Goal: Task Accomplishment & Management: Use online tool/utility

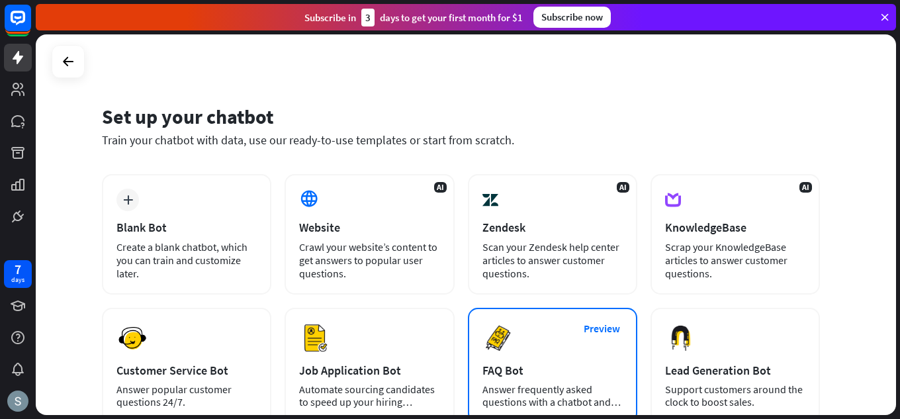
scroll to position [167, 0]
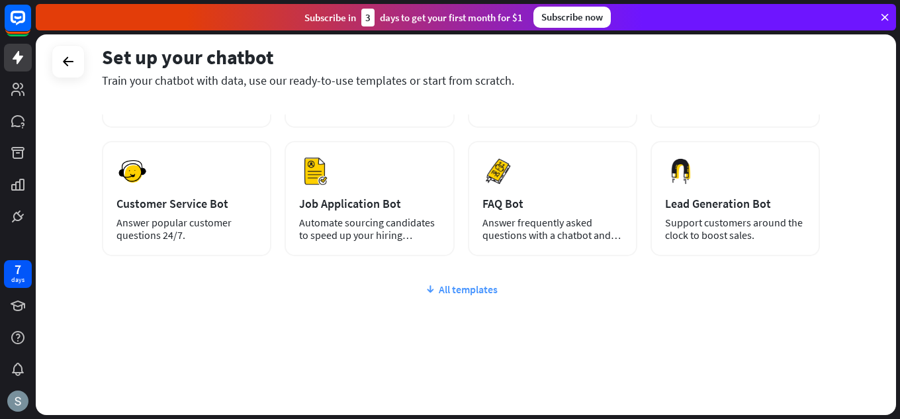
click at [451, 288] on div "All templates" at bounding box center [461, 288] width 718 height 13
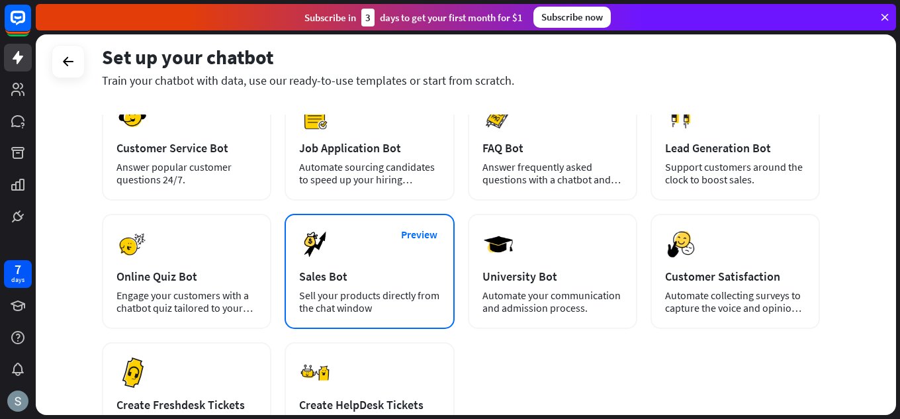
scroll to position [357, 0]
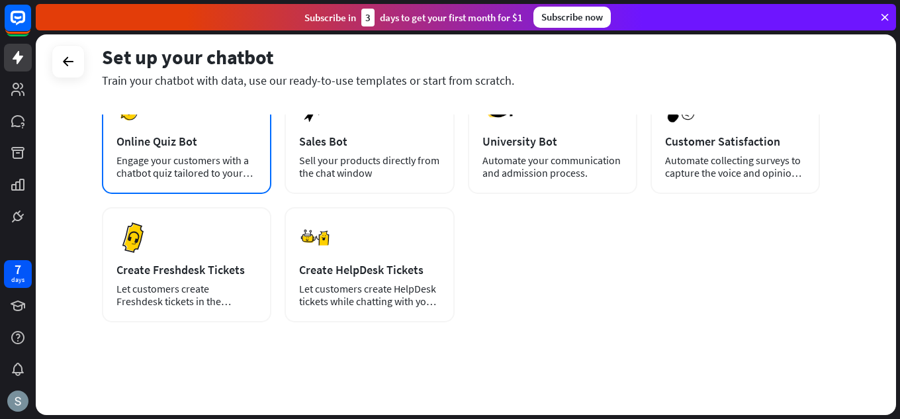
click at [179, 136] on div "Online Quiz Bot" at bounding box center [186, 141] width 140 height 15
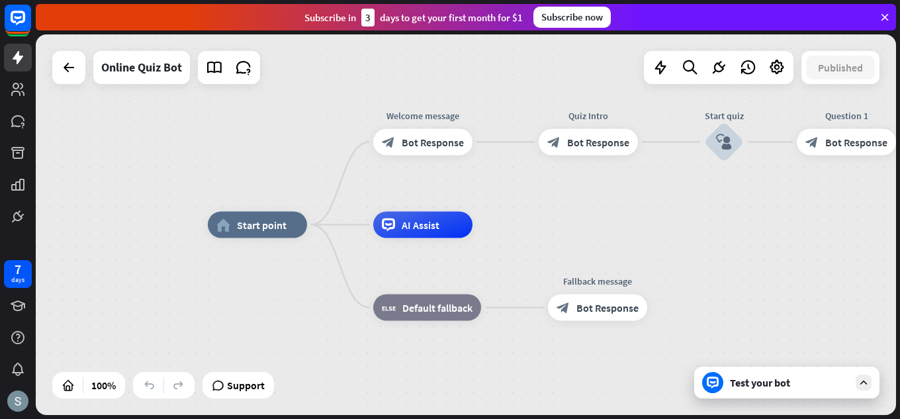
click at [859, 381] on icon at bounding box center [863, 382] width 12 height 12
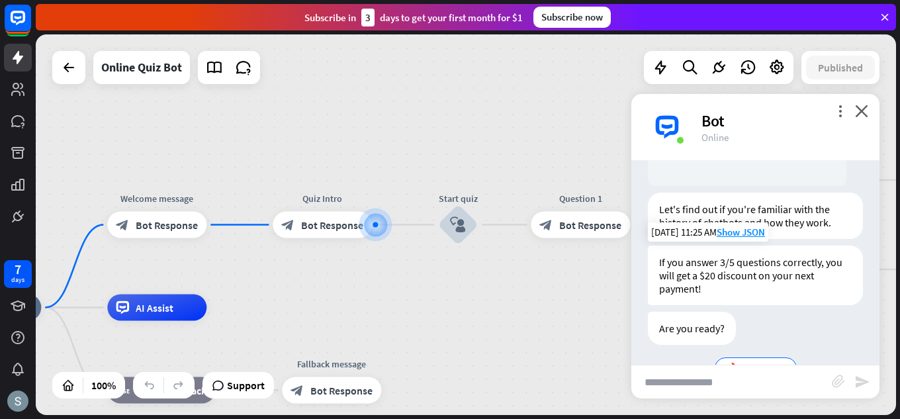
scroll to position [247, 0]
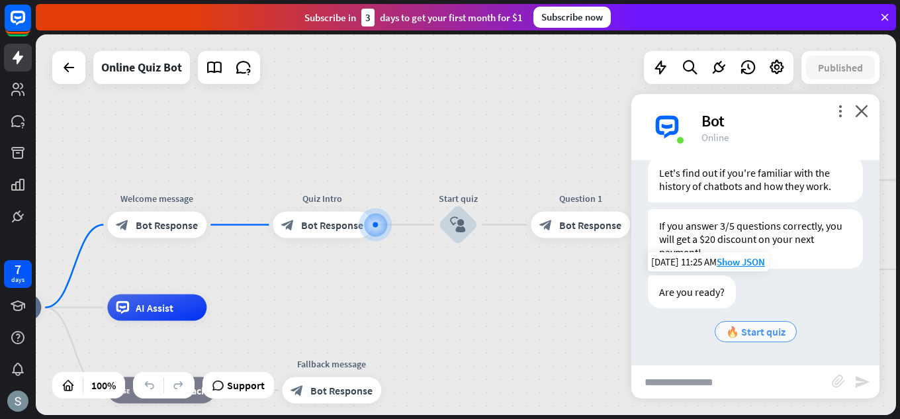
click at [765, 329] on span "🔥 Start quiz" at bounding box center [756, 331] width 60 height 13
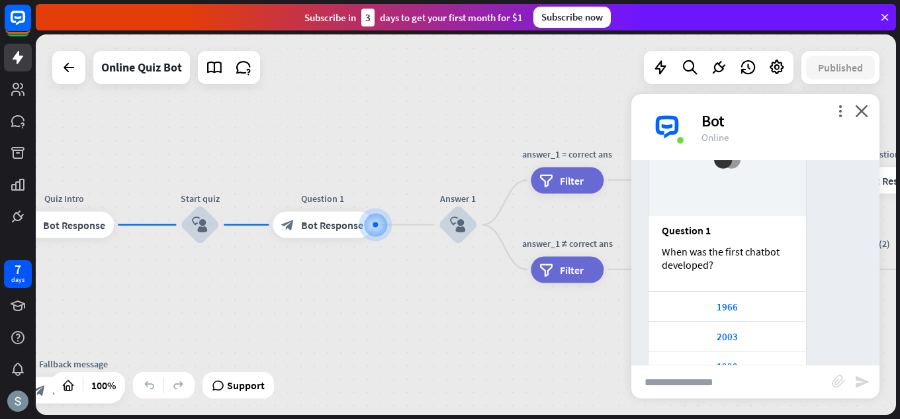
scroll to position [616, 0]
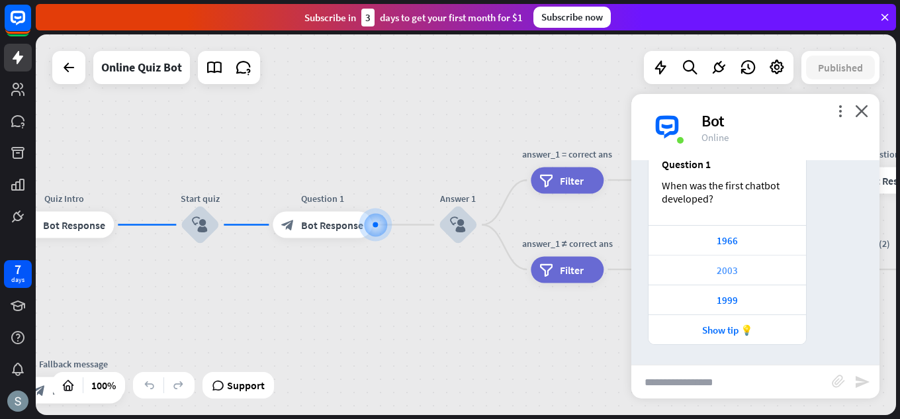
click at [749, 259] on div "2003" at bounding box center [726, 270] width 157 height 30
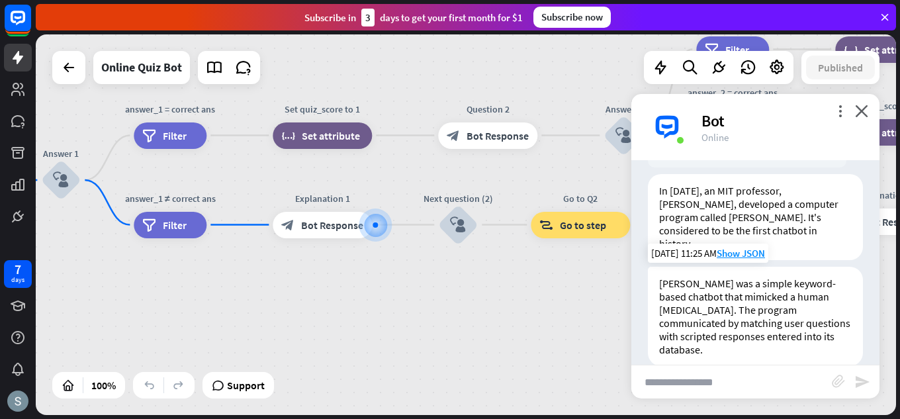
scroll to position [1080, 0]
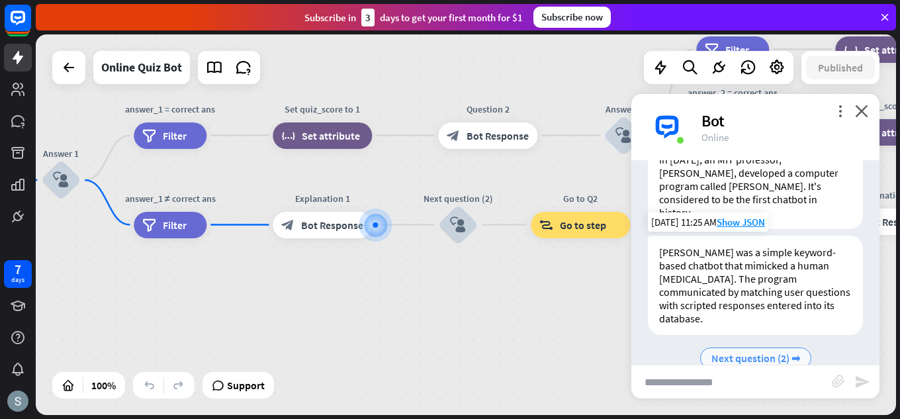
click at [736, 351] on span "Next question (2) ➡" at bounding box center [755, 357] width 89 height 13
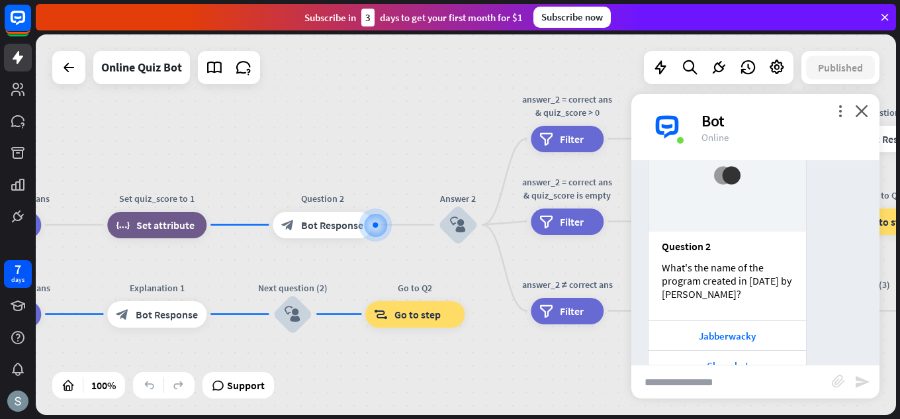
scroll to position [1461, 0]
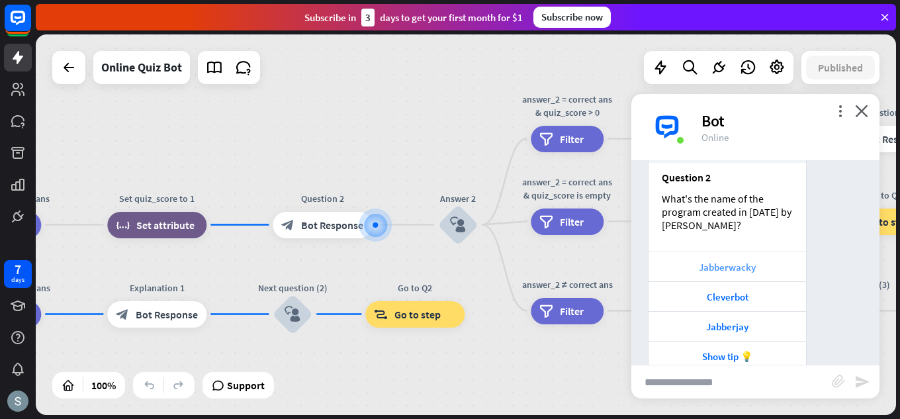
click at [721, 261] on div "Jabberwacky" at bounding box center [727, 267] width 144 height 13
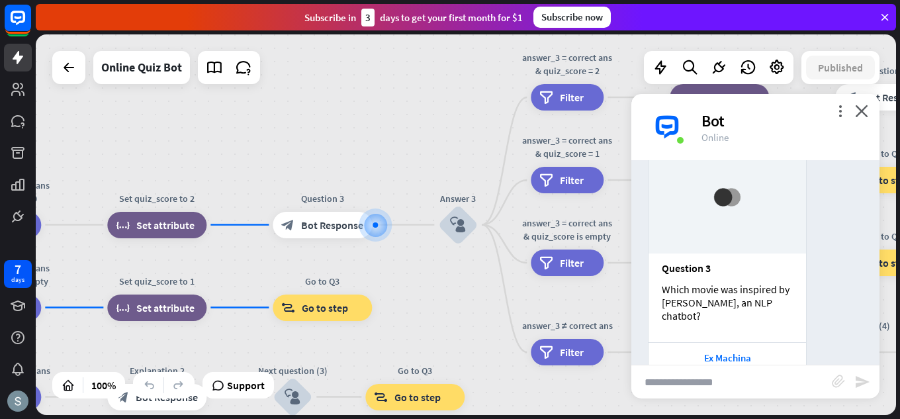
scroll to position [1866, 0]
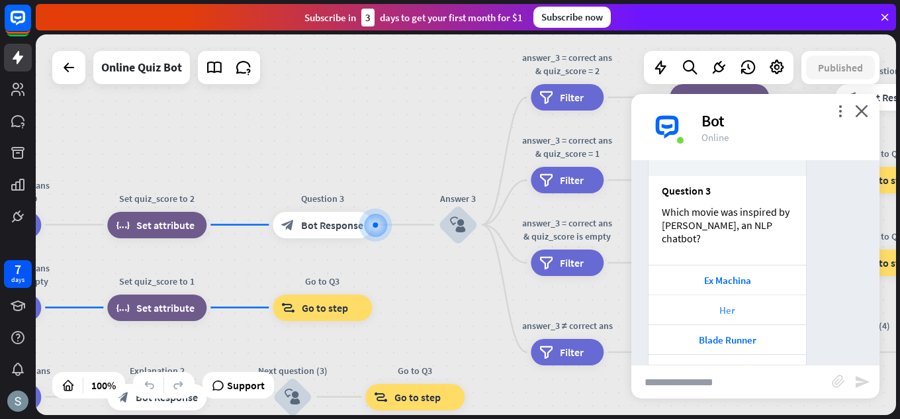
click at [710, 304] on div "Her" at bounding box center [727, 310] width 144 height 13
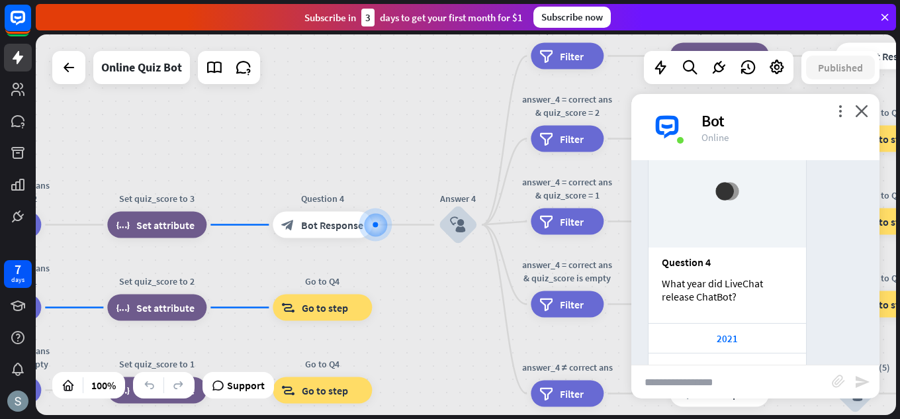
scroll to position [2271, 0]
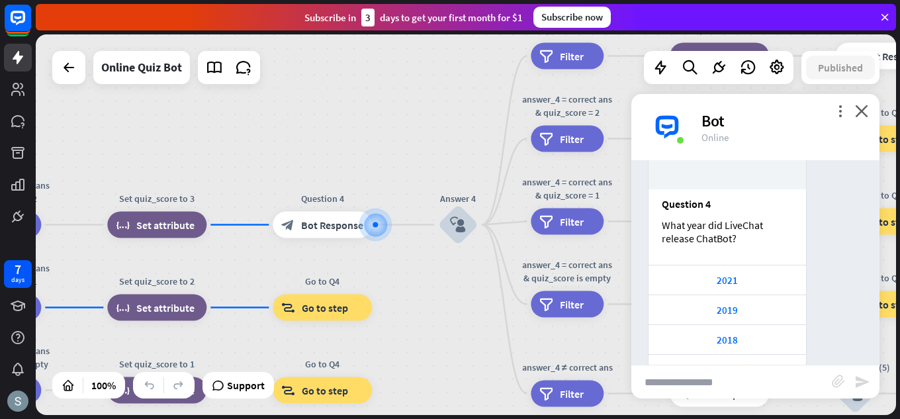
click at [710, 304] on div "2019" at bounding box center [727, 310] width 144 height 13
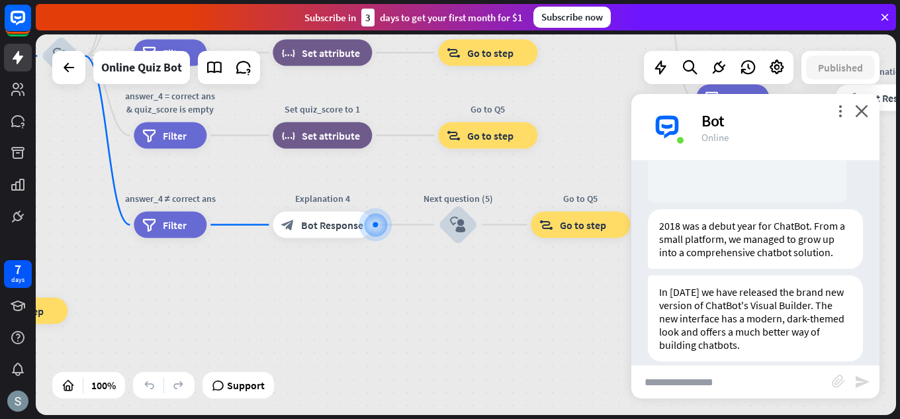
scroll to position [2721, 0]
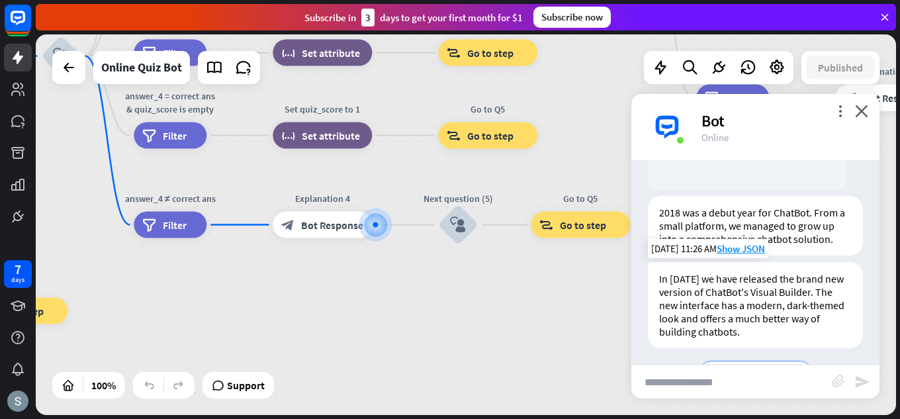
click at [711, 364] on span "Next question (5) ➡" at bounding box center [755, 370] width 89 height 13
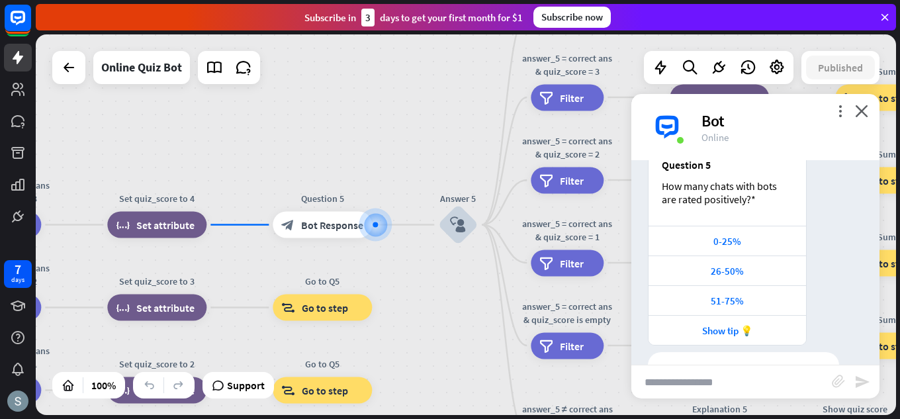
scroll to position [3130, 0]
click at [859, 107] on icon "close" at bounding box center [861, 111] width 13 height 13
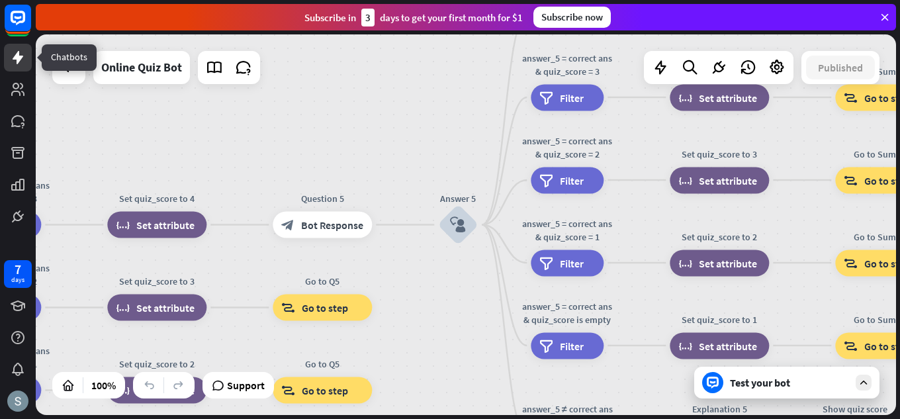
click at [26, 60] on link at bounding box center [18, 58] width 28 height 28
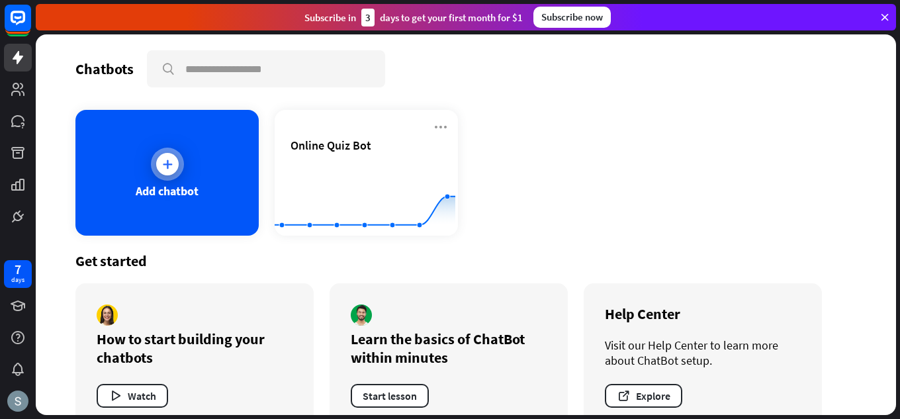
click at [210, 158] on div "Add chatbot" at bounding box center [166, 173] width 183 height 126
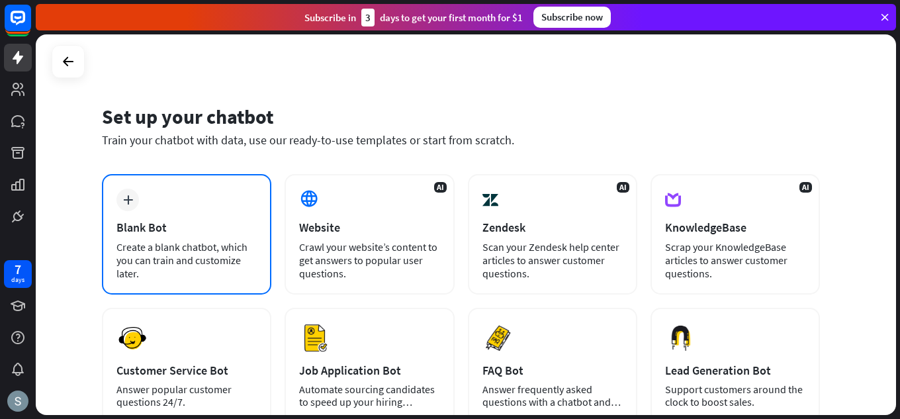
click at [237, 225] on div "Blank Bot" at bounding box center [186, 227] width 140 height 15
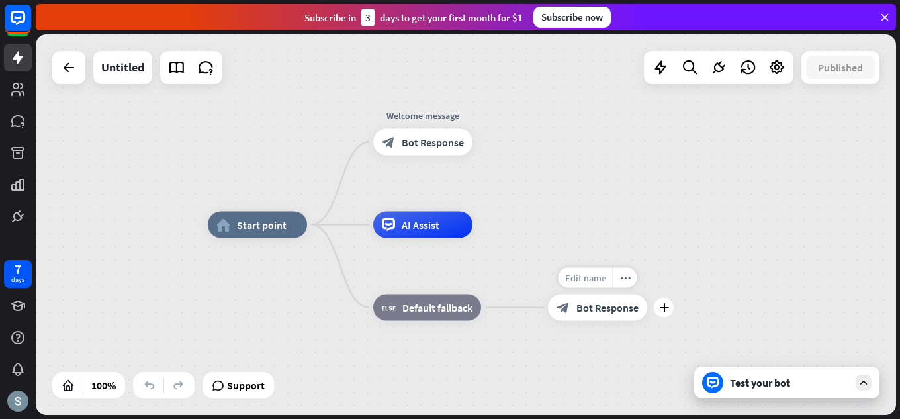
click at [586, 280] on span "Edit name" at bounding box center [585, 278] width 41 height 12
drag, startPoint x: 634, startPoint y: 282, endPoint x: 543, endPoint y: 273, distance: 91.1
click at [548, 294] on div "**********" at bounding box center [597, 307] width 99 height 26
click at [599, 301] on span "Bot Response" at bounding box center [607, 307] width 62 height 13
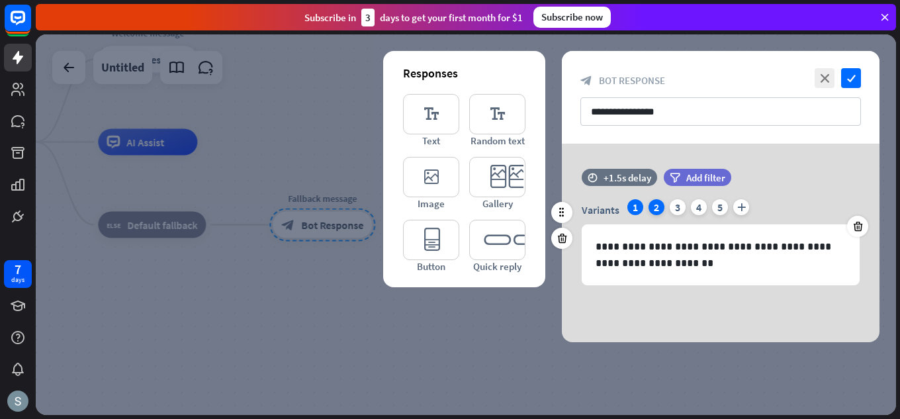
click at [652, 205] on div "2" at bounding box center [656, 207] width 16 height 16
click at [677, 204] on div "3" at bounding box center [677, 207] width 16 height 16
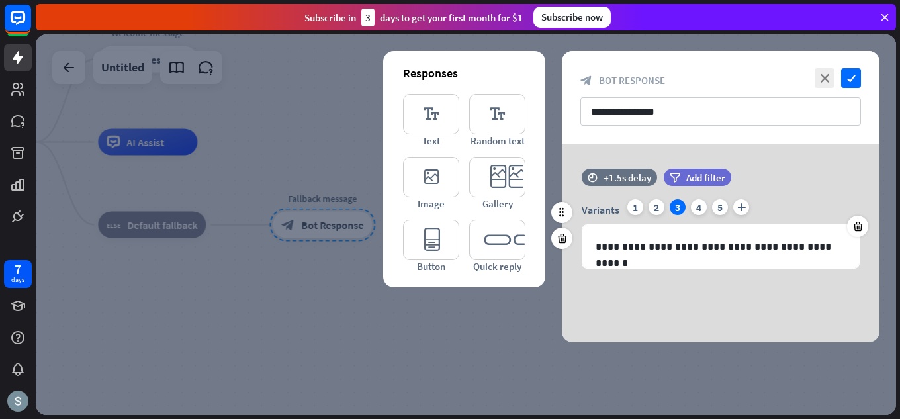
click at [699, 198] on div "filter Add filter" at bounding box center [731, 184] width 134 height 30
click at [697, 204] on div "4" at bounding box center [699, 207] width 16 height 16
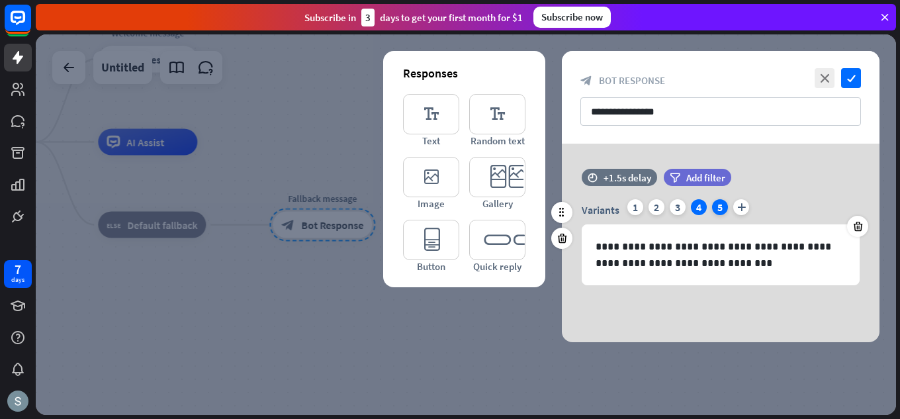
click at [721, 205] on div "5" at bounding box center [720, 207] width 16 height 16
click at [845, 77] on icon "check" at bounding box center [851, 78] width 20 height 20
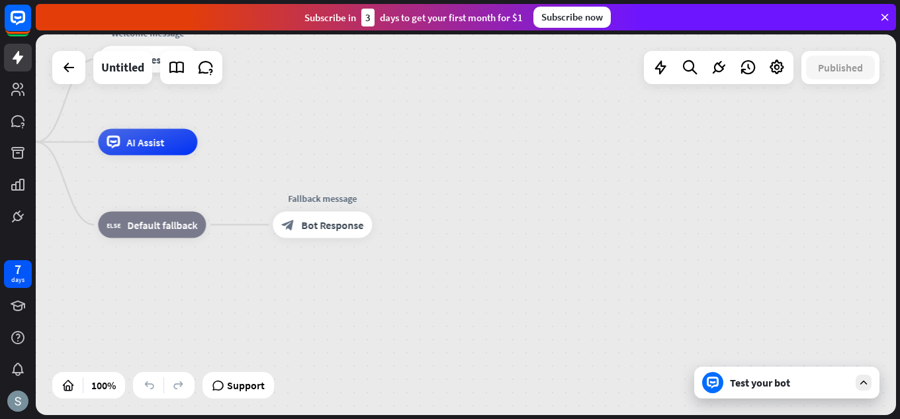
click at [830, 387] on div "Test your bot" at bounding box center [789, 382] width 119 height 13
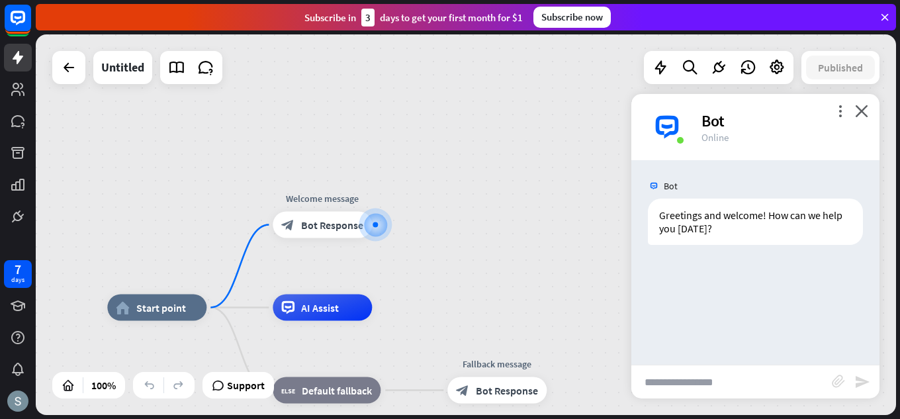
click at [695, 384] on input "text" at bounding box center [731, 381] width 200 height 33
type input "**********"
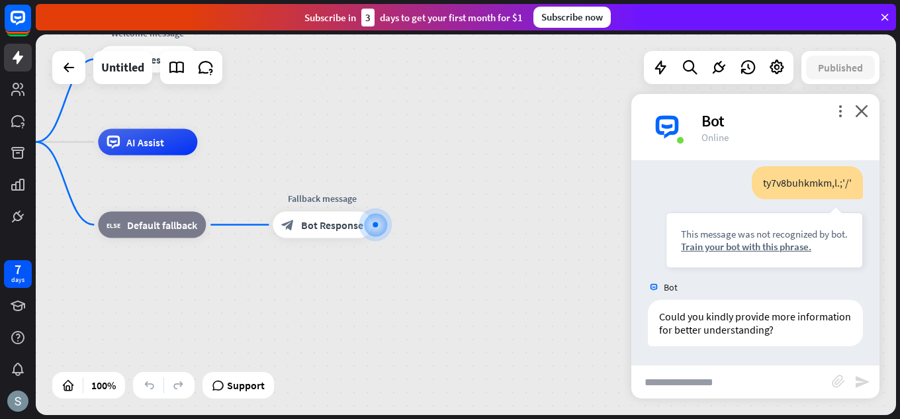
scroll to position [112, 0]
click at [882, 18] on icon at bounding box center [884, 17] width 12 height 12
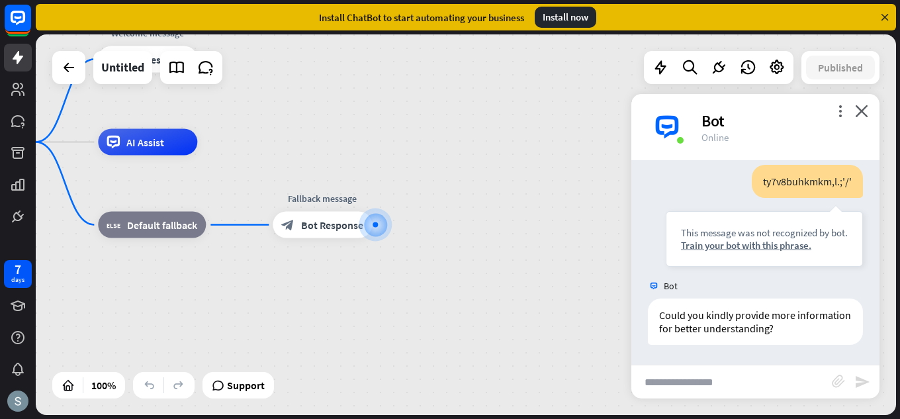
click at [882, 18] on icon at bounding box center [884, 17] width 12 height 12
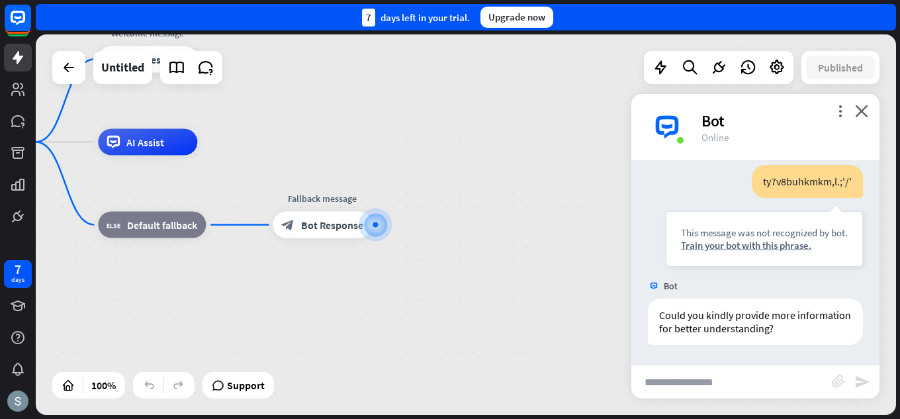
click at [882, 18] on div "7 days left in your trial. Upgrade now" at bounding box center [466, 17] width 860 height 26
click at [19, 60] on icon at bounding box center [18, 57] width 11 height 13
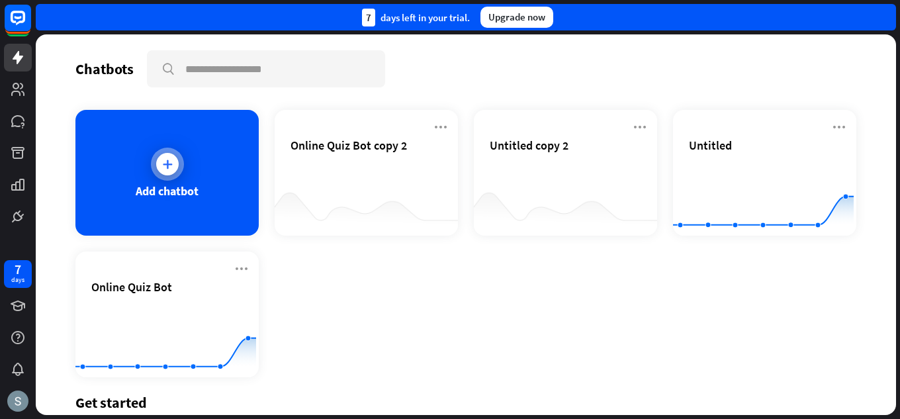
click at [148, 194] on div "Add chatbot" at bounding box center [167, 190] width 63 height 15
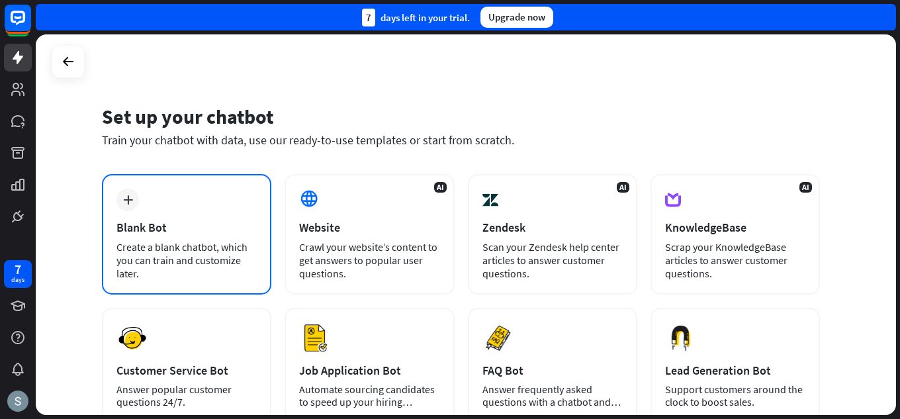
click at [189, 219] on div "plus Blank Bot Create a blank chatbot, which you can train and customize later." at bounding box center [186, 234] width 169 height 120
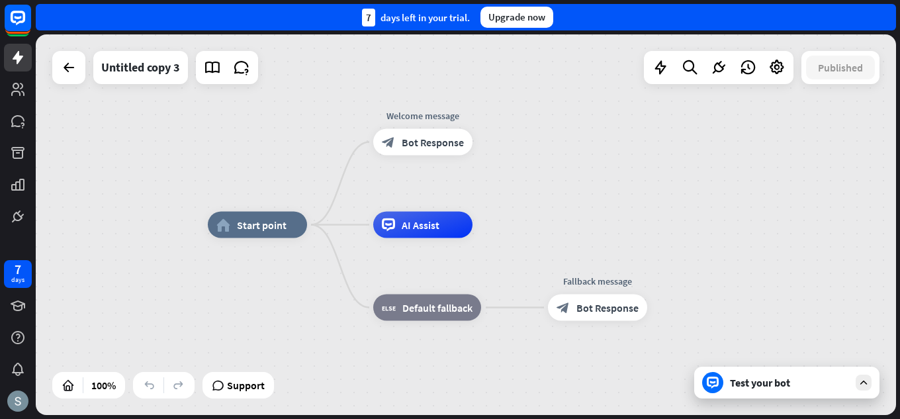
click at [778, 388] on div "Test your bot" at bounding box center [789, 382] width 119 height 13
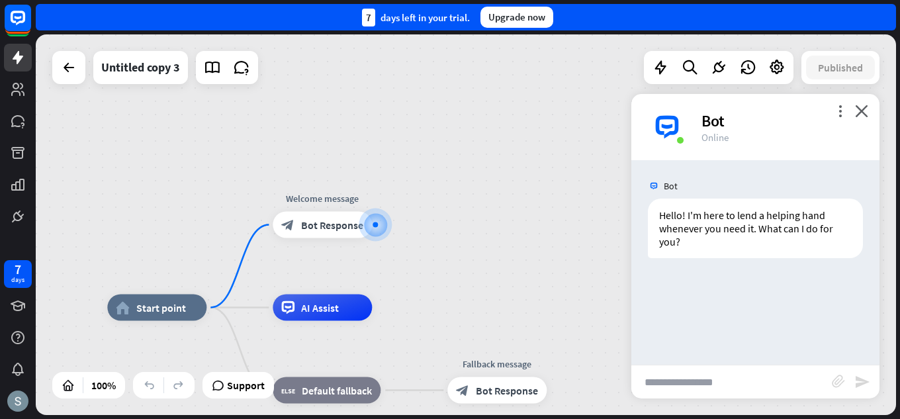
click at [690, 384] on input "text" at bounding box center [731, 381] width 200 height 33
type input "**********"
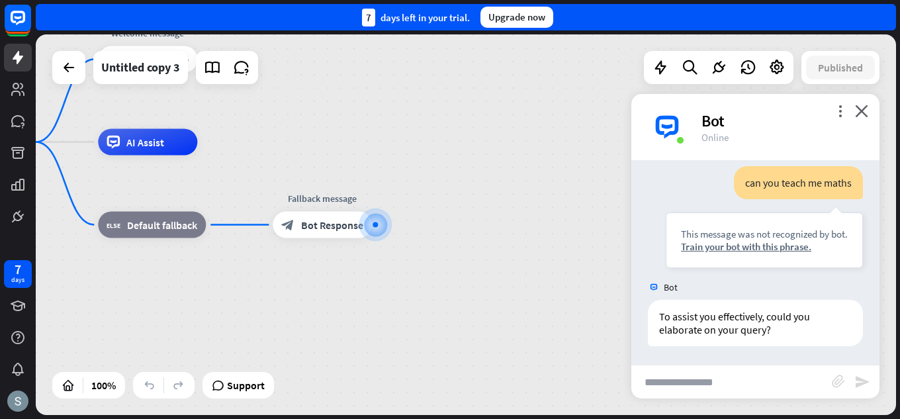
scroll to position [125, 0]
click at [863, 103] on div "more_vert close Bot Online" at bounding box center [755, 127] width 248 height 66
click at [863, 112] on icon "close" at bounding box center [861, 111] width 13 height 13
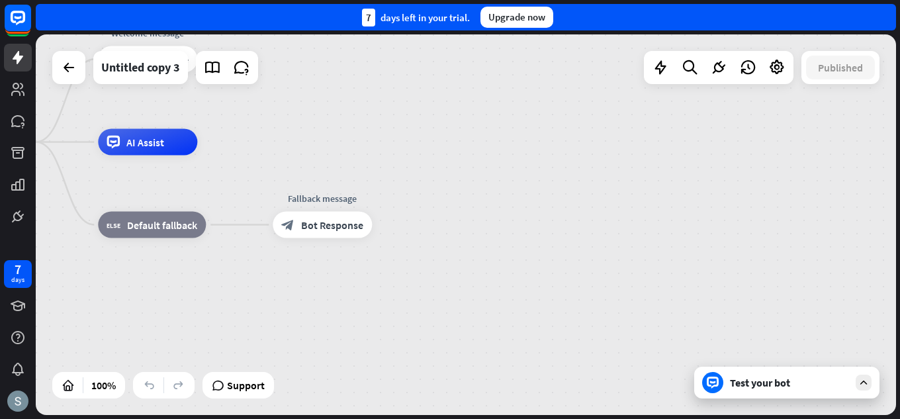
click at [849, 376] on div "Test your bot" at bounding box center [786, 382] width 185 height 32
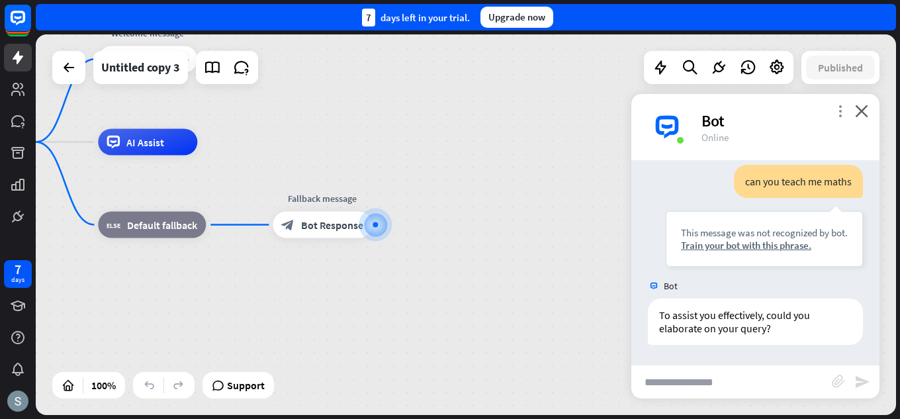
click at [838, 110] on icon "more_vert" at bounding box center [840, 111] width 13 height 13
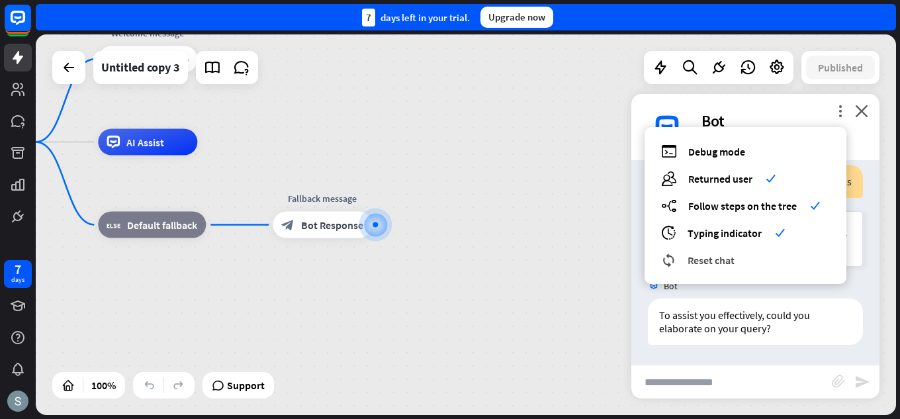
click at [744, 259] on div "reset_chat Reset chat" at bounding box center [745, 259] width 169 height 15
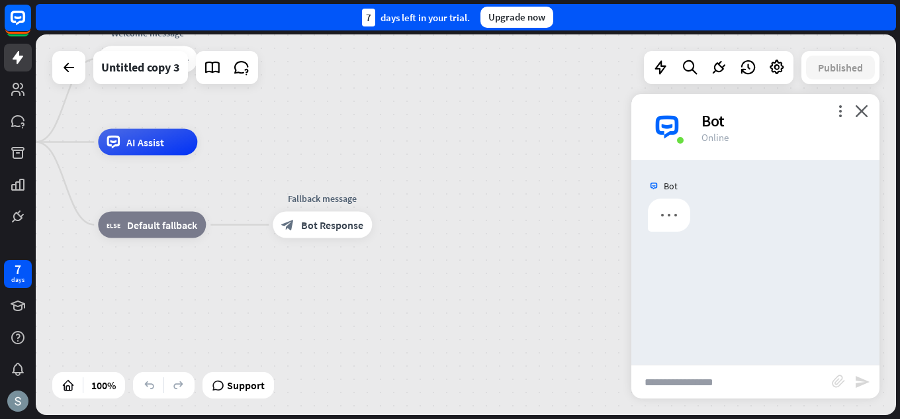
scroll to position [0, 0]
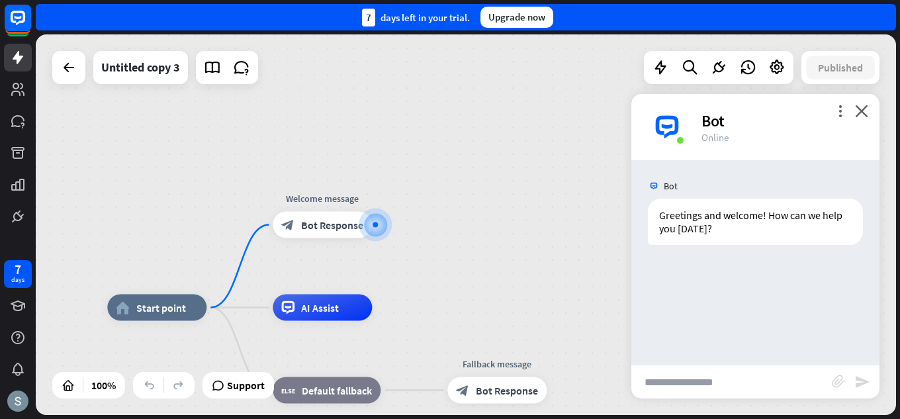
click at [859, 104] on div "more_vert close Bot Online" at bounding box center [755, 127] width 248 height 66
click at [859, 113] on icon "close" at bounding box center [861, 111] width 13 height 13
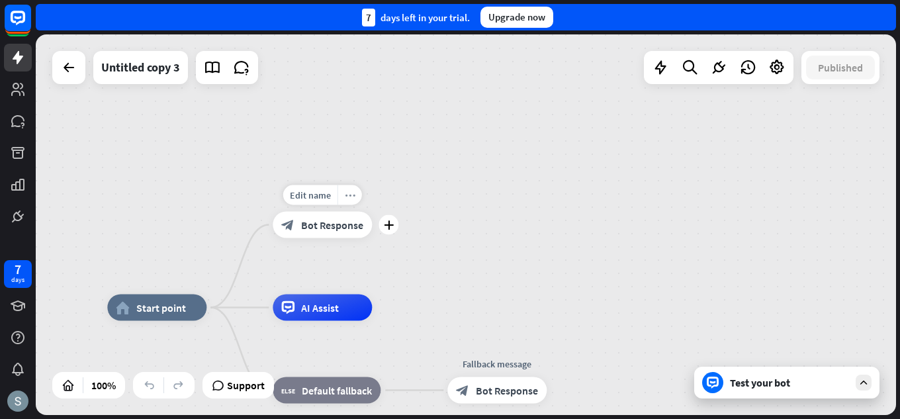
click at [349, 200] on div "more_horiz" at bounding box center [349, 195] width 24 height 20
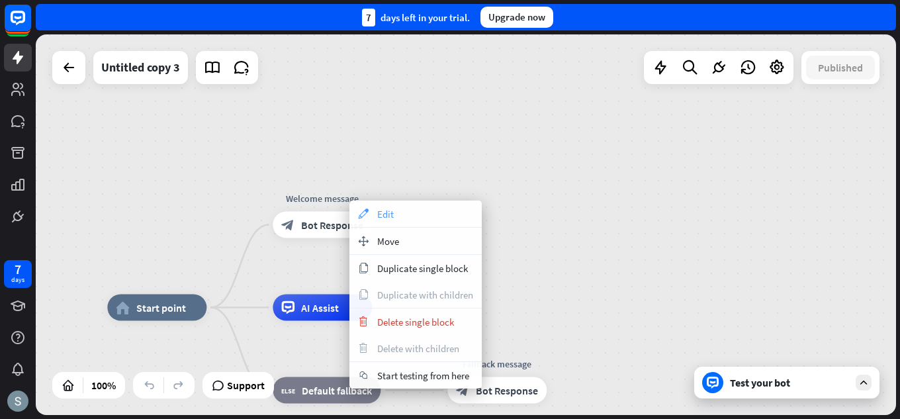
click at [443, 208] on div "appearance Edit" at bounding box center [415, 213] width 132 height 26
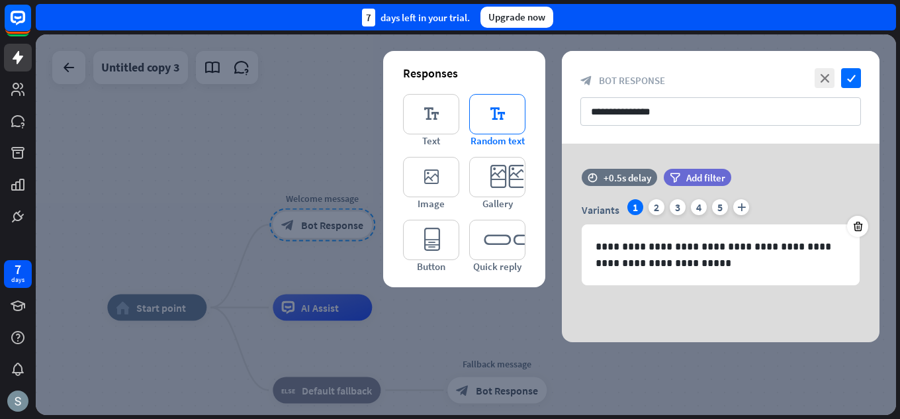
click at [509, 115] on icon "editor_text" at bounding box center [497, 114] width 56 height 40
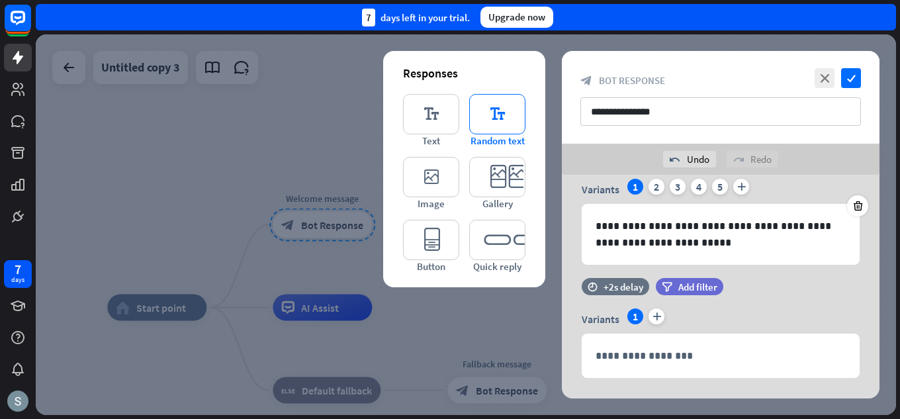
scroll to position [77, 0]
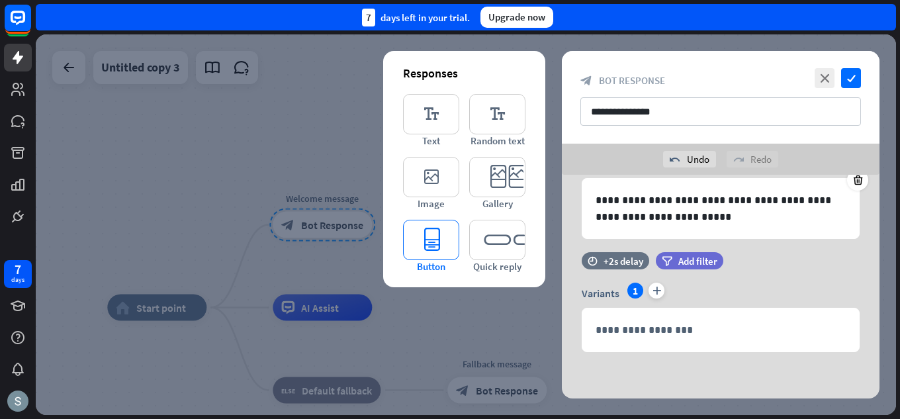
click at [447, 251] on icon "editor_button" at bounding box center [431, 240] width 56 height 40
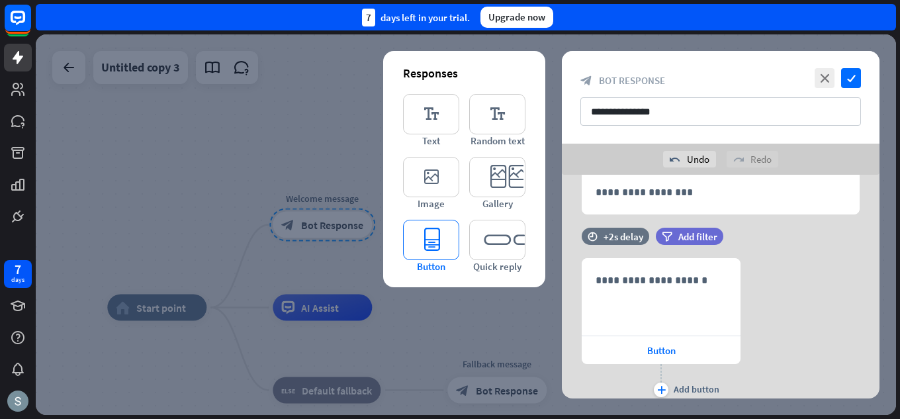
scroll to position [263, 0]
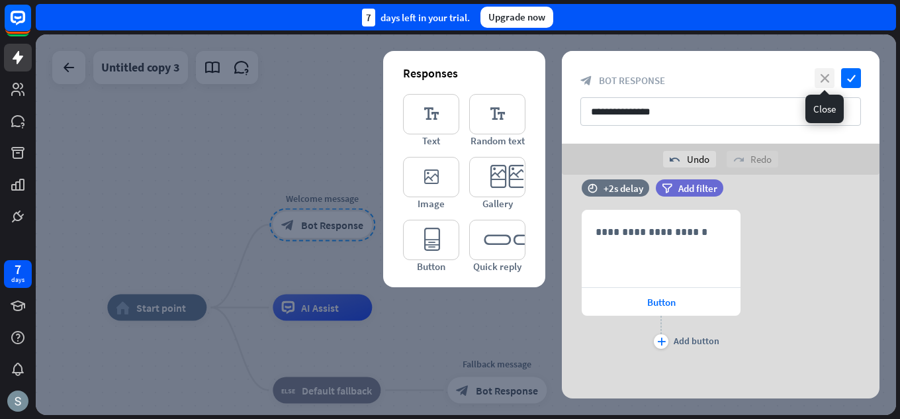
click at [818, 81] on icon "close" at bounding box center [824, 78] width 20 height 20
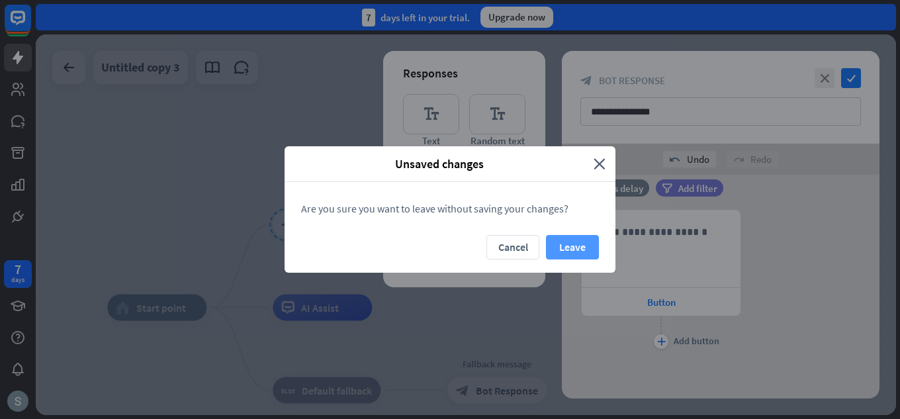
click at [570, 247] on button "Leave" at bounding box center [572, 247] width 53 height 24
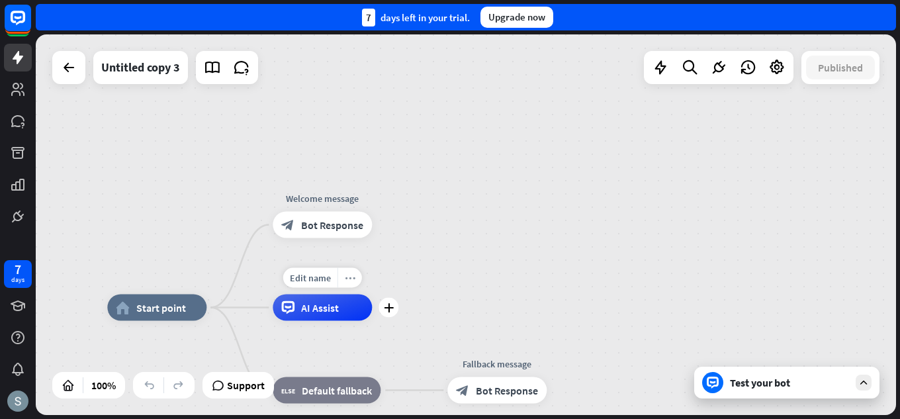
click at [351, 279] on icon "more_horiz" at bounding box center [350, 278] width 11 height 10
click at [389, 294] on span "Start testing from here" at bounding box center [424, 292] width 92 height 13
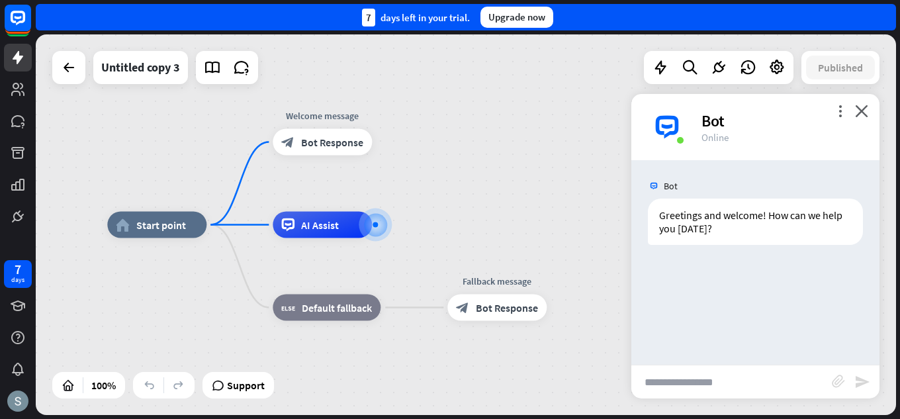
click at [861, 102] on div "more_vert close Bot Online" at bounding box center [755, 127] width 248 height 66
click at [862, 105] on icon "close" at bounding box center [861, 111] width 13 height 13
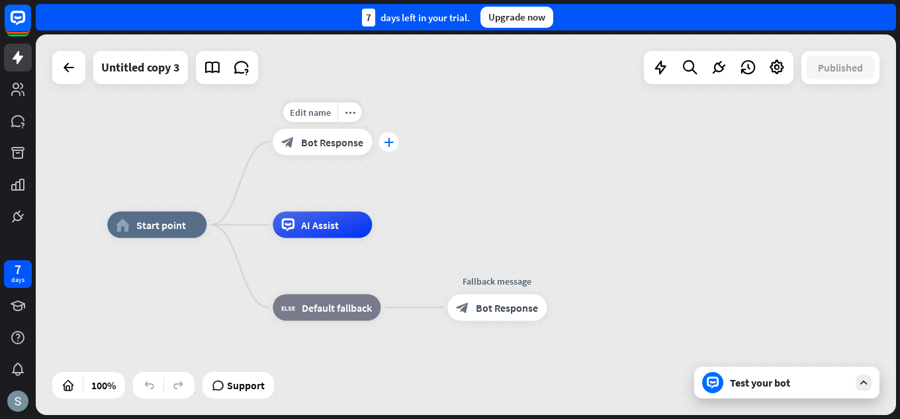
click at [388, 135] on div "plus" at bounding box center [388, 142] width 20 height 20
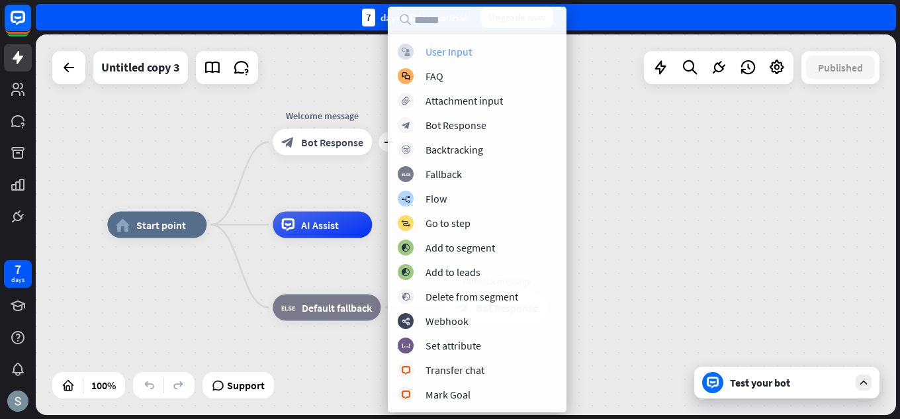
click at [462, 45] on div "User Input" at bounding box center [448, 51] width 46 height 13
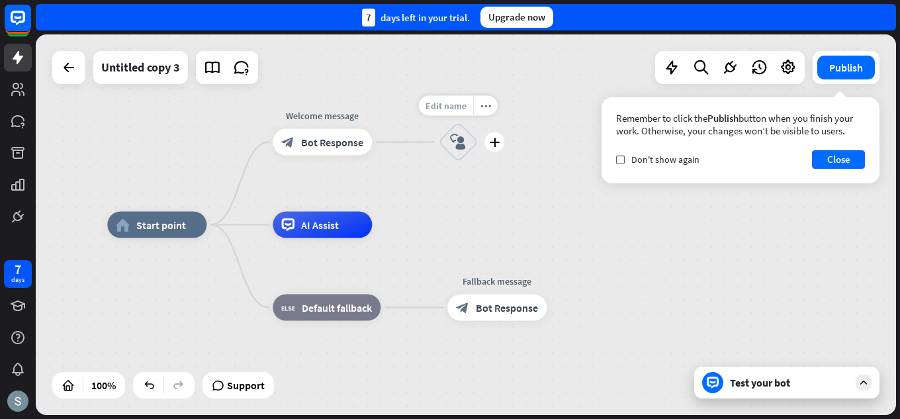
click at [454, 105] on span "Edit name" at bounding box center [445, 106] width 41 height 12
click at [464, 146] on icon "block_user_input" at bounding box center [458, 142] width 16 height 16
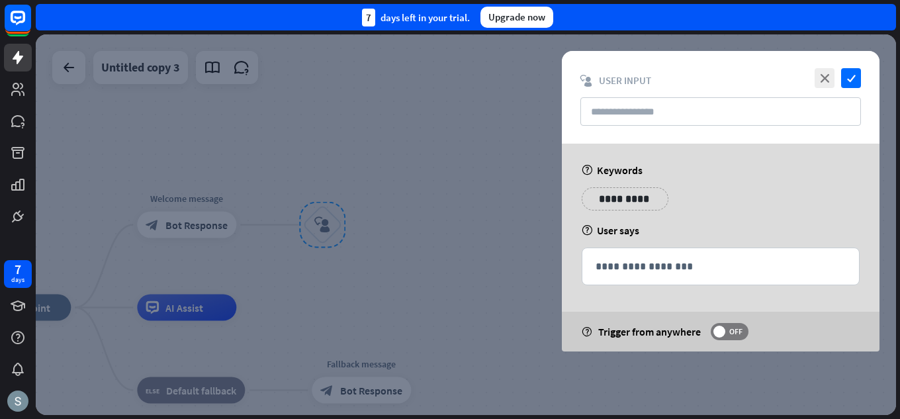
click at [613, 196] on p "**********" at bounding box center [624, 199] width 67 height 17
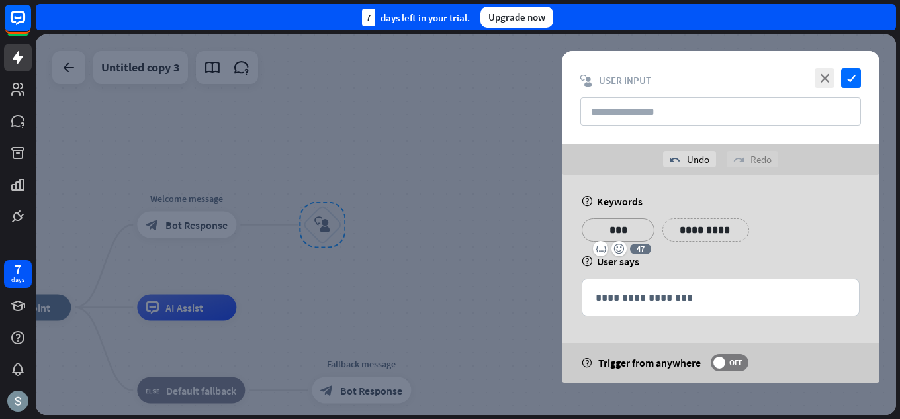
click at [712, 224] on p "**********" at bounding box center [705, 230] width 67 height 17
click at [808, 234] on div "**********" at bounding box center [786, 229] width 87 height 23
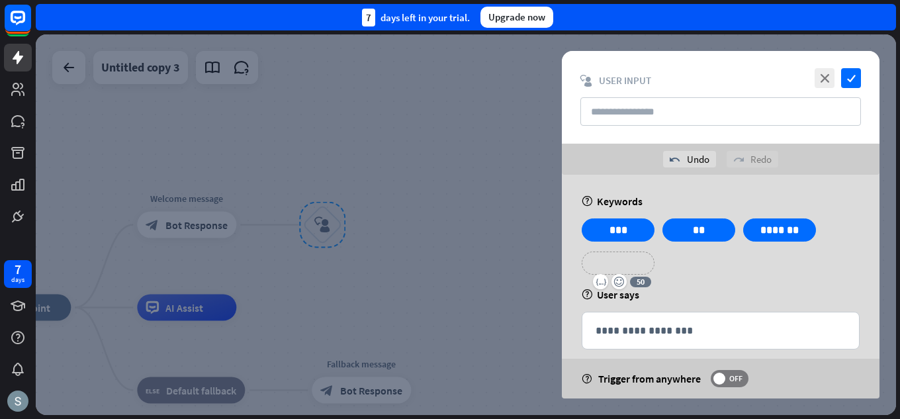
click at [620, 263] on p "**********" at bounding box center [617, 263] width 53 height 17
click at [694, 265] on p "**********" at bounding box center [705, 263] width 67 height 17
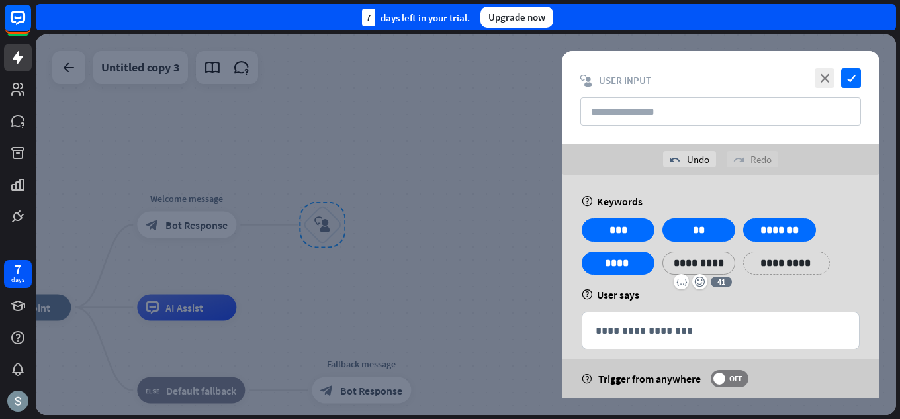
click at [680, 265] on p "*********" at bounding box center [698, 263] width 53 height 17
click at [779, 257] on p "**********" at bounding box center [779, 263] width 53 height 17
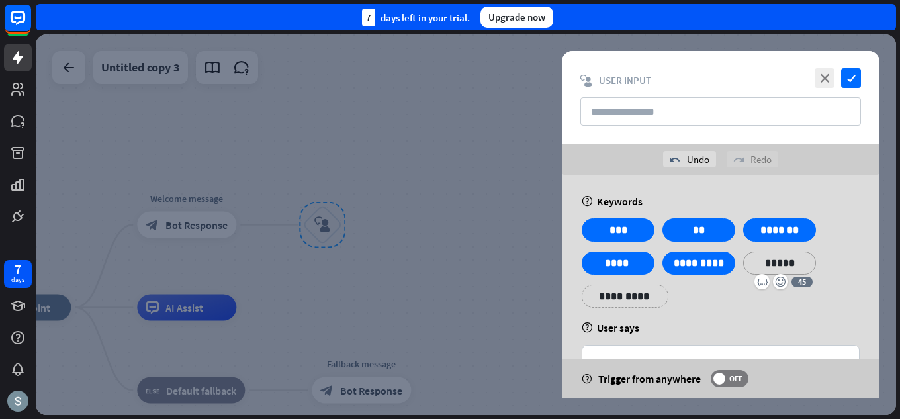
click at [608, 292] on p "**********" at bounding box center [624, 296] width 67 height 17
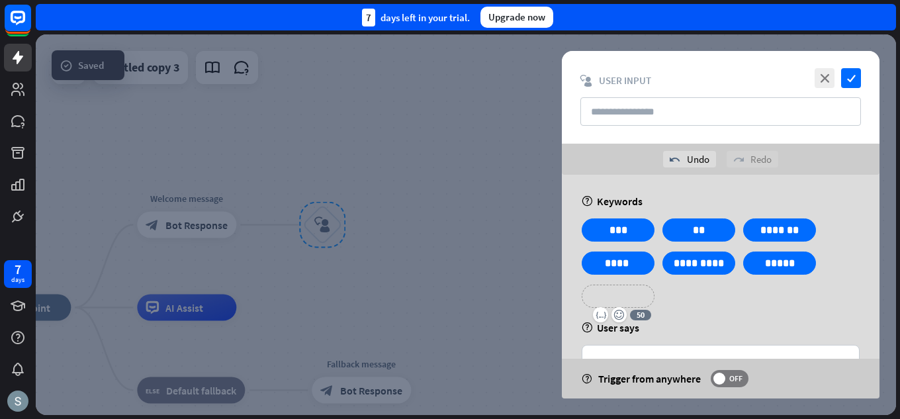
click at [692, 299] on div "**********" at bounding box center [721, 267] width 286 height 99
click at [636, 292] on p "**********" at bounding box center [617, 296] width 53 height 17
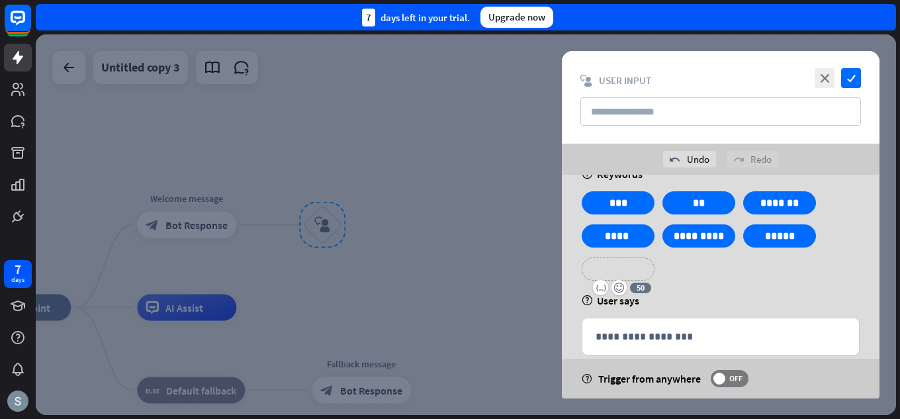
scroll to position [50, 0]
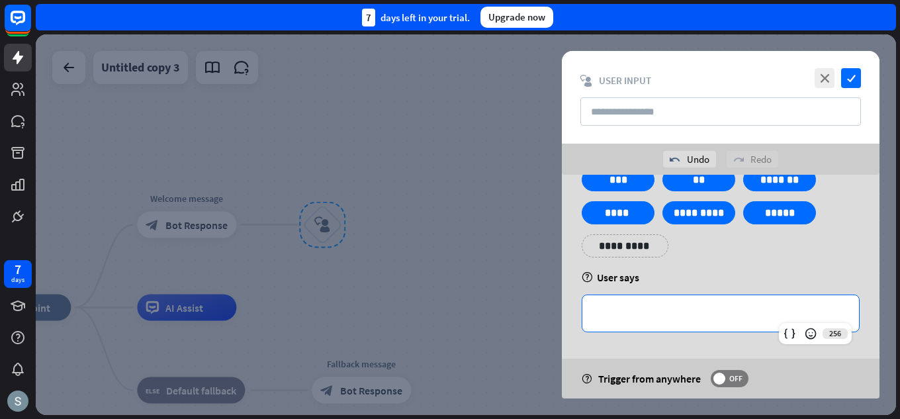
click at [664, 319] on p "**********" at bounding box center [720, 313] width 250 height 17
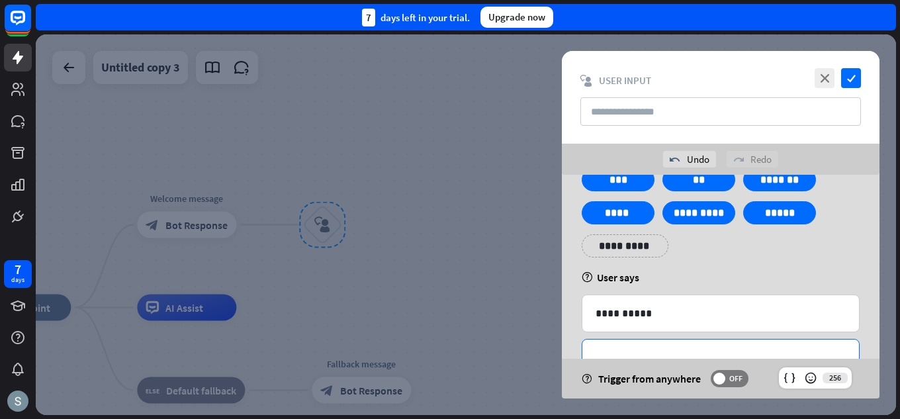
click at [648, 348] on div "**********" at bounding box center [720, 357] width 277 height 36
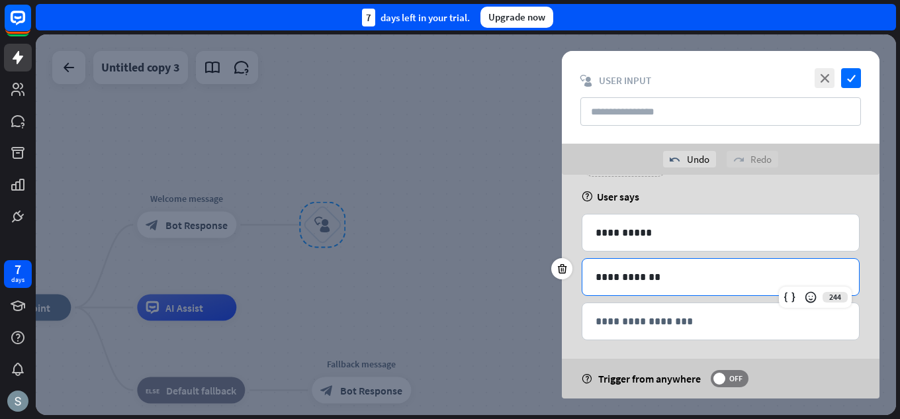
scroll to position [139, 0]
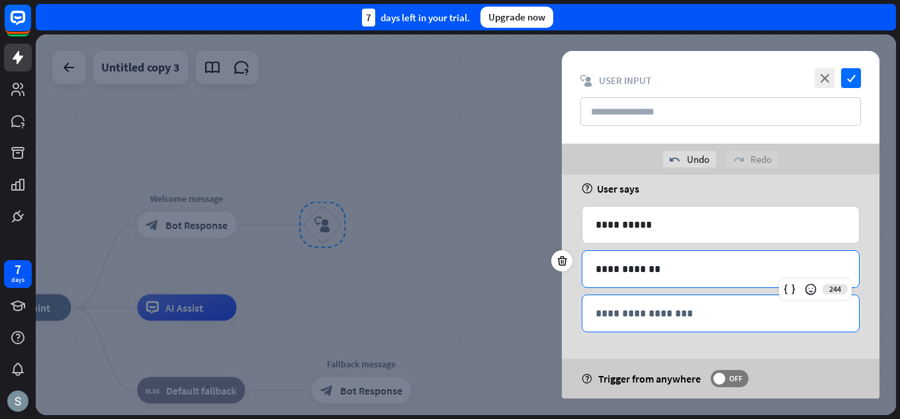
click at [708, 308] on p "**********" at bounding box center [720, 313] width 250 height 17
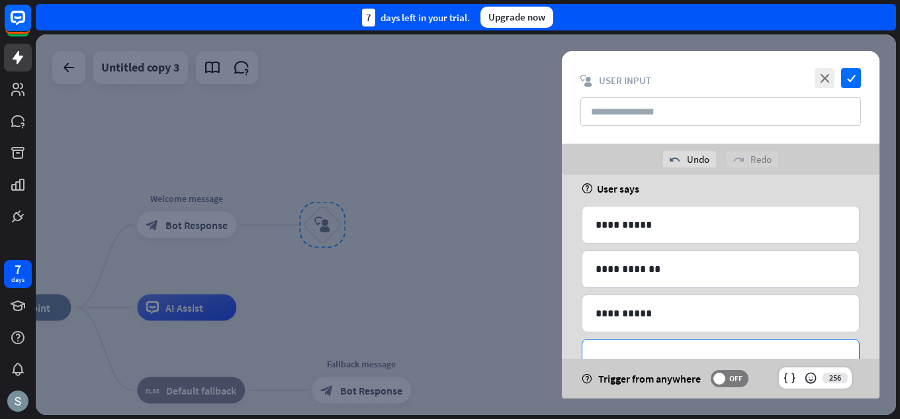
click at [712, 355] on p "**********" at bounding box center [720, 357] width 250 height 17
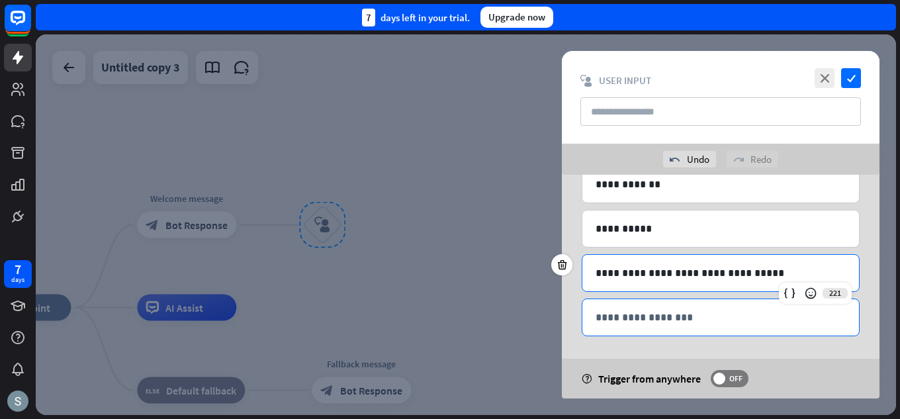
scroll to position [228, 0]
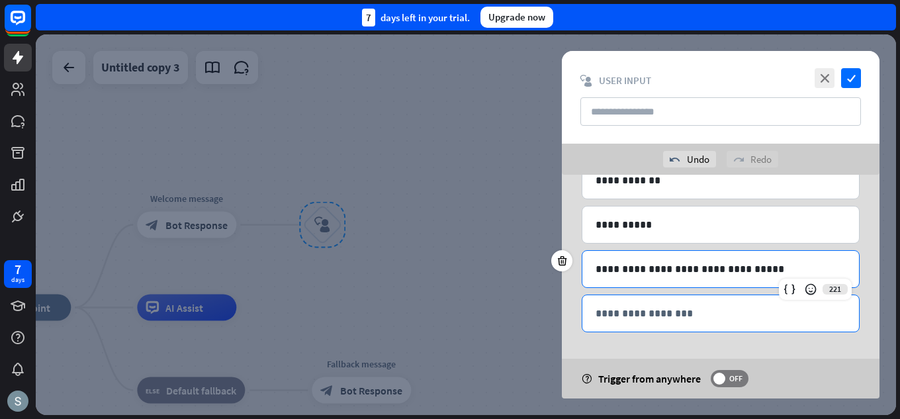
click at [735, 321] on p "**********" at bounding box center [720, 313] width 250 height 17
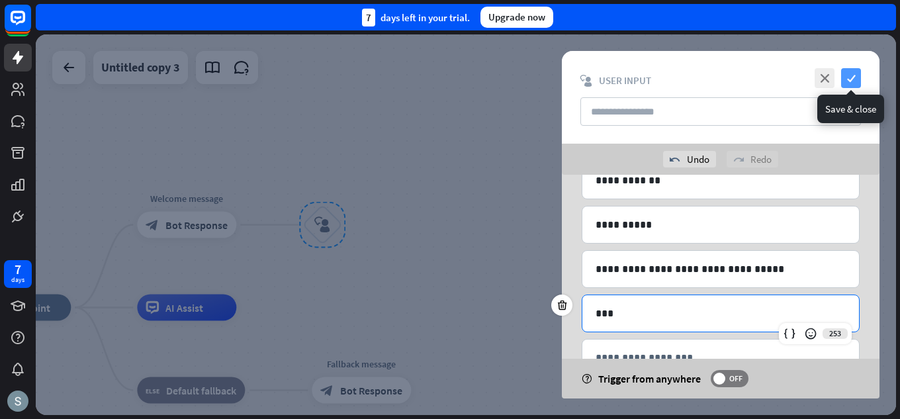
click at [855, 74] on icon "check" at bounding box center [851, 78] width 20 height 20
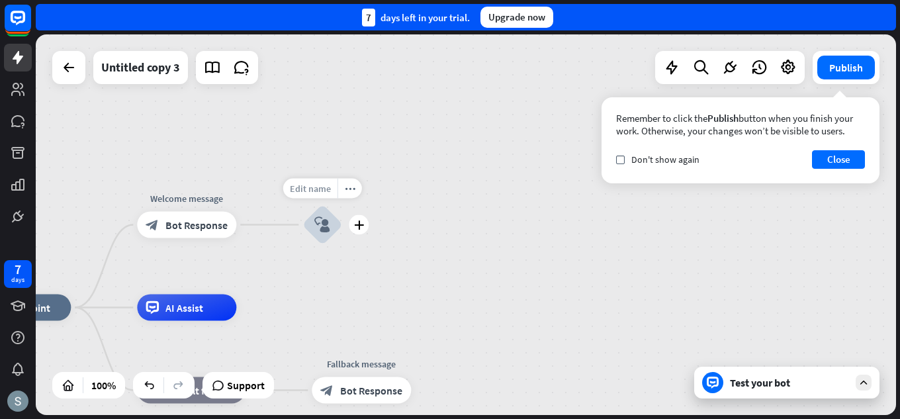
click at [316, 194] on div "Edit name" at bounding box center [310, 189] width 54 height 20
type input "*"
type input "**********"
click at [187, 190] on div "**********" at bounding box center [466, 224] width 860 height 380
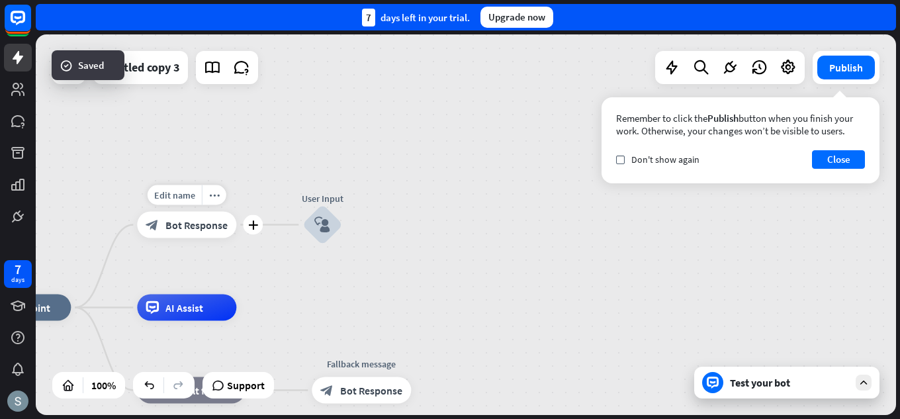
click at [187, 190] on span "Edit name" at bounding box center [174, 195] width 41 height 12
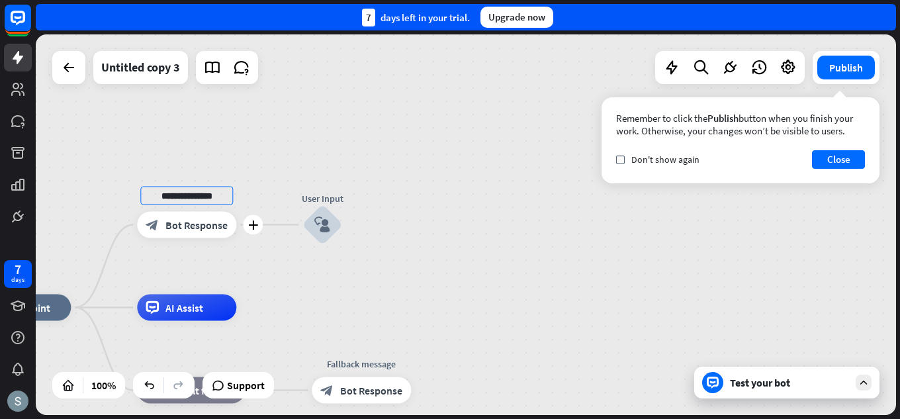
click at [191, 238] on div "**********" at bounding box center [186, 225] width 99 height 26
click at [177, 273] on span "Edit name" at bounding box center [174, 278] width 41 height 12
type input "*********"
click at [472, 323] on div "home_2 Start point Welcome message block_bot_response Bot Response User Input b…" at bounding box center [466, 224] width 860 height 380
click at [416, 295] on div "home_2 Start point Welcome message block_bot_response Bot Response User Input b…" at bounding box center [466, 224] width 860 height 380
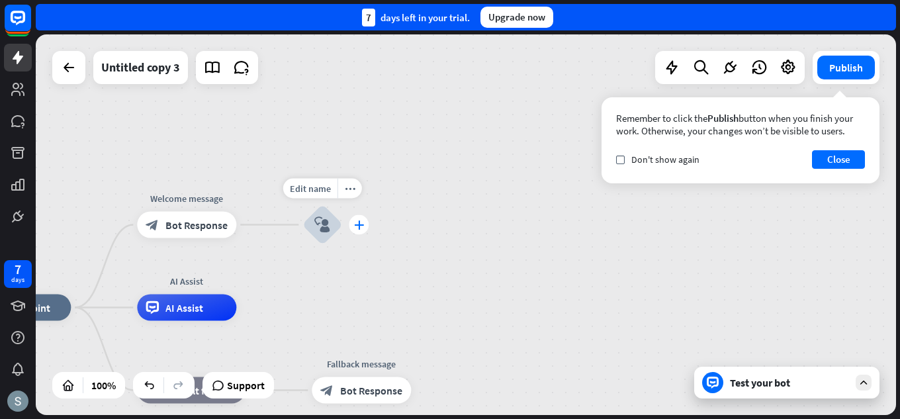
click at [361, 222] on icon "plus" at bounding box center [359, 224] width 10 height 9
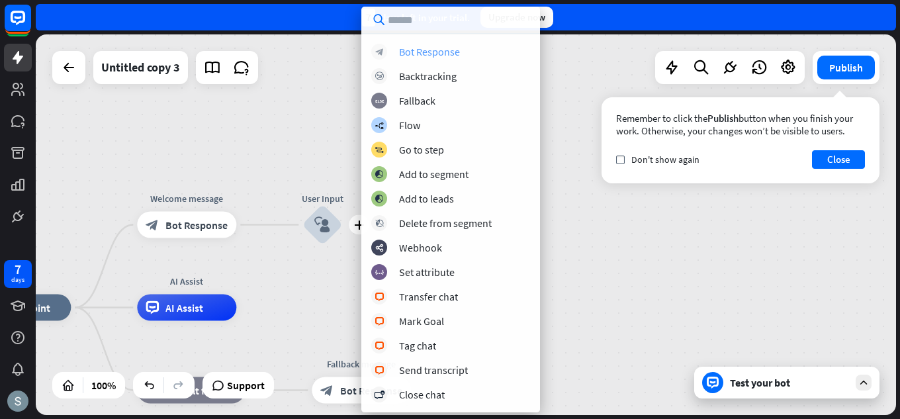
click at [457, 50] on div "Bot Response" at bounding box center [429, 51] width 61 height 13
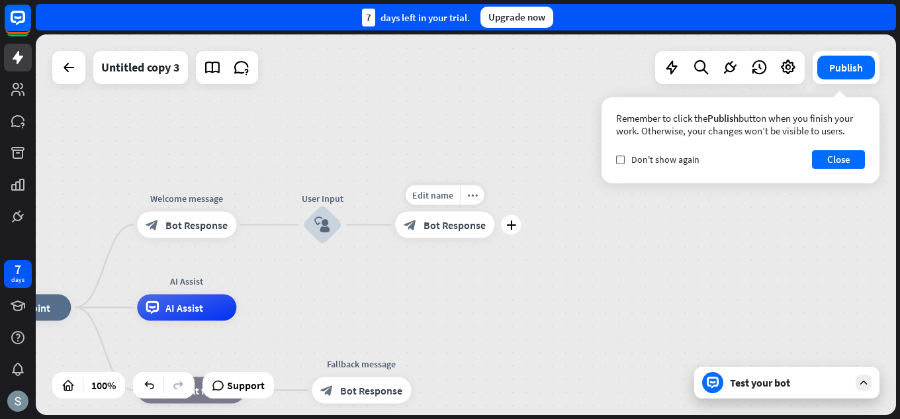
click at [470, 222] on span "Bot Response" at bounding box center [454, 224] width 62 height 13
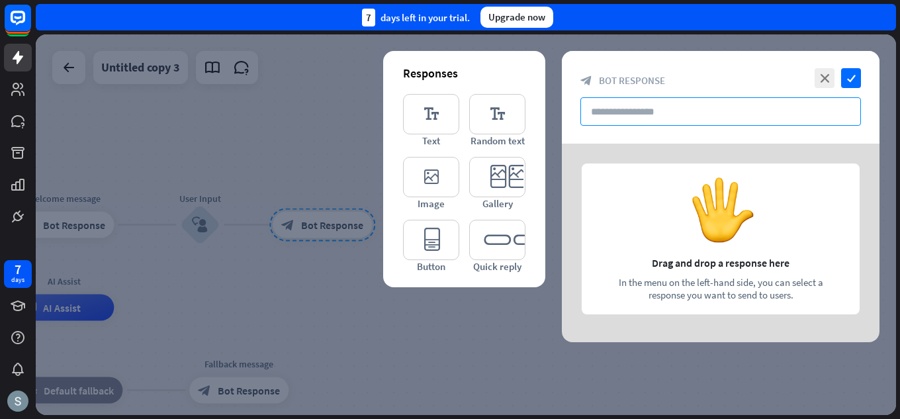
click at [664, 108] on input "text" at bounding box center [720, 111] width 280 height 28
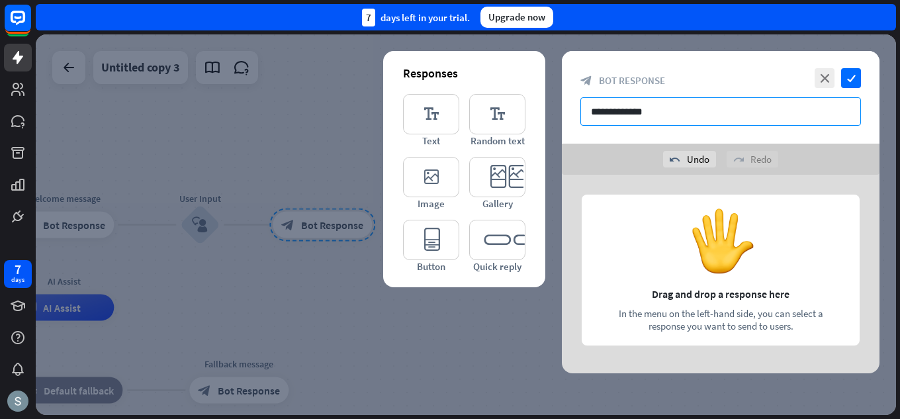
click at [606, 111] on input "**********" at bounding box center [720, 111] width 280 height 28
click at [650, 108] on input "**********" at bounding box center [720, 111] width 280 height 28
type input "**********"
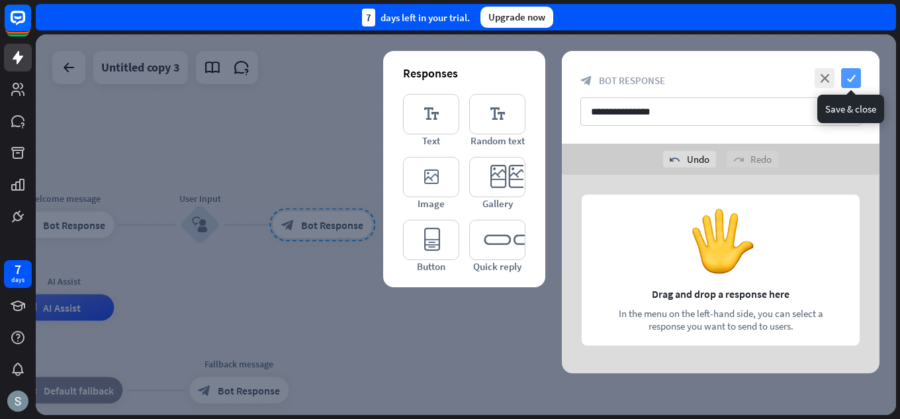
click at [853, 68] on icon "check" at bounding box center [851, 78] width 20 height 20
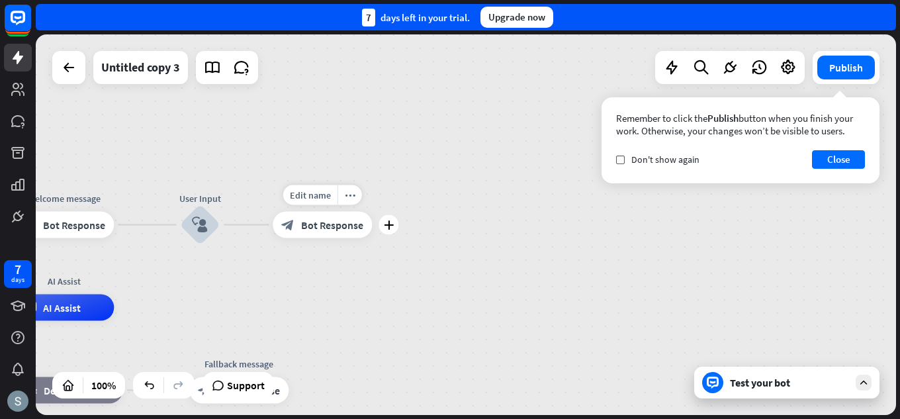
click at [333, 218] on span "Bot Response" at bounding box center [332, 224] width 62 height 13
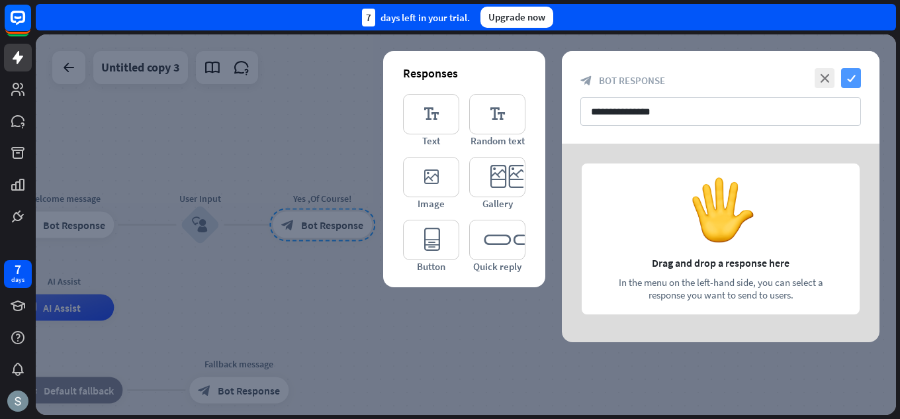
click at [847, 76] on icon "check" at bounding box center [851, 78] width 20 height 20
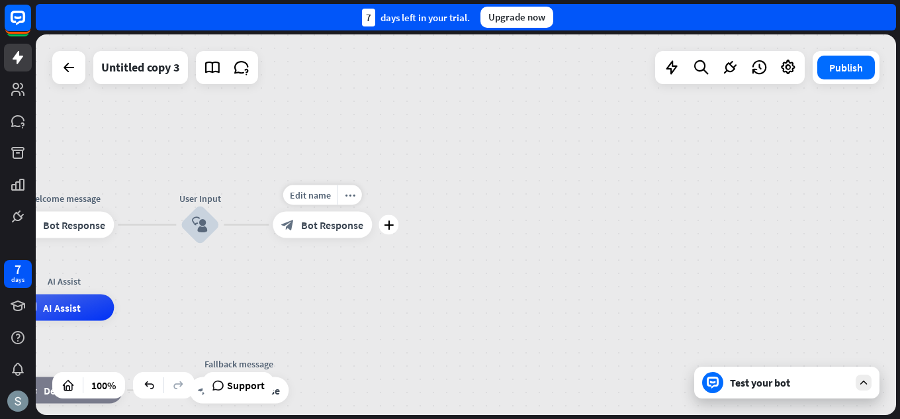
click at [372, 235] on div "Edit name more_horiz plus Yes ,Of Course! block_bot_response Bot Response" at bounding box center [322, 225] width 99 height 26
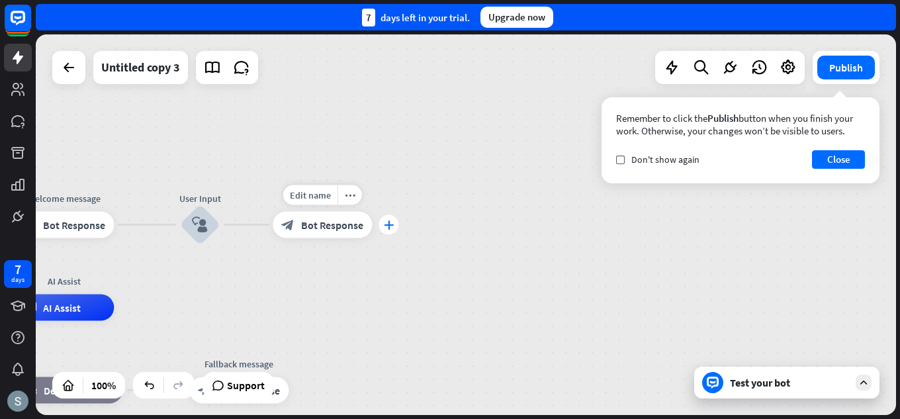
click at [390, 227] on icon "plus" at bounding box center [389, 224] width 10 height 9
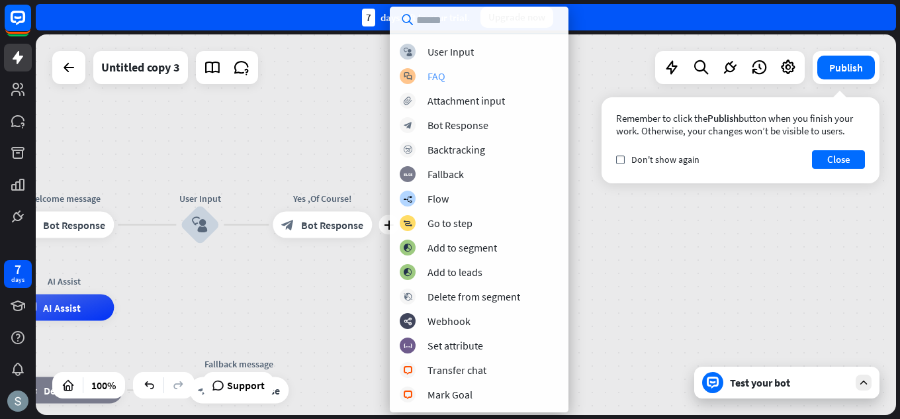
click at [475, 73] on div "block_faq FAQ" at bounding box center [479, 76] width 159 height 16
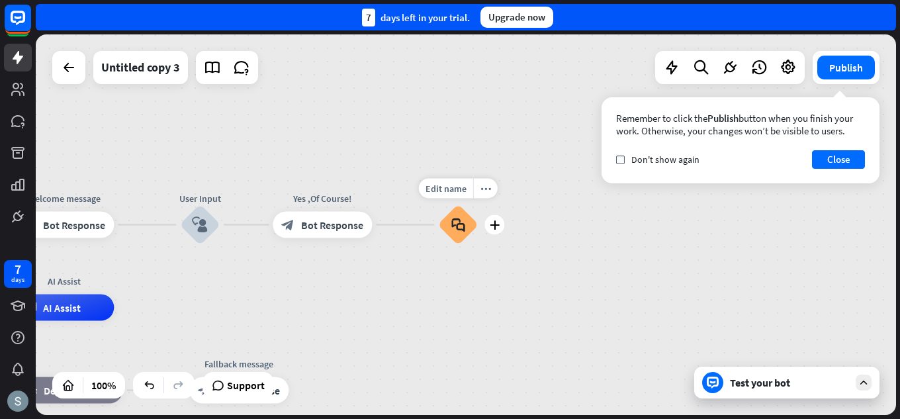
click at [468, 218] on div "block_faq" at bounding box center [458, 225] width 40 height 40
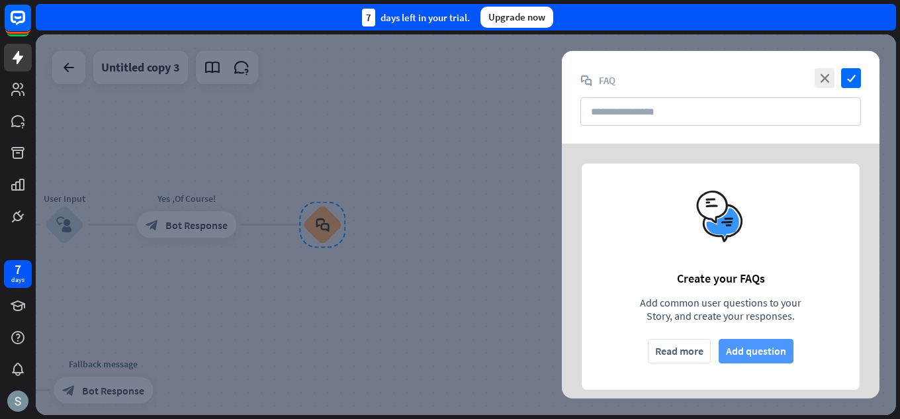
click at [748, 350] on button "Add question" at bounding box center [755, 351] width 75 height 24
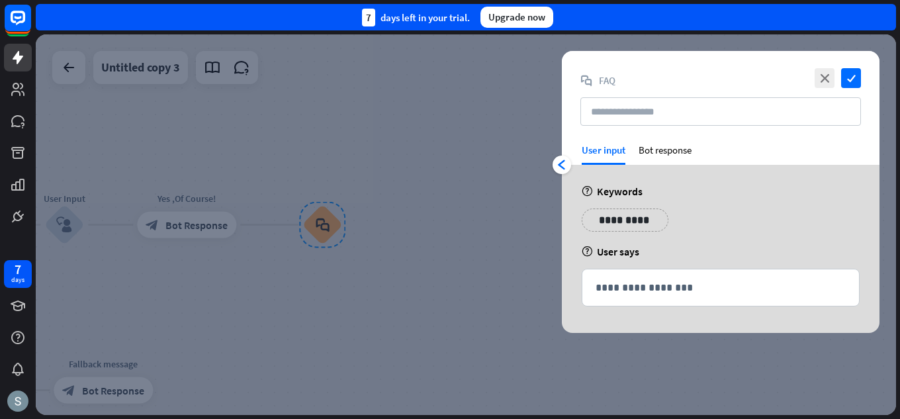
click at [622, 220] on p "**********" at bounding box center [624, 220] width 67 height 17
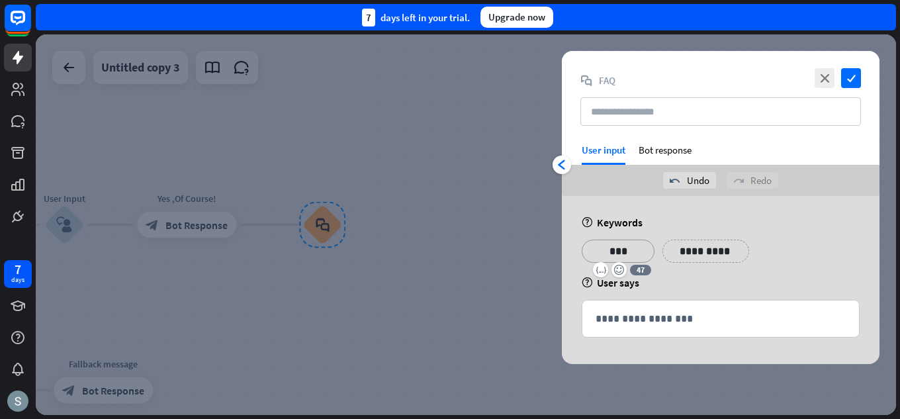
click at [676, 253] on p "**********" at bounding box center [705, 251] width 67 height 17
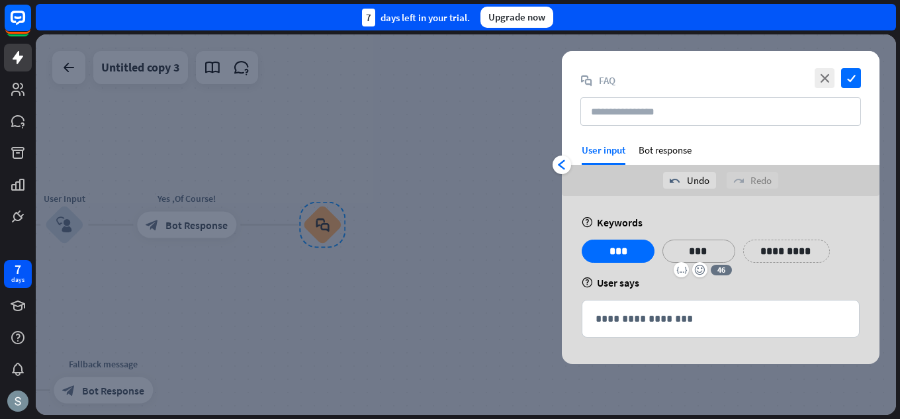
click at [793, 250] on p "**********" at bounding box center [786, 251] width 67 height 17
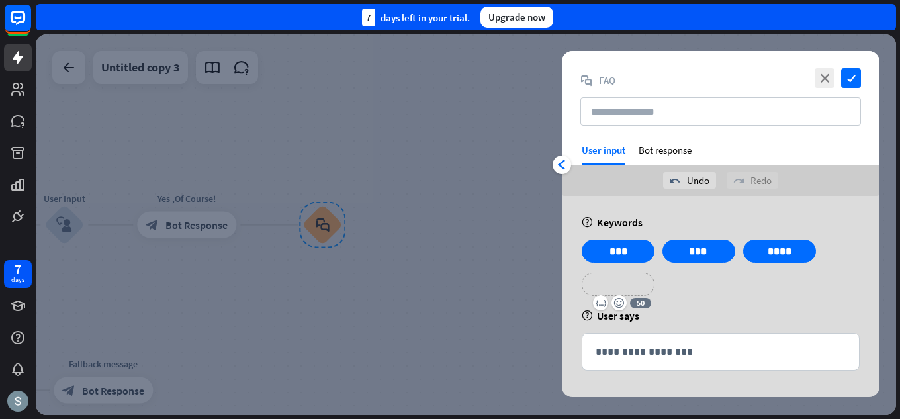
click at [640, 278] on p "**********" at bounding box center [617, 284] width 53 height 17
click at [693, 278] on p "**********" at bounding box center [705, 284] width 67 height 17
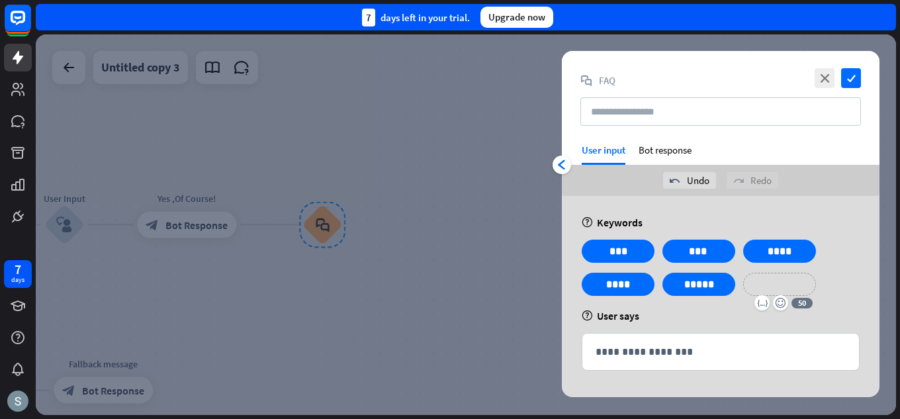
click at [790, 284] on p "**********" at bounding box center [779, 284] width 53 height 17
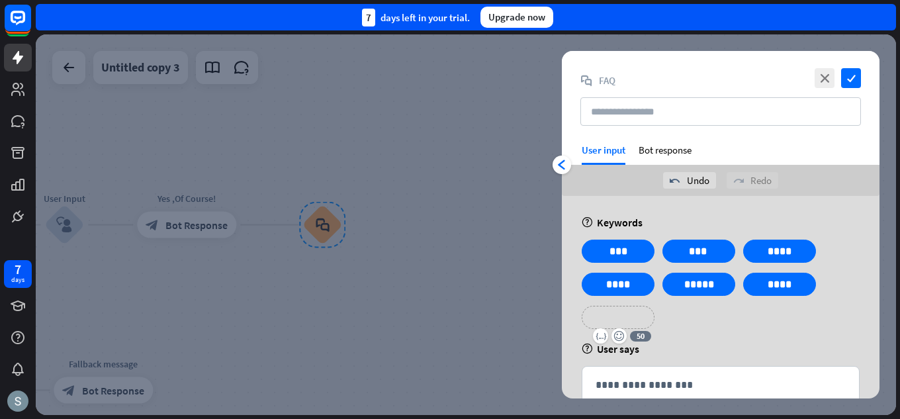
click at [650, 316] on div "**********" at bounding box center [617, 317] width 73 height 23
click at [693, 339] on div "**********" at bounding box center [721, 313] width 318 height 234
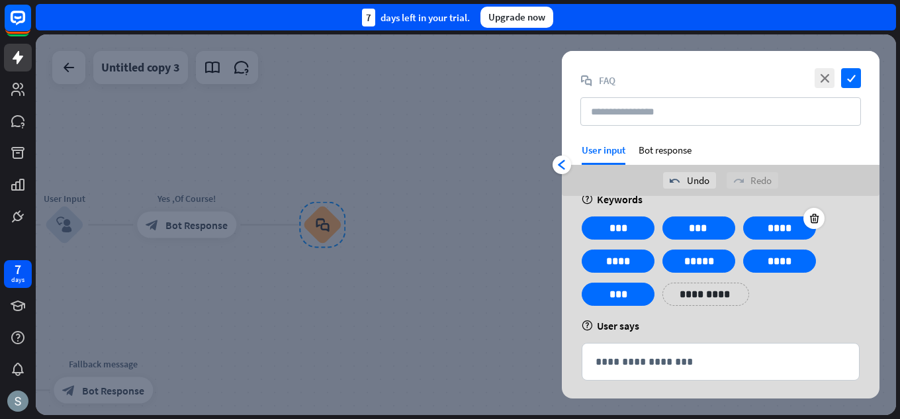
scroll to position [32, 0]
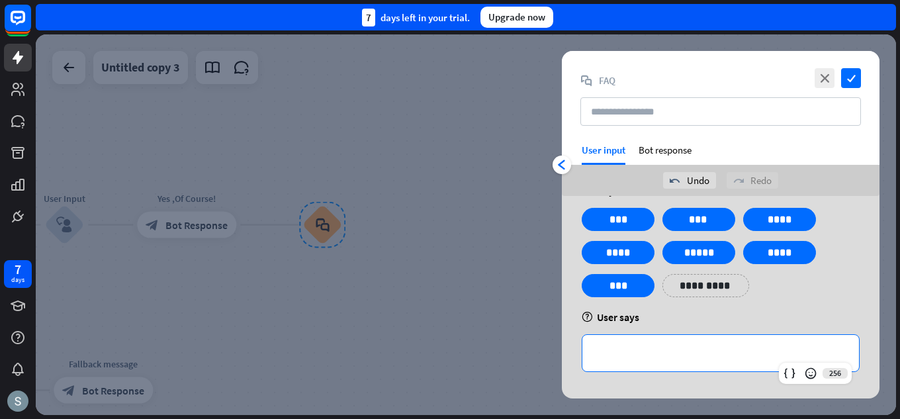
click at [644, 346] on p "**********" at bounding box center [720, 353] width 250 height 17
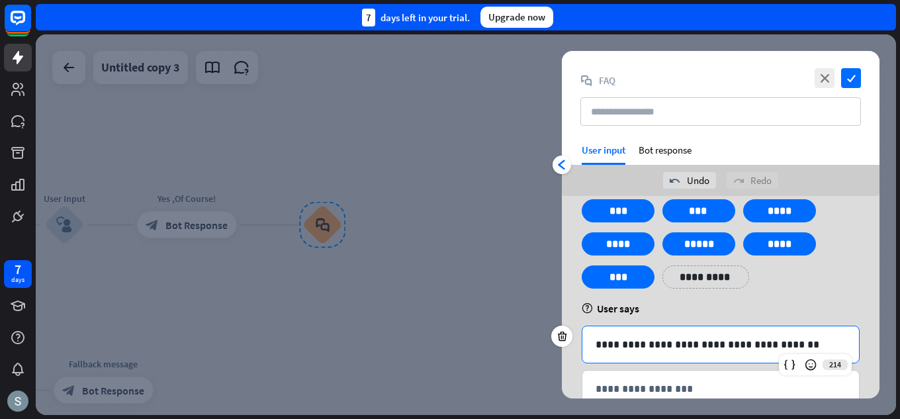
scroll to position [76, 0]
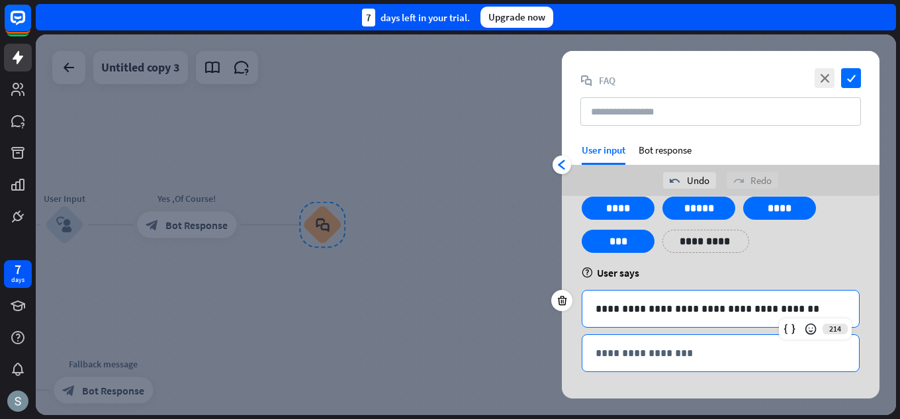
click at [704, 347] on p "**********" at bounding box center [720, 353] width 250 height 17
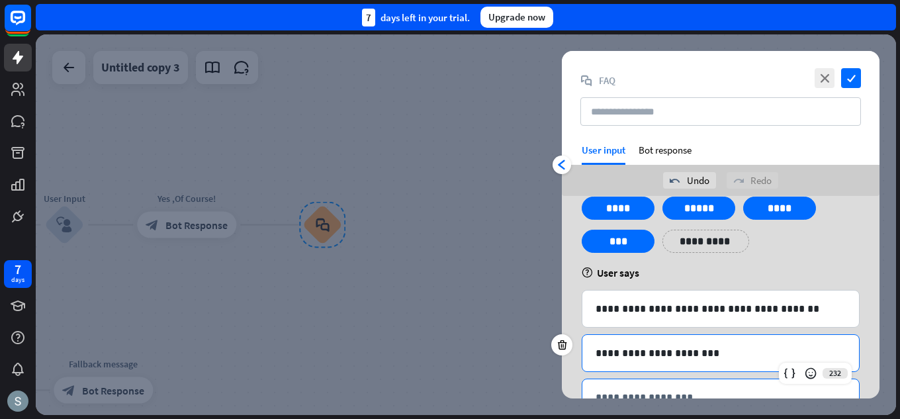
click at [668, 396] on p "**********" at bounding box center [720, 397] width 250 height 17
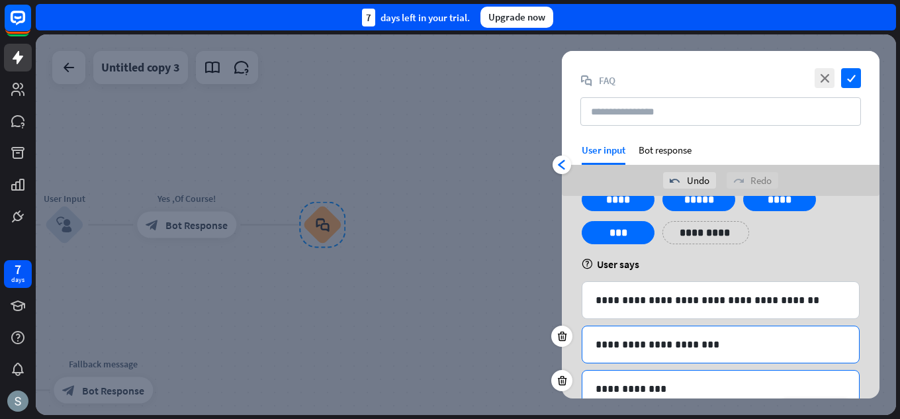
scroll to position [103, 0]
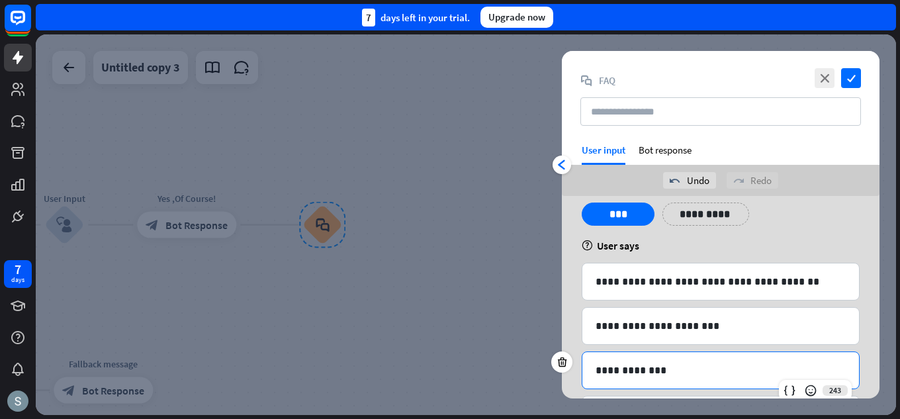
click at [693, 381] on div "**********" at bounding box center [721, 276] width 318 height 367
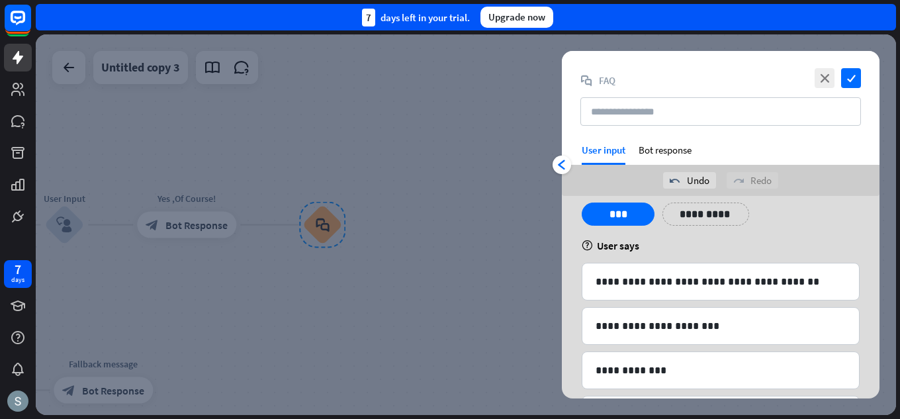
scroll to position [165, 0]
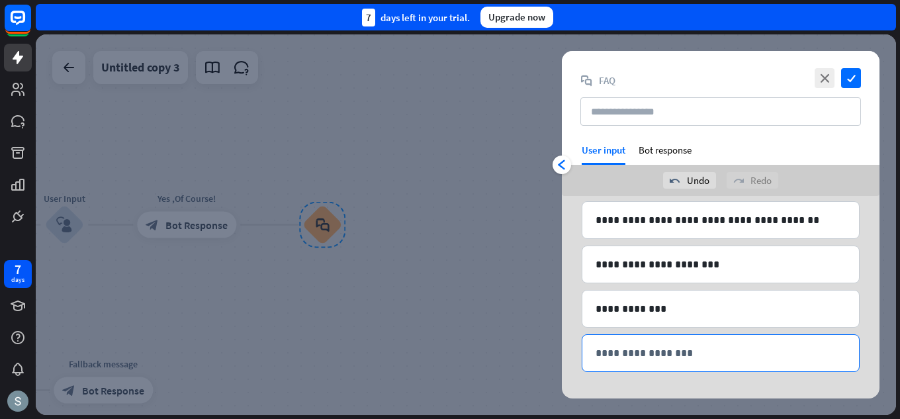
click at [692, 352] on p "**********" at bounding box center [720, 353] width 250 height 17
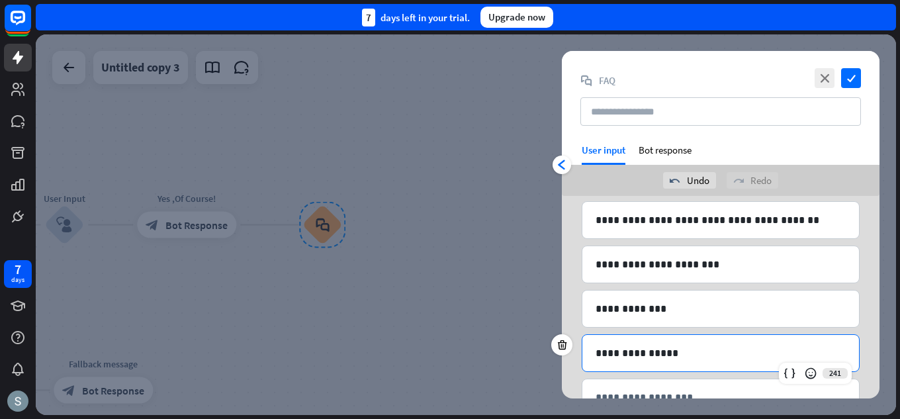
scroll to position [209, 0]
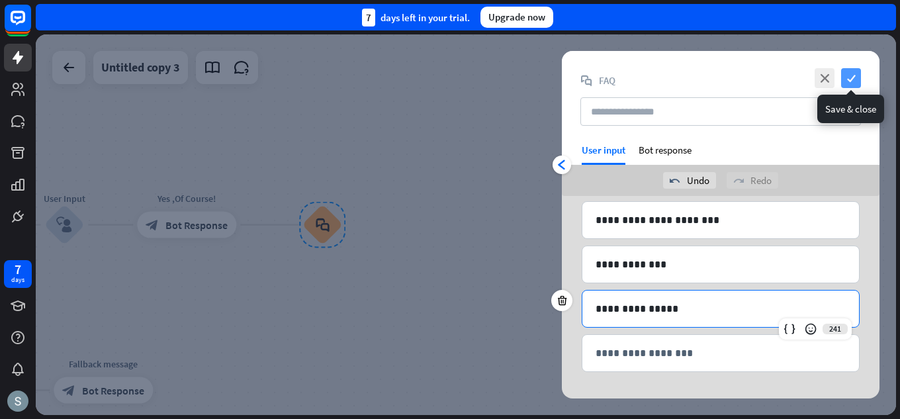
click at [854, 81] on icon "check" at bounding box center [851, 78] width 20 height 20
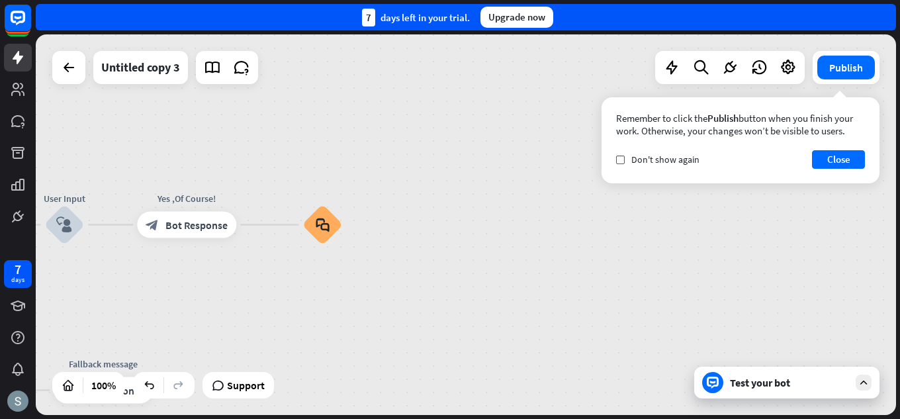
click at [750, 378] on div "Test your bot" at bounding box center [789, 382] width 119 height 13
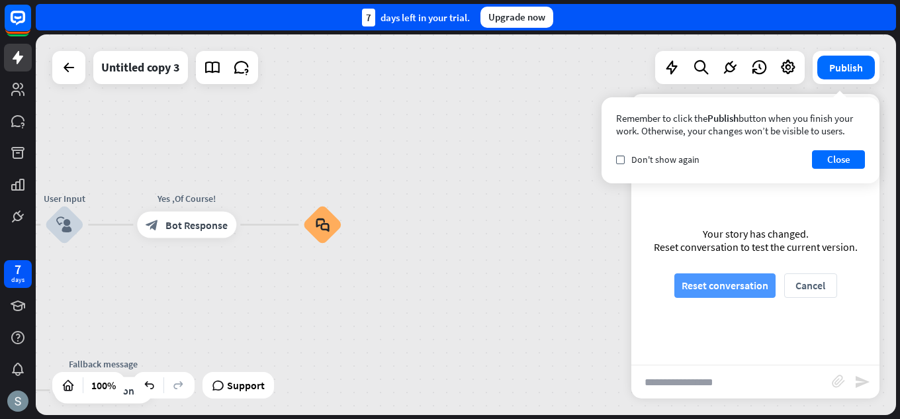
click at [719, 286] on button "Reset conversation" at bounding box center [724, 285] width 101 height 24
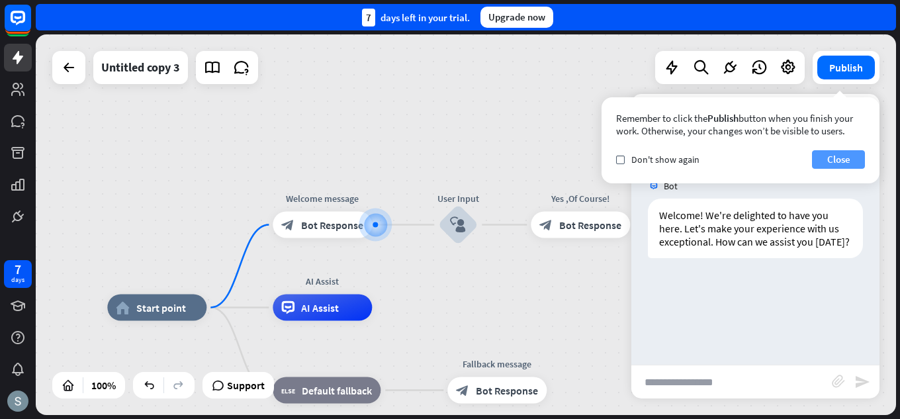
click at [832, 158] on button "Close" at bounding box center [838, 159] width 53 height 19
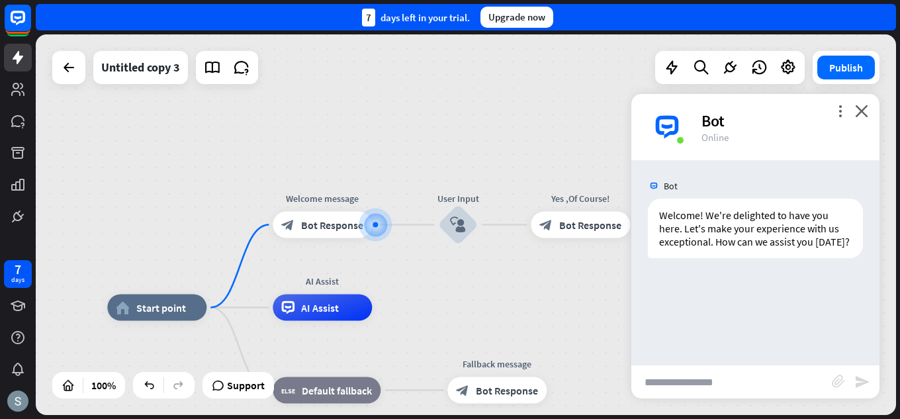
click at [749, 377] on input "text" at bounding box center [731, 381] width 200 height 33
click at [453, 227] on icon "block_user_input" at bounding box center [458, 225] width 16 height 16
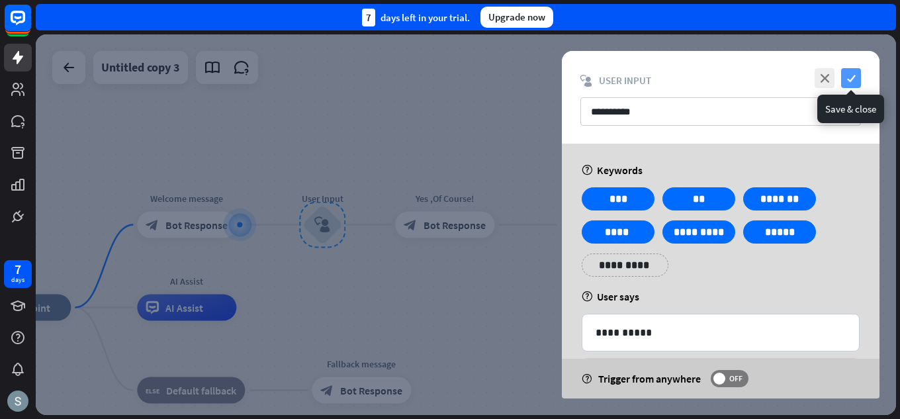
click at [852, 77] on icon "check" at bounding box center [851, 78] width 20 height 20
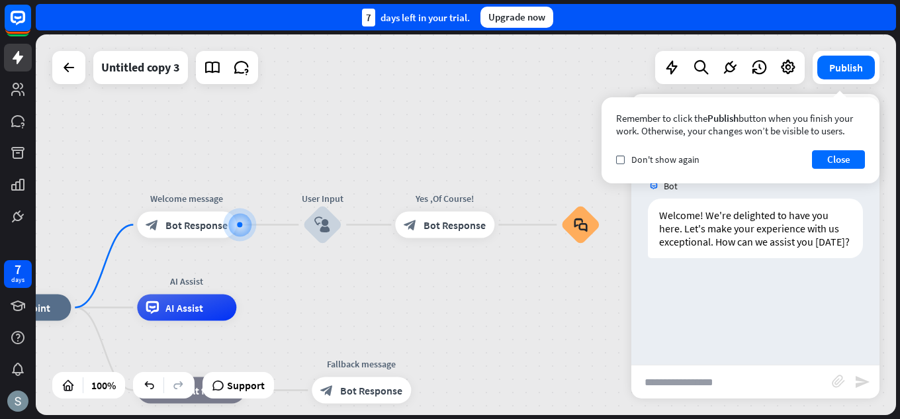
click at [712, 394] on input "text" at bounding box center [731, 381] width 200 height 33
type input "**********"
click at [871, 383] on div "**********" at bounding box center [755, 381] width 248 height 34
click at [866, 382] on icon "send" at bounding box center [862, 382] width 16 height 16
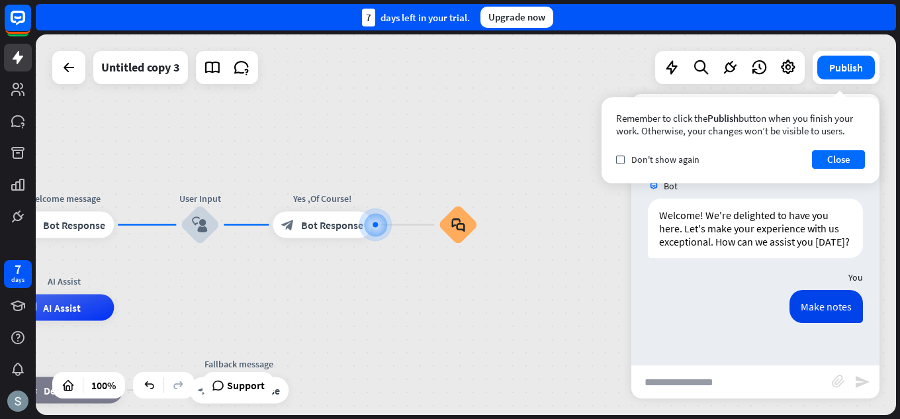
click at [13, 47] on link at bounding box center [18, 58] width 28 height 28
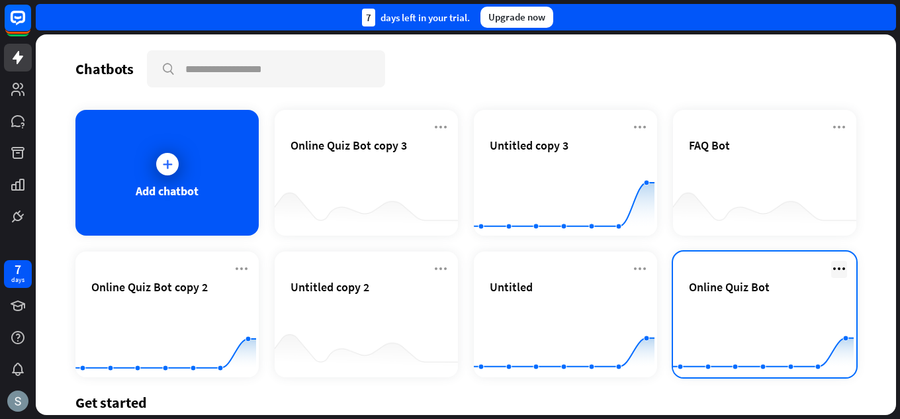
click at [834, 269] on icon at bounding box center [839, 269] width 16 height 16
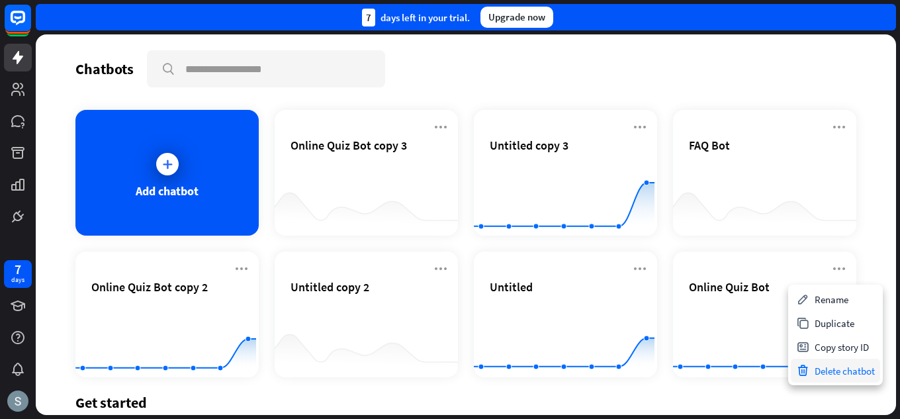
click at [820, 375] on div "Delete chatbot" at bounding box center [835, 371] width 89 height 24
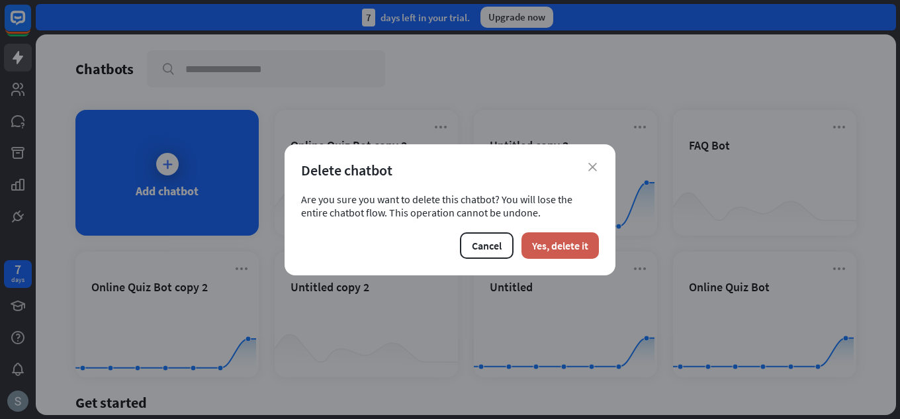
click at [540, 241] on button "Yes, delete it" at bounding box center [559, 245] width 77 height 26
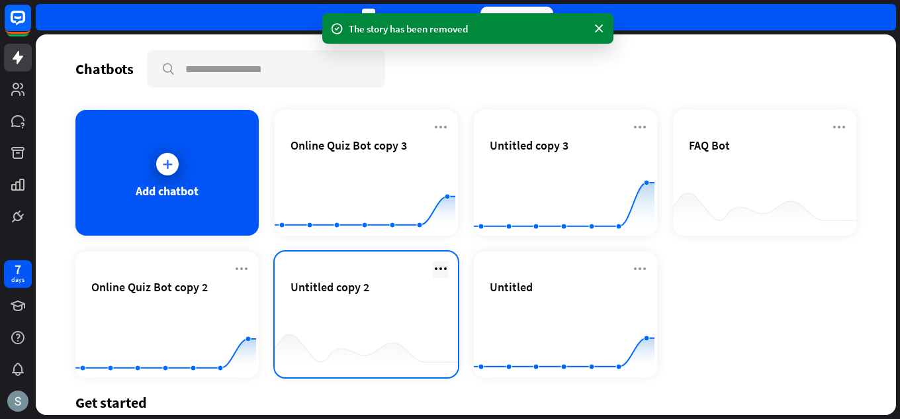
click at [439, 265] on icon at bounding box center [441, 269] width 16 height 16
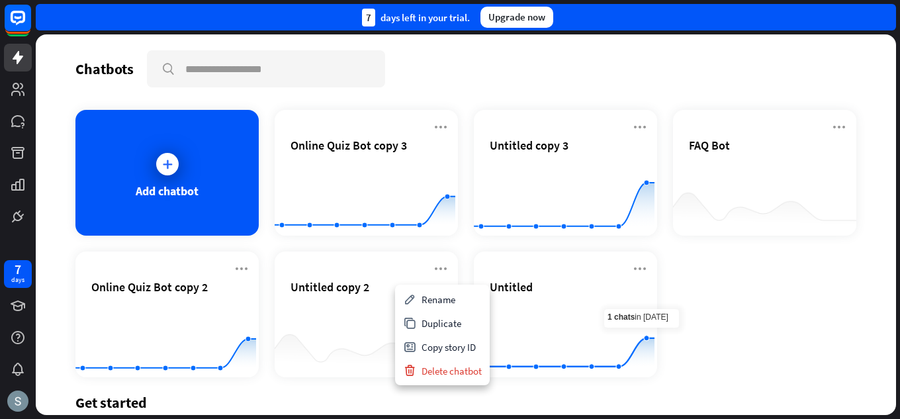
click at [751, 272] on div "Add chatbot Online Quiz Bot copy 3 Created with Highcharts 10.1.0 0 1 2 Untitle…" at bounding box center [465, 243] width 781 height 267
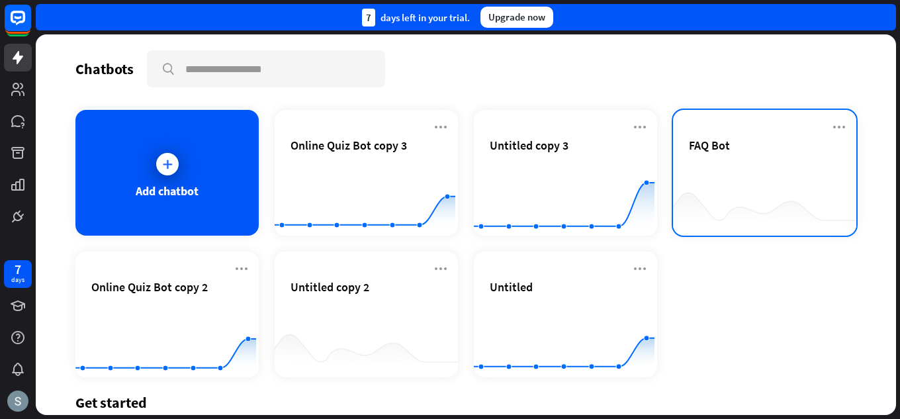
click at [762, 196] on div at bounding box center [764, 209] width 183 height 51
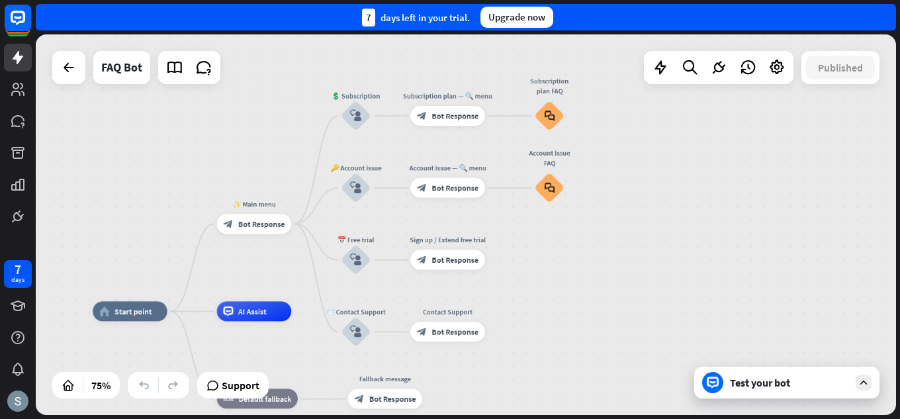
drag, startPoint x: 470, startPoint y: 261, endPoint x: 272, endPoint y: 347, distance: 215.7
click at [842, 385] on div "Test your bot" at bounding box center [789, 382] width 119 height 13
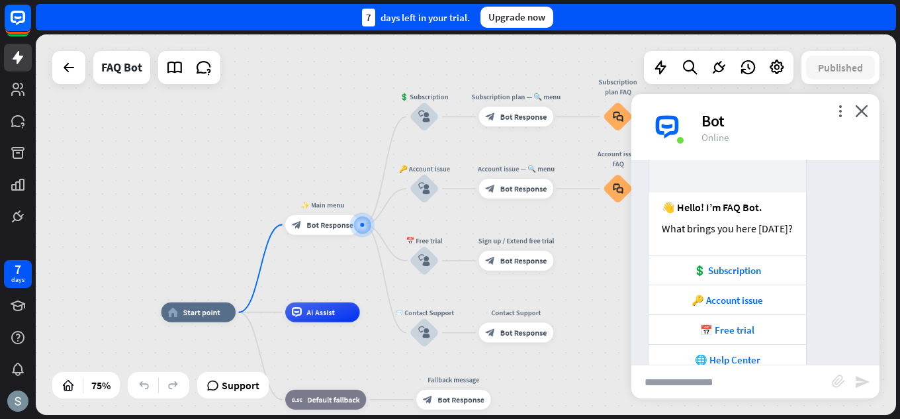
scroll to position [149, 0]
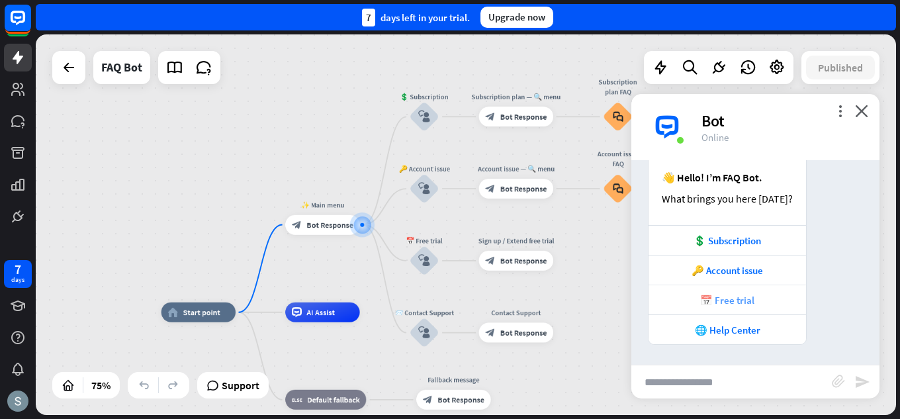
click at [732, 299] on div "📅 Free trial" at bounding box center [727, 300] width 144 height 13
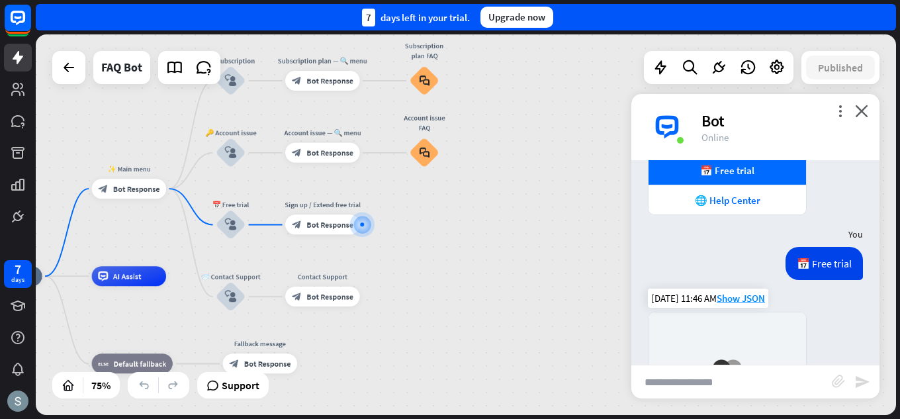
scroll to position [537, 0]
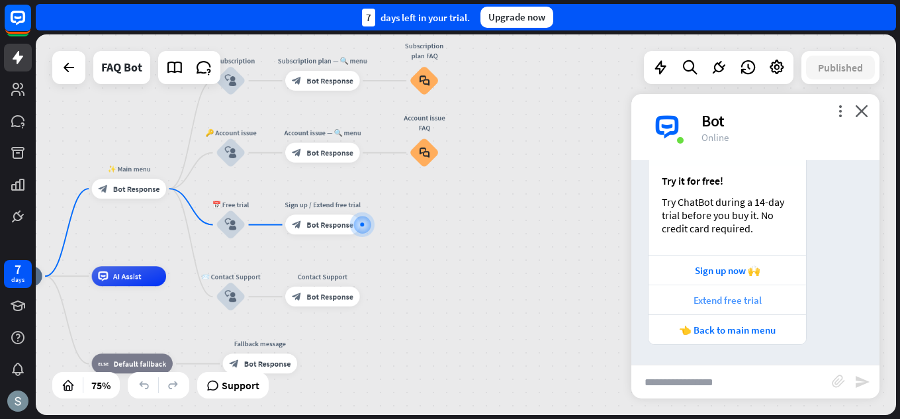
click at [730, 294] on div "Extend free trial" at bounding box center [727, 300] width 144 height 13
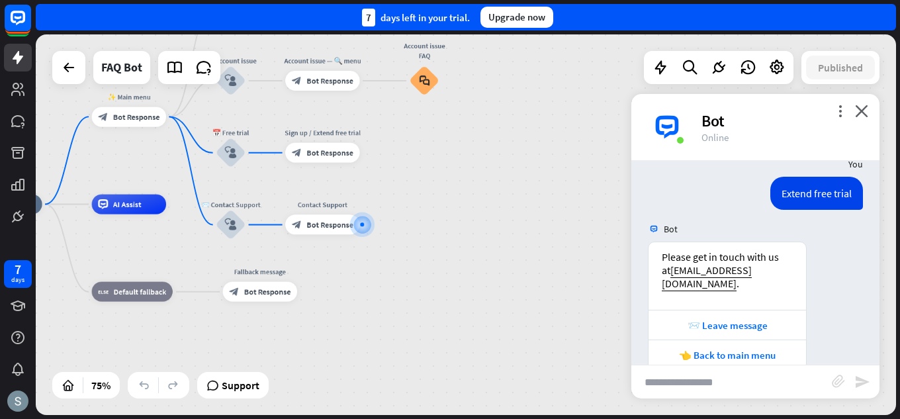
scroll to position [749, 0]
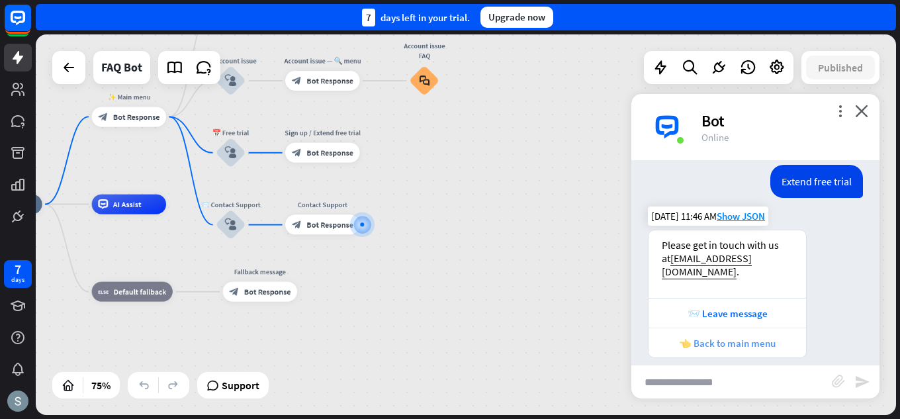
click at [738, 337] on div "👈 Back to main menu" at bounding box center [727, 343] width 144 height 13
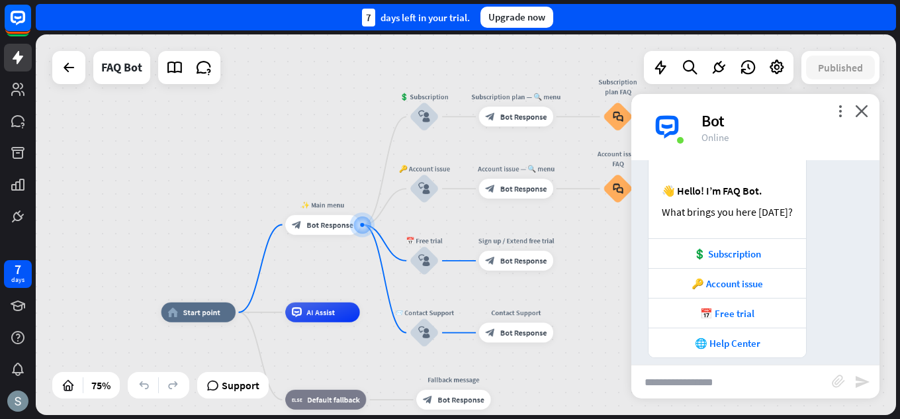
scroll to position [1140, 0]
click at [728, 337] on div "🌐 Help Center" at bounding box center [726, 342] width 157 height 30
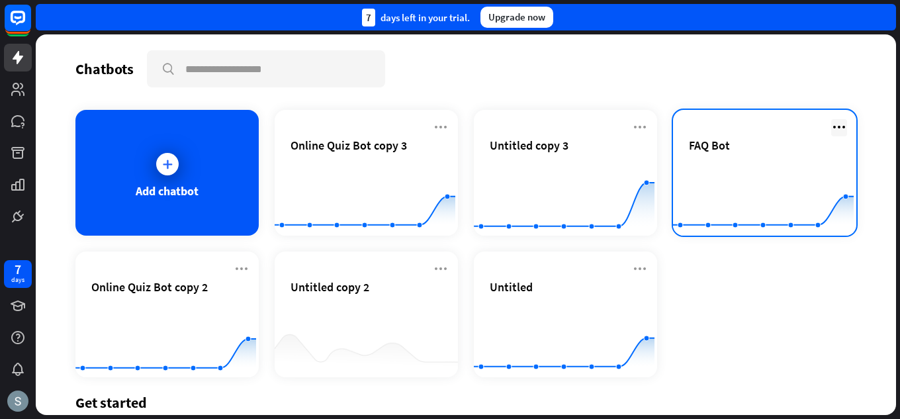
click at [831, 127] on icon at bounding box center [839, 127] width 16 height 16
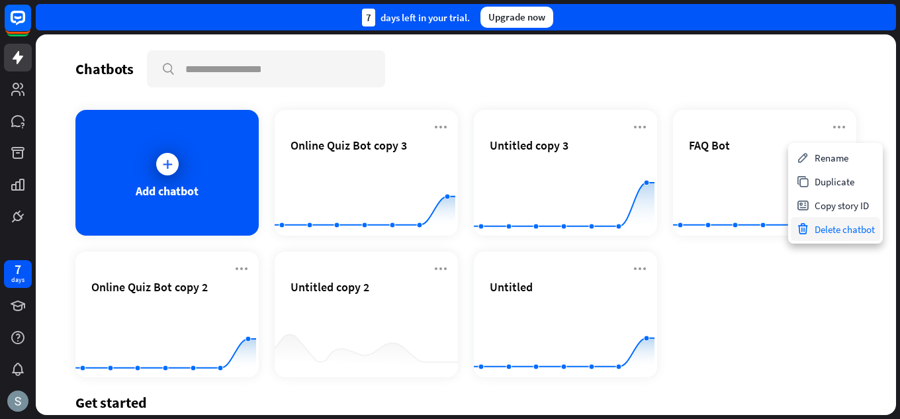
click at [851, 220] on div "Delete chatbot" at bounding box center [835, 229] width 89 height 24
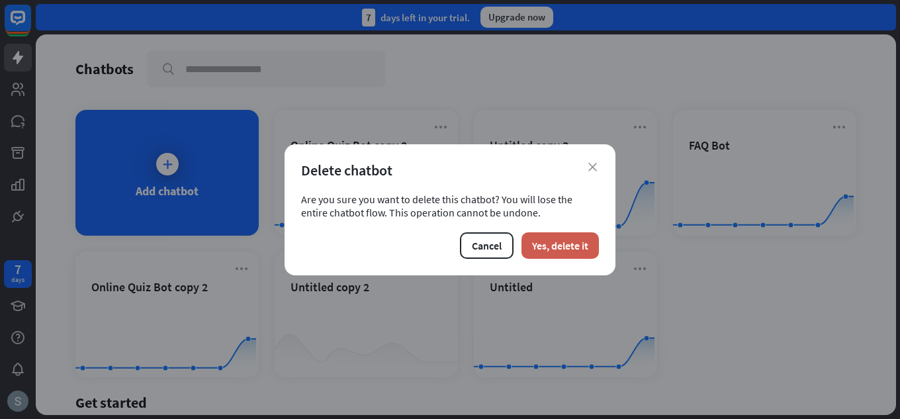
click at [593, 248] on button "Yes, delete it" at bounding box center [559, 245] width 77 height 26
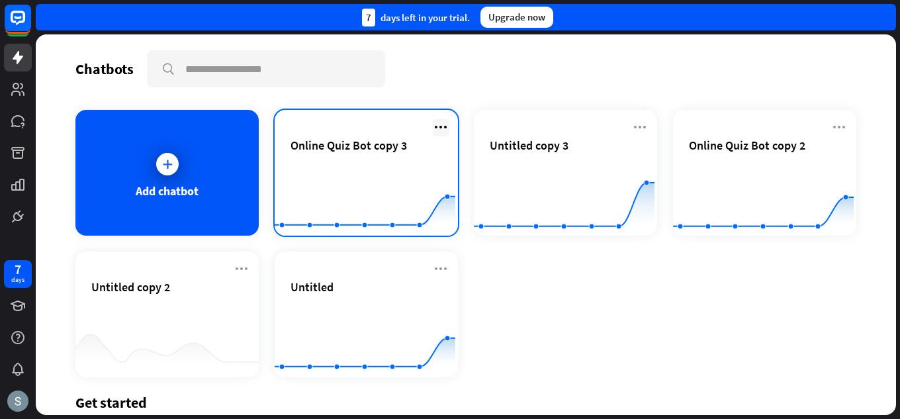
click at [435, 127] on icon at bounding box center [441, 127] width 16 height 16
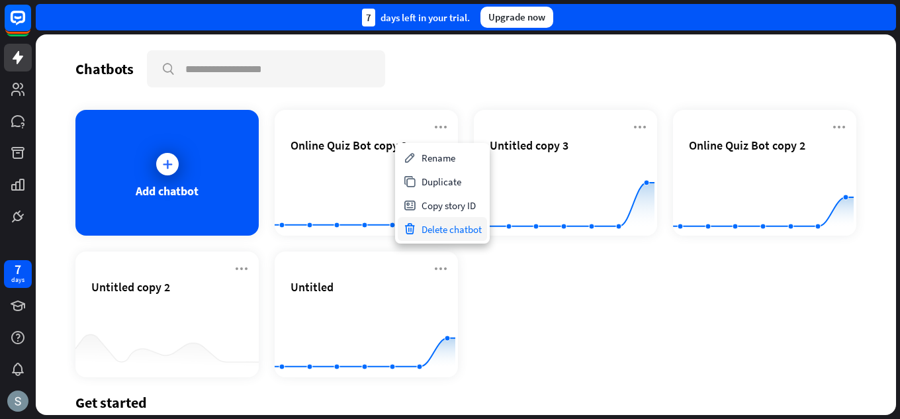
click at [431, 231] on div "Delete chatbot" at bounding box center [442, 229] width 89 height 24
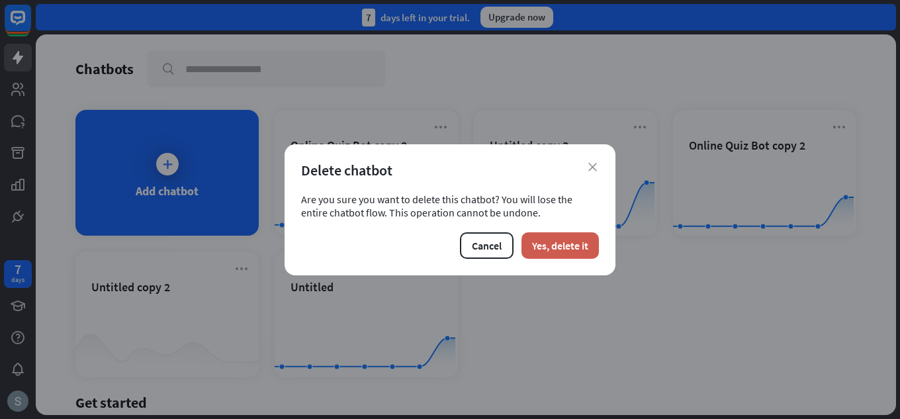
click at [570, 236] on button "Yes, delete it" at bounding box center [559, 245] width 77 height 26
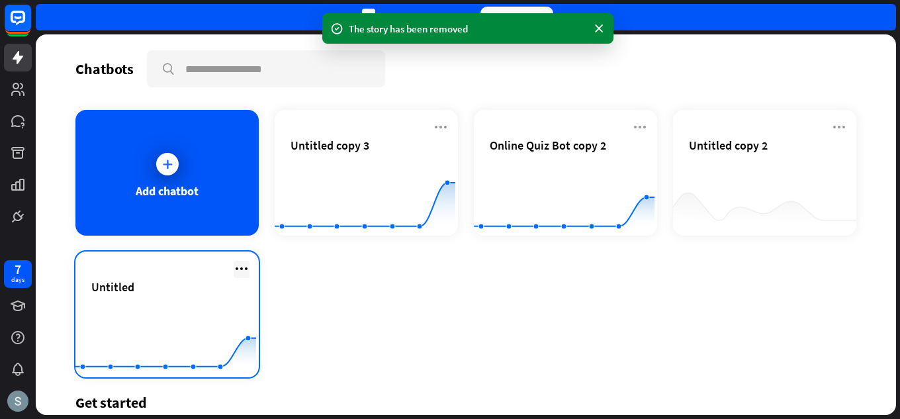
click at [239, 263] on icon at bounding box center [242, 269] width 16 height 16
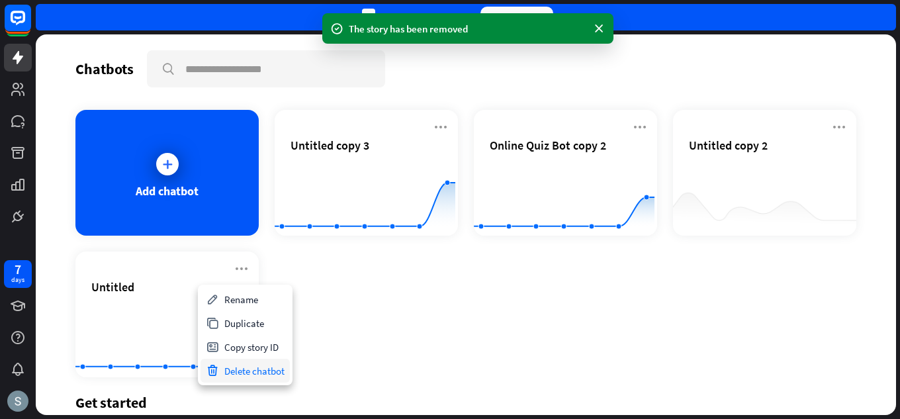
click at [221, 363] on div "Delete chatbot" at bounding box center [244, 371] width 89 height 24
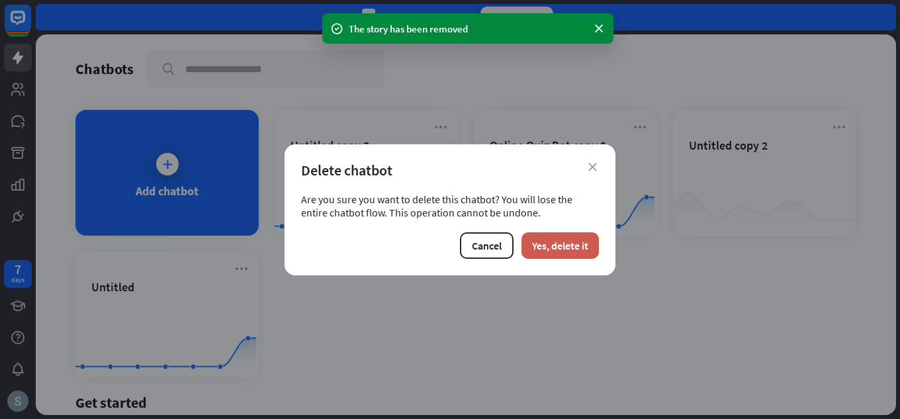
click at [568, 246] on button "Yes, delete it" at bounding box center [559, 245] width 77 height 26
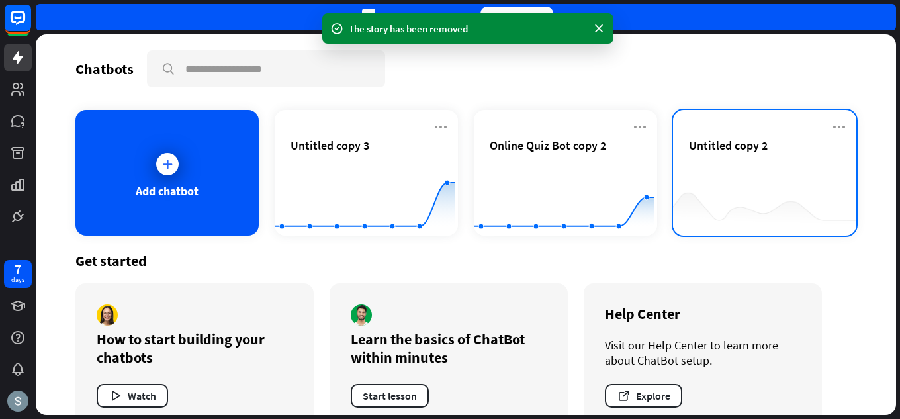
click at [834, 118] on div "Untitled copy 2" at bounding box center [764, 173] width 183 height 126
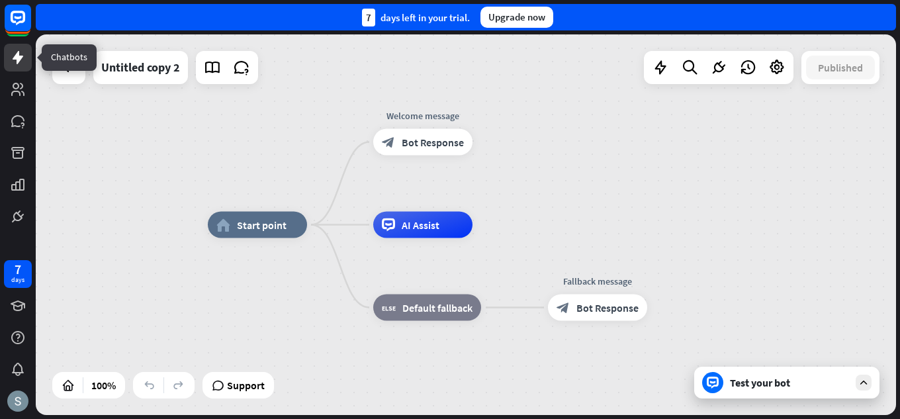
drag, startPoint x: 20, startPoint y: 58, endPoint x: 30, endPoint y: 58, distance: 10.6
click at [20, 58] on icon at bounding box center [18, 57] width 11 height 13
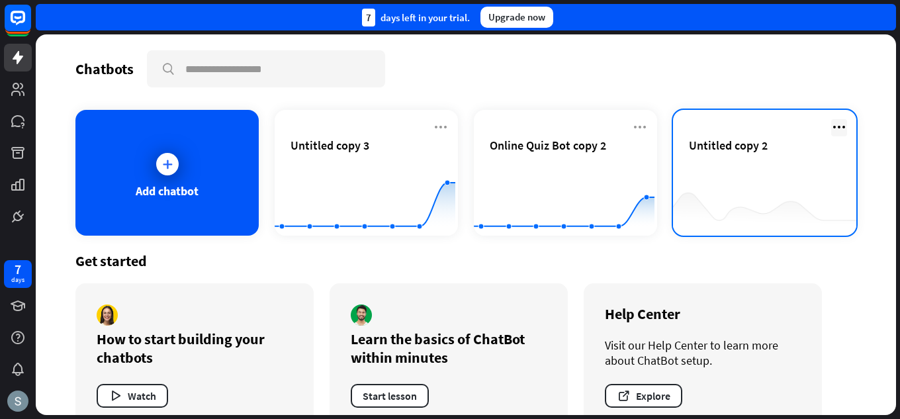
click at [831, 124] on icon at bounding box center [839, 127] width 16 height 16
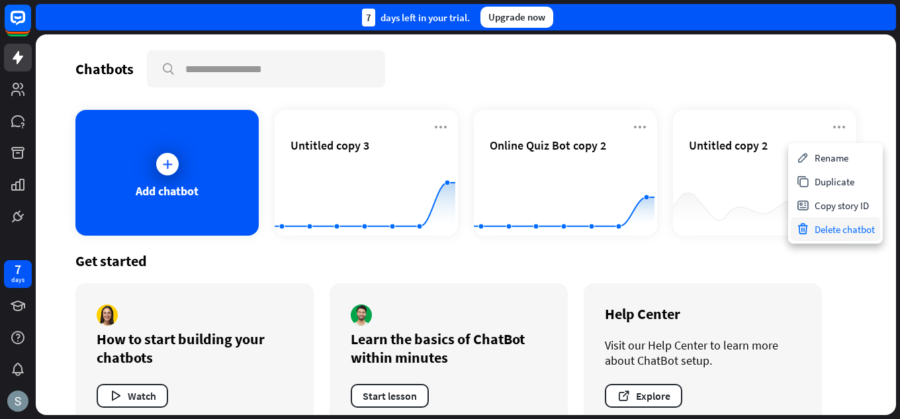
click at [814, 229] on div "Delete chatbot" at bounding box center [835, 229] width 89 height 24
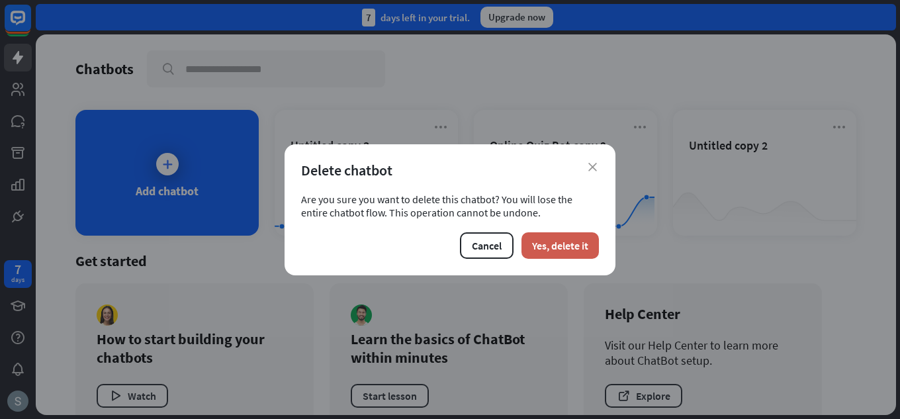
click at [574, 249] on button "Yes, delete it" at bounding box center [559, 245] width 77 height 26
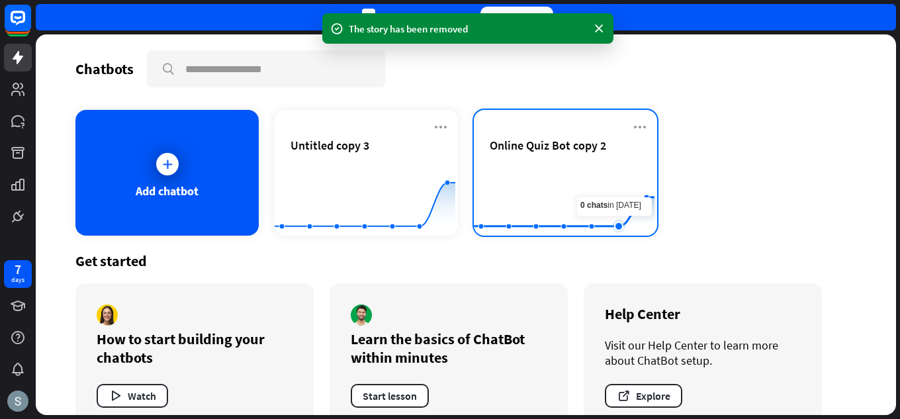
click at [624, 170] on rect at bounding box center [564, 202] width 181 height 83
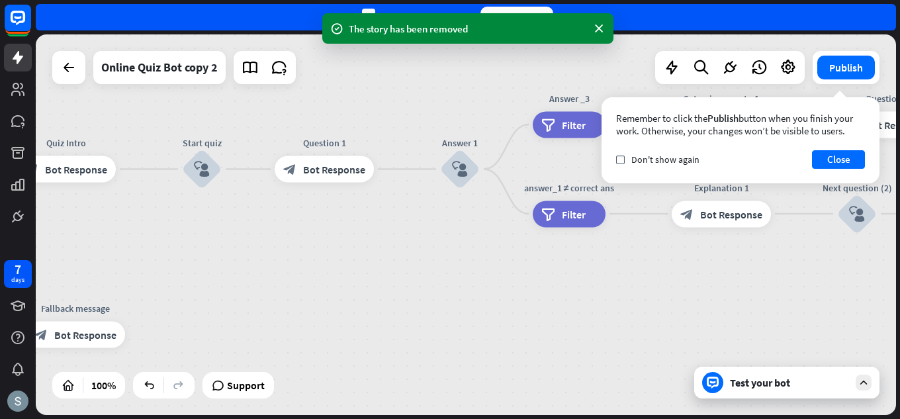
drag, startPoint x: 712, startPoint y: 212, endPoint x: 155, endPoint y: 262, distance: 559.9
click at [155, 261] on div "home_2 Start point Welcome message block_bot_response Bot Response Quiz Intro b…" at bounding box center [466, 224] width 860 height 380
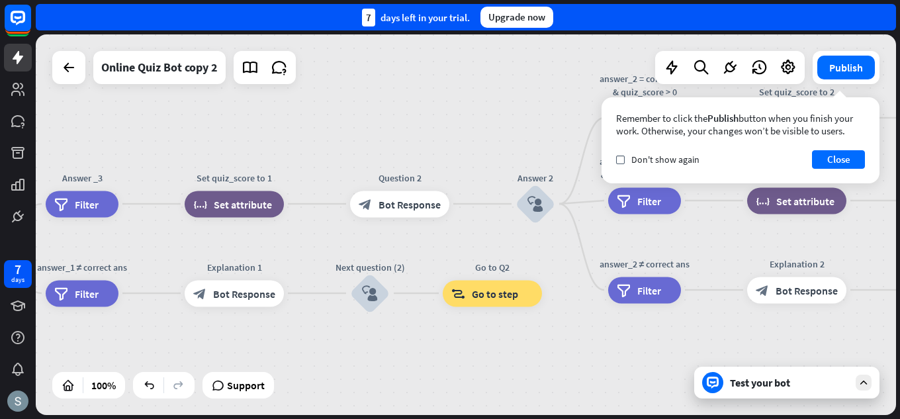
drag, startPoint x: 638, startPoint y: 287, endPoint x: 146, endPoint y: 329, distance: 493.3
click at [146, 331] on div "home_2 Start point Welcome message block_bot_response Bot Response Quiz Intro b…" at bounding box center [466, 224] width 860 height 380
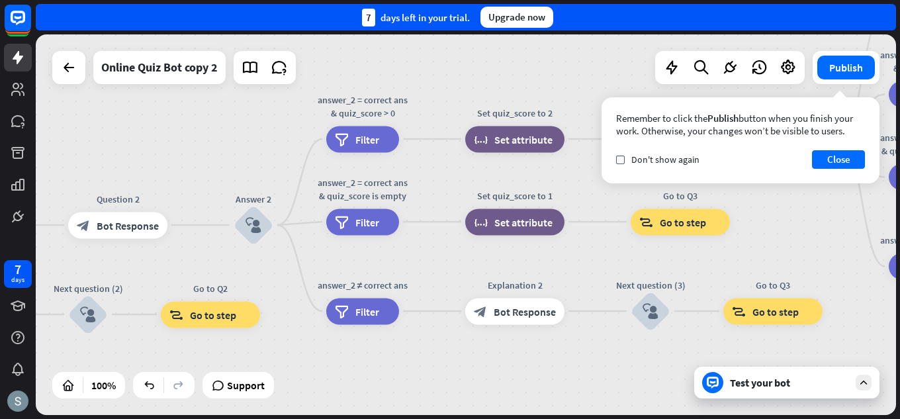
drag, startPoint x: 631, startPoint y: 333, endPoint x: 338, endPoint y: 366, distance: 294.9
click at [338, 366] on div "home_2 Start point Welcome message block_bot_response Bot Response Quiz Intro b…" at bounding box center [466, 224] width 860 height 380
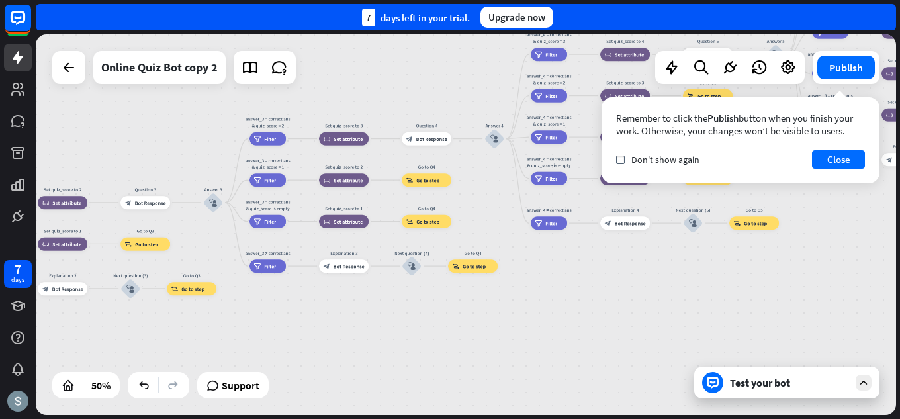
drag, startPoint x: 412, startPoint y: 365, endPoint x: 0, endPoint y: 353, distance: 412.3
click at [0, 353] on div "7 days close Product Help First steps Get started with ChatBot Help Center Foll…" at bounding box center [450, 209] width 900 height 419
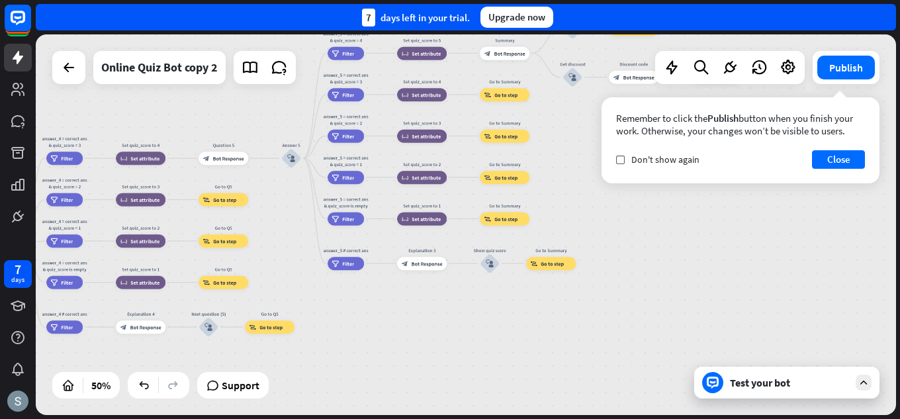
drag, startPoint x: 572, startPoint y: 293, endPoint x: 219, endPoint y: 424, distance: 376.1
click at [219, 418] on html "7 days close Product Help First steps Get started with ChatBot Help Center Foll…" at bounding box center [450, 209] width 900 height 419
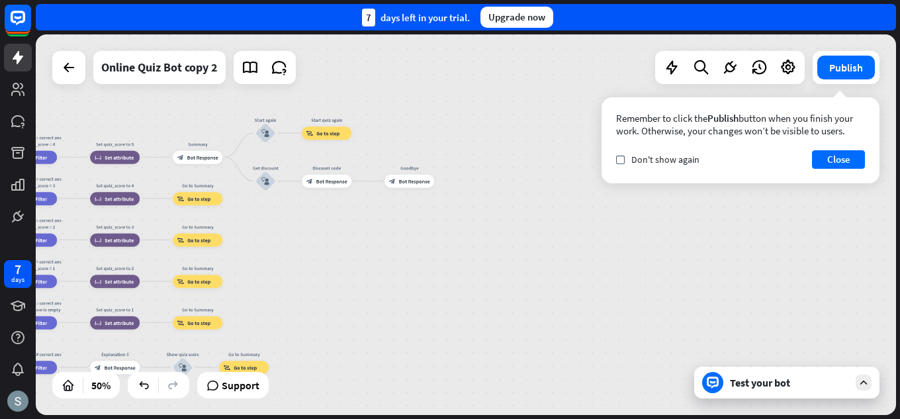
drag, startPoint x: 578, startPoint y: 288, endPoint x: 371, endPoint y: 333, distance: 211.4
click at [371, 333] on div "home_2 Start point Welcome message block_bot_response Bot Response Quiz Intro b…" at bounding box center [466, 224] width 860 height 380
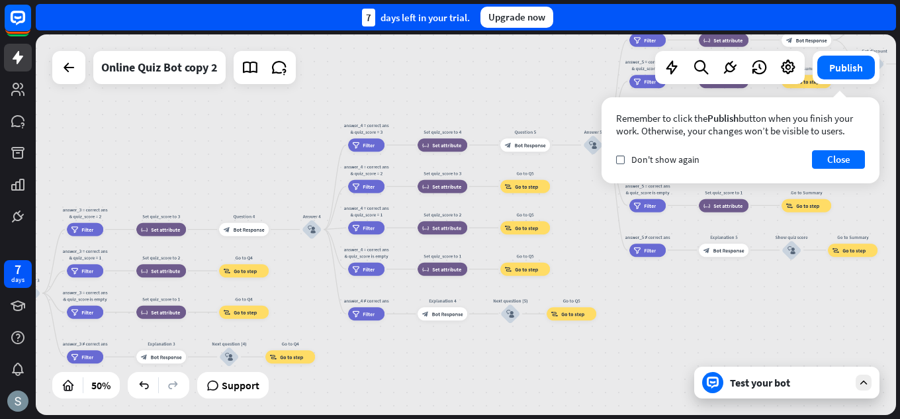
drag, startPoint x: 454, startPoint y: 282, endPoint x: 899, endPoint y: 74, distance: 491.3
click at [899, 74] on div "home_2 Start point Welcome message block_bot_response Bot Response Quiz Intro b…" at bounding box center [468, 226] width 864 height 384
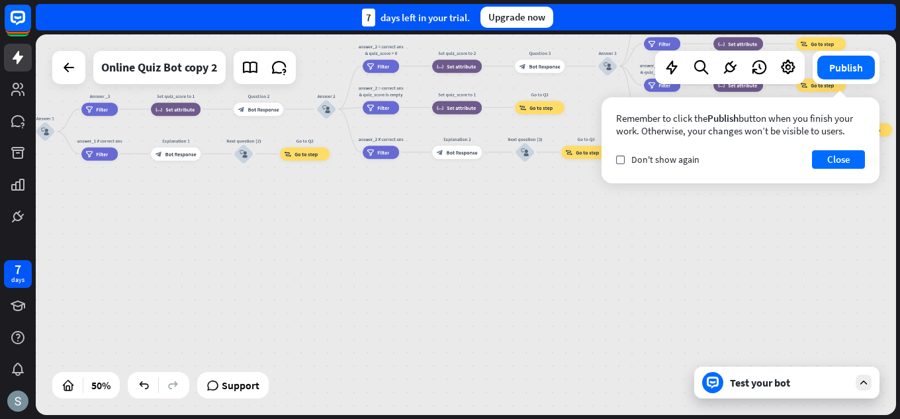
drag, startPoint x: 322, startPoint y: 339, endPoint x: 899, endPoint y: 187, distance: 596.6
click at [899, 187] on div "home_2 Start point Welcome message block_bot_response Bot Response Quiz Intro b…" at bounding box center [468, 226] width 864 height 384
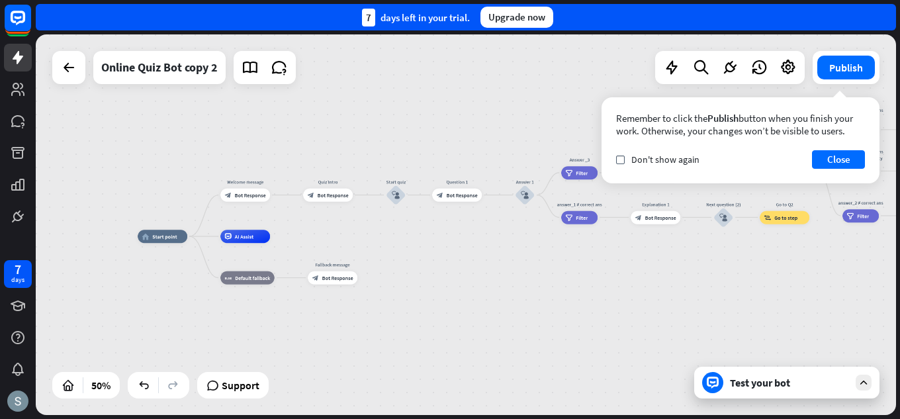
drag, startPoint x: 380, startPoint y: 234, endPoint x: 892, endPoint y: 271, distance: 514.1
click at [892, 271] on div "home_2 Start point Welcome message block_bot_response Bot Response Quiz Intro b…" at bounding box center [466, 224] width 860 height 380
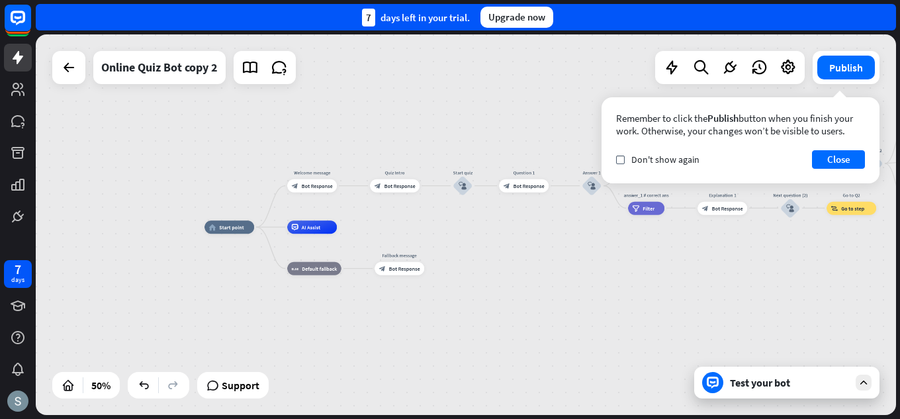
click at [786, 380] on div "Test your bot" at bounding box center [789, 382] width 119 height 13
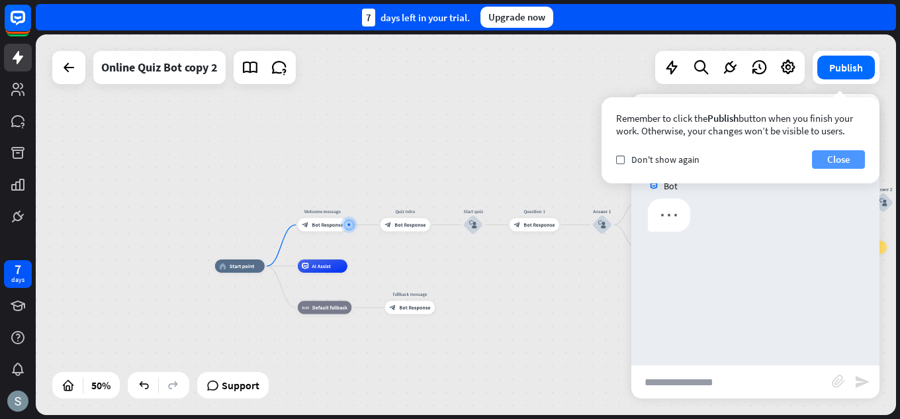
click at [826, 152] on button "Close" at bounding box center [838, 159] width 53 height 19
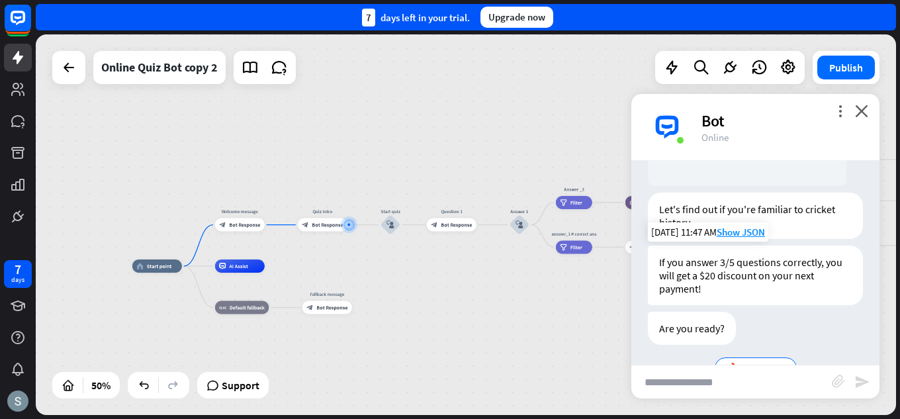
scroll to position [247, 0]
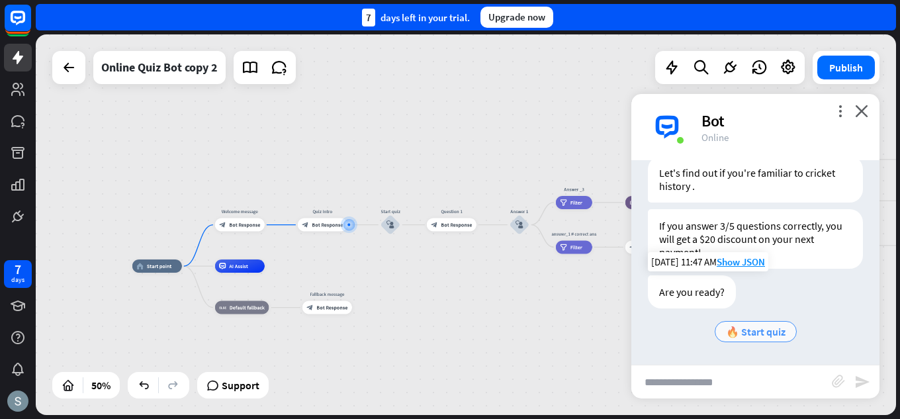
click at [750, 327] on span "🔥 Start quiz" at bounding box center [756, 331] width 60 height 13
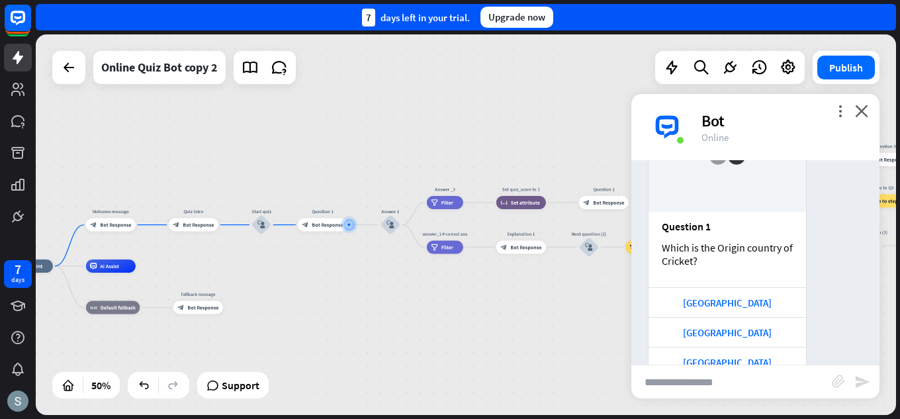
scroll to position [616, 0]
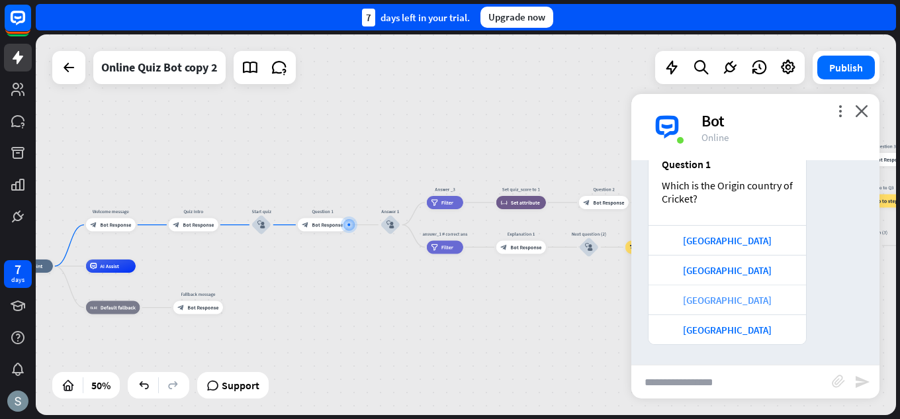
click at [746, 296] on div "[GEOGRAPHIC_DATA]" at bounding box center [727, 300] width 144 height 13
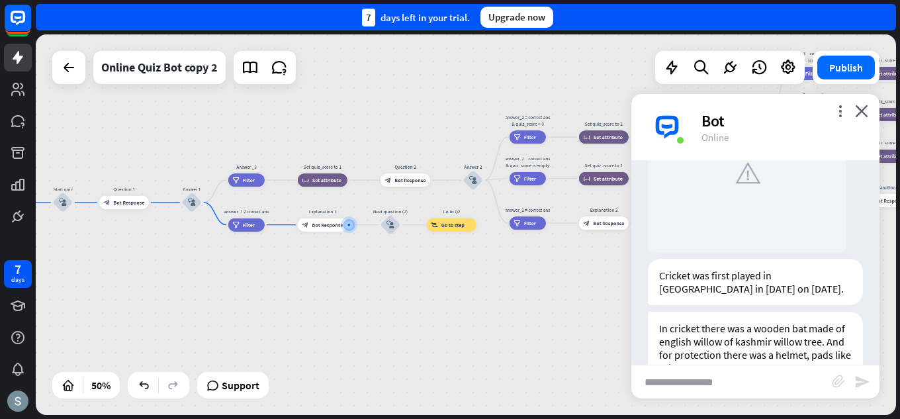
scroll to position [1040, 0]
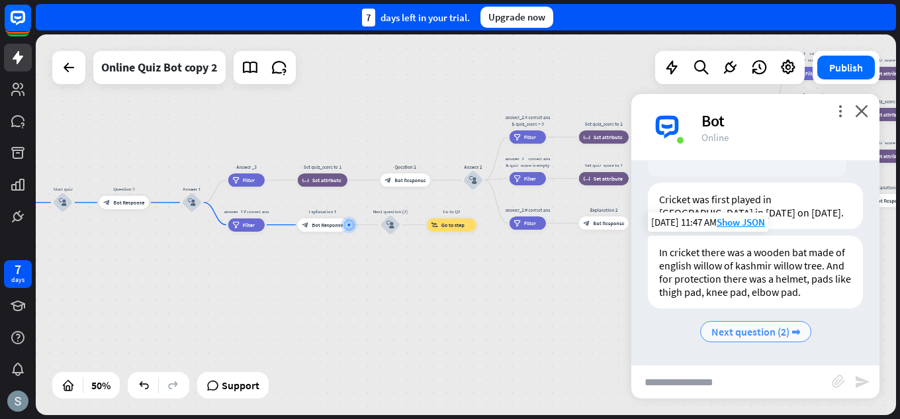
click at [755, 325] on span "Next question (2) ➡" at bounding box center [755, 331] width 89 height 13
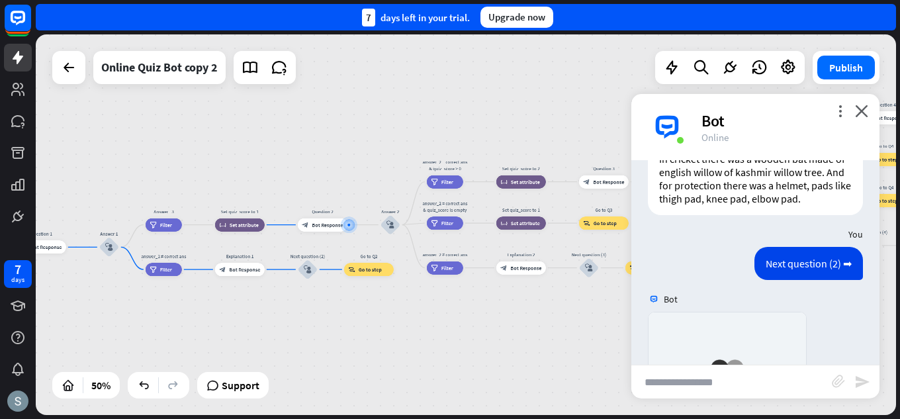
scroll to position [1408, 0]
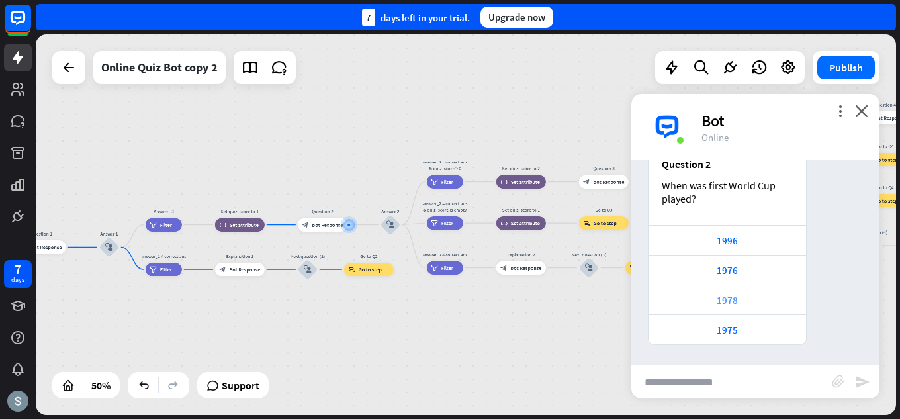
click at [796, 302] on div "1978" at bounding box center [727, 300] width 144 height 13
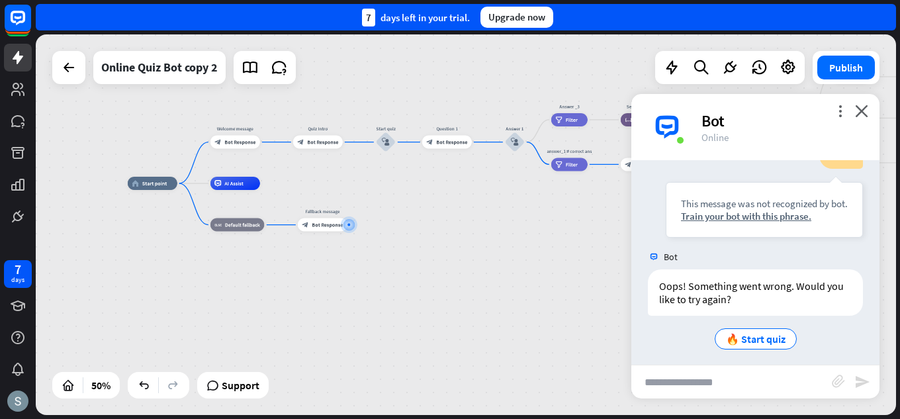
scroll to position [1656, 0]
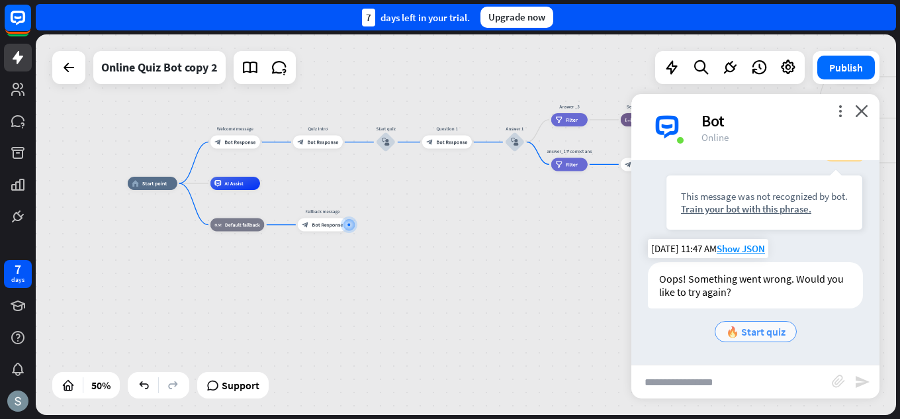
click at [759, 328] on span "🔥 Start quiz" at bounding box center [756, 331] width 60 height 13
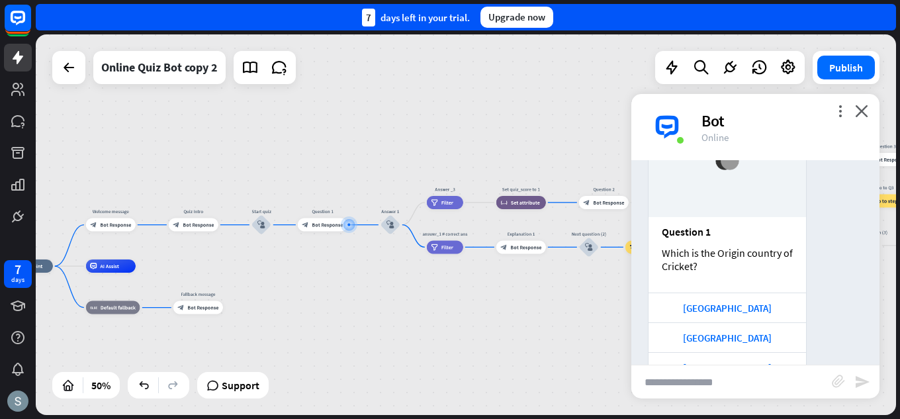
scroll to position [2025, 0]
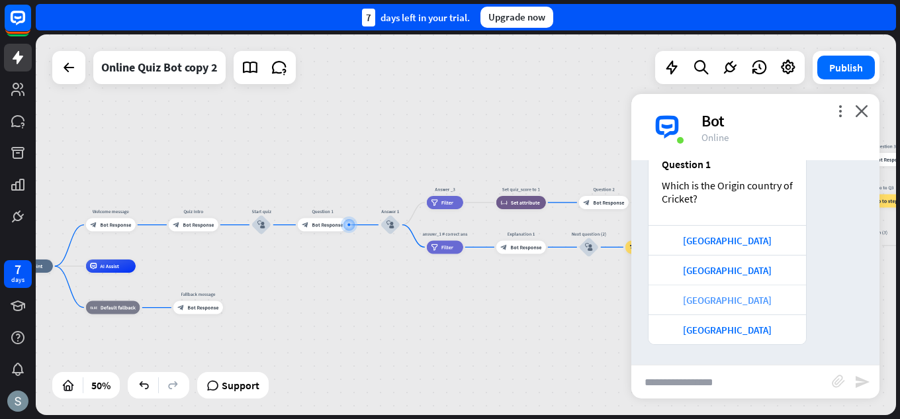
click at [727, 306] on div "[GEOGRAPHIC_DATA]" at bounding box center [727, 300] width 144 height 13
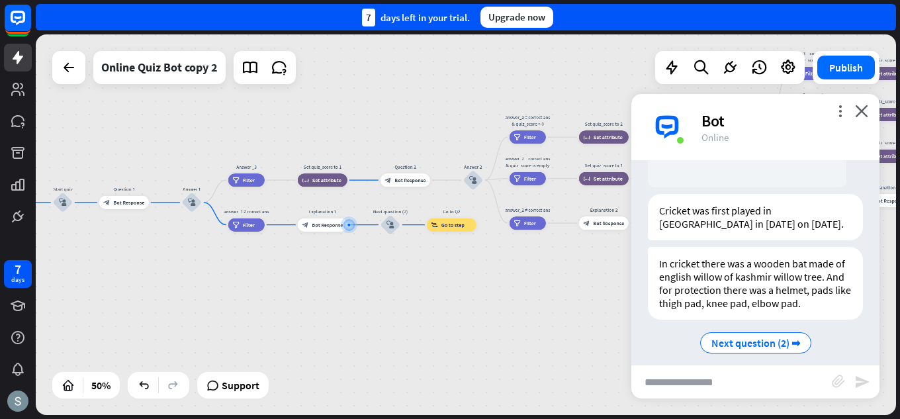
scroll to position [2449, 0]
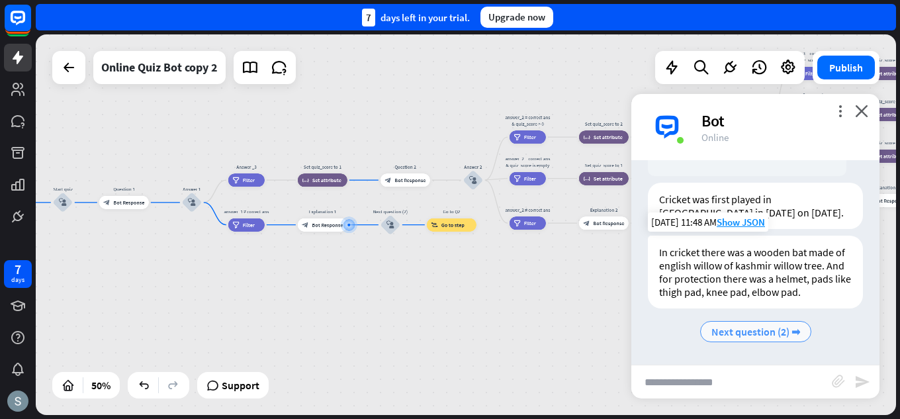
click at [754, 327] on span "Next question (2) ➡" at bounding box center [755, 331] width 89 height 13
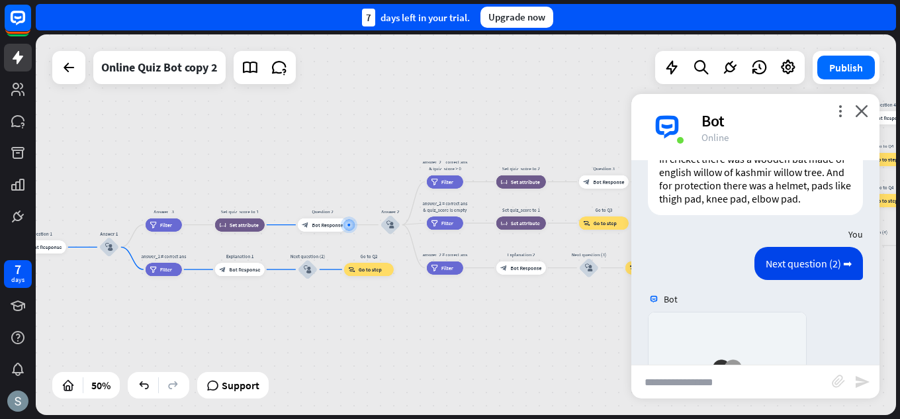
scroll to position [2817, 0]
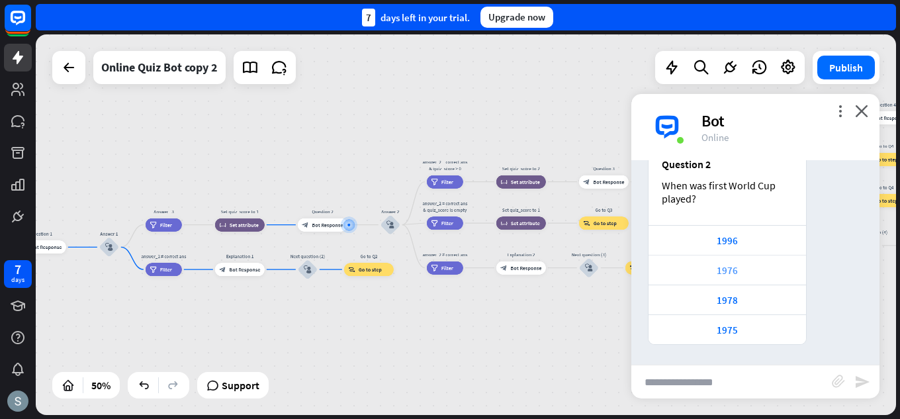
click at [769, 266] on div "1976" at bounding box center [727, 270] width 144 height 13
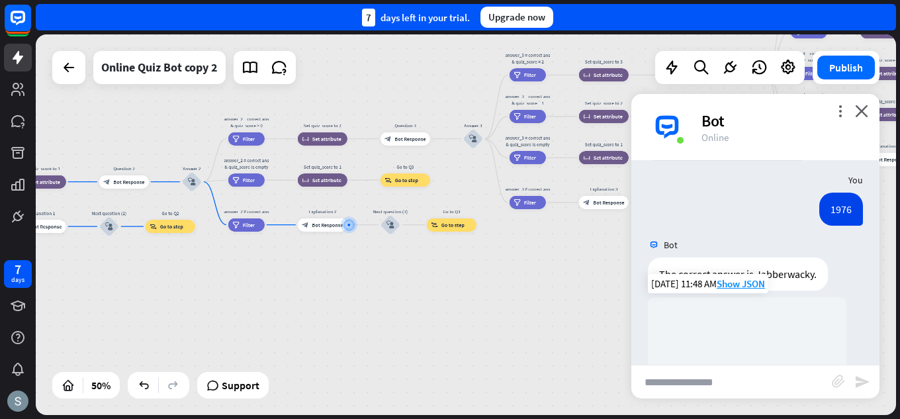
scroll to position [2990, 0]
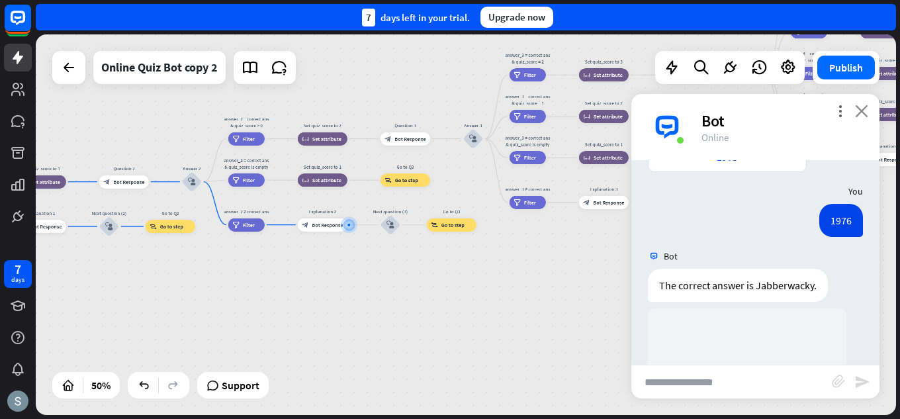
click at [861, 110] on icon "close" at bounding box center [861, 111] width 13 height 13
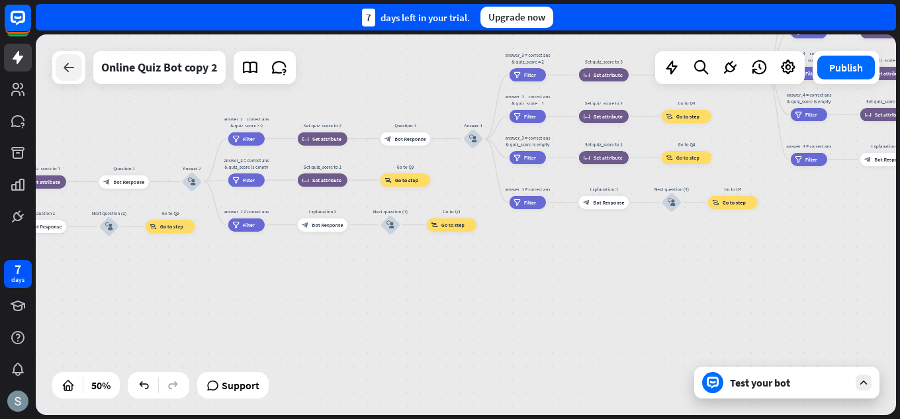
click at [58, 60] on div at bounding box center [69, 67] width 26 height 26
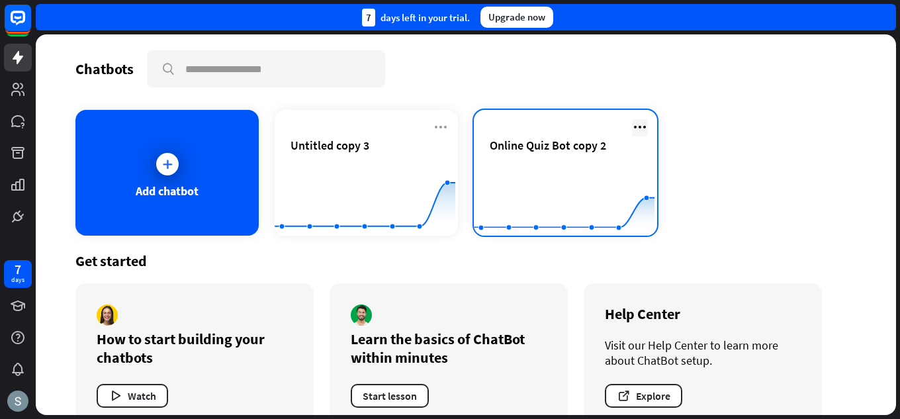
click at [632, 122] on icon at bounding box center [640, 127] width 16 height 16
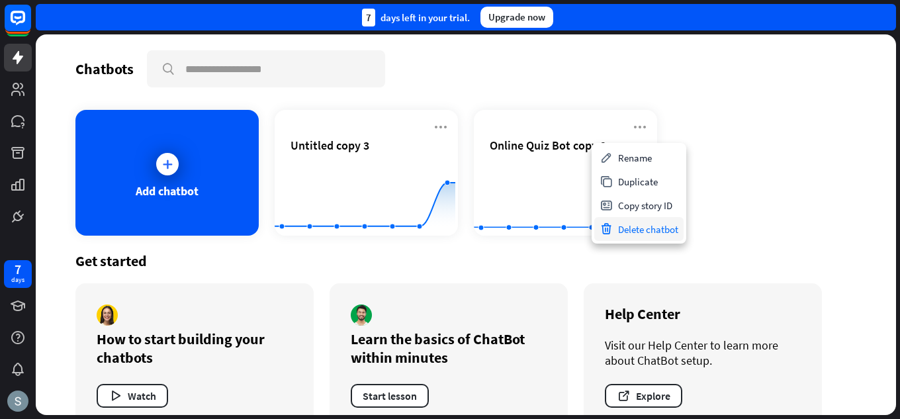
click at [624, 225] on div "Delete chatbot" at bounding box center [638, 229] width 89 height 24
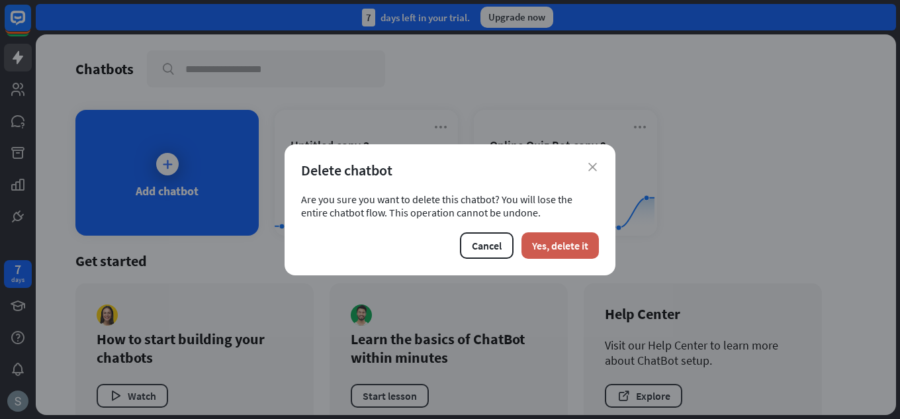
click at [565, 247] on button "Yes, delete it" at bounding box center [559, 245] width 77 height 26
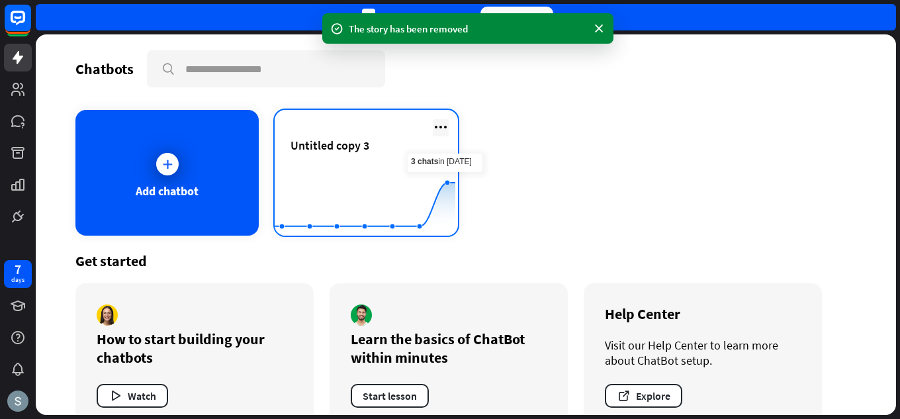
click at [433, 130] on icon at bounding box center [441, 127] width 16 height 16
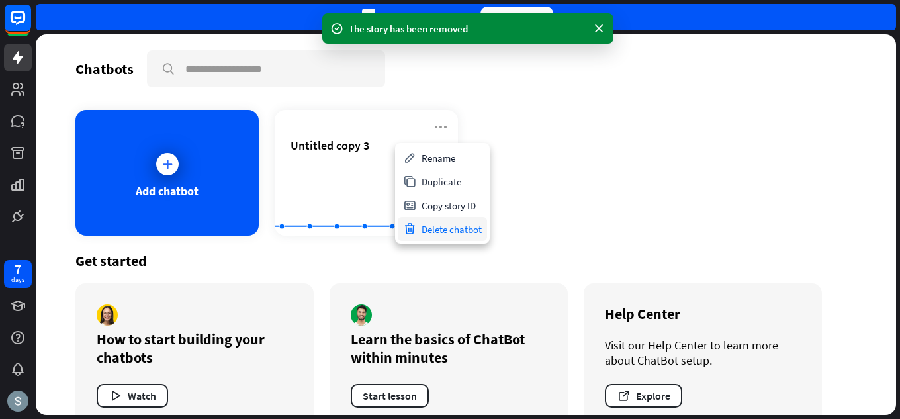
click at [447, 226] on div "Delete chatbot" at bounding box center [442, 229] width 89 height 24
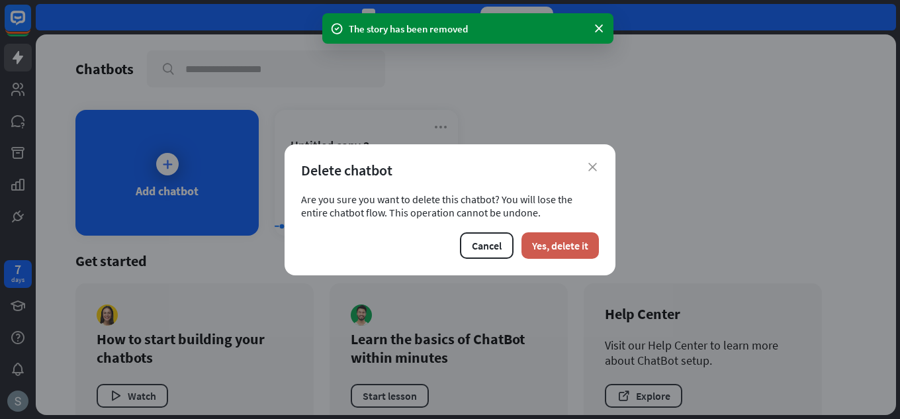
click at [566, 237] on button "Yes, delete it" at bounding box center [559, 245] width 77 height 26
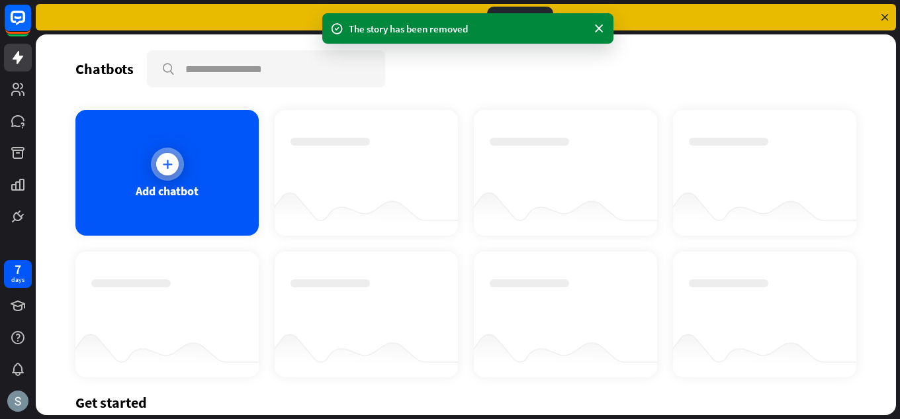
click at [147, 175] on div "Add chatbot" at bounding box center [166, 173] width 183 height 126
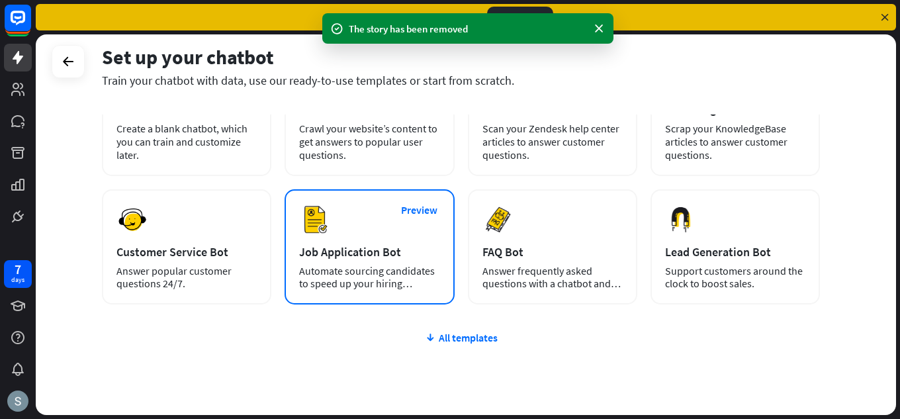
scroll to position [167, 0]
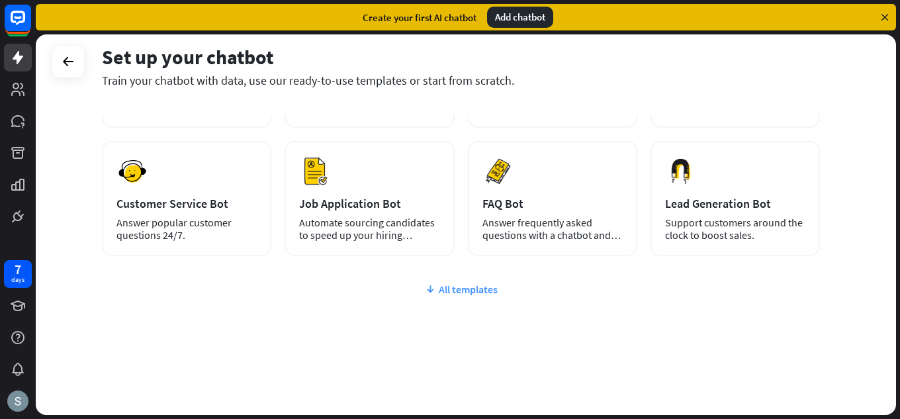
click at [454, 286] on div "All templates" at bounding box center [461, 288] width 718 height 13
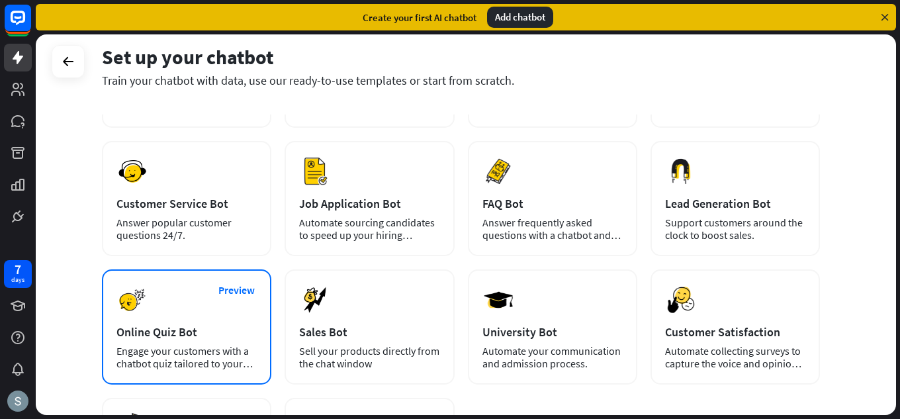
click at [191, 347] on div "Engage your customers with a chatbot quiz tailored to your needs." at bounding box center [186, 357] width 140 height 25
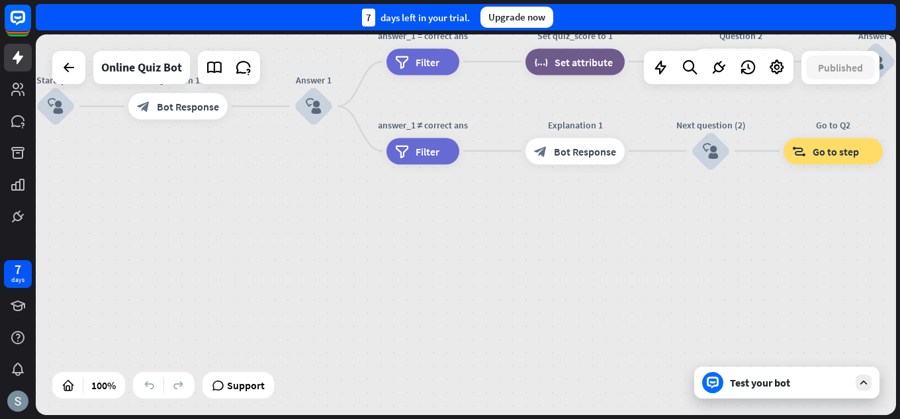
drag, startPoint x: 668, startPoint y: 241, endPoint x: 0, endPoint y: 205, distance: 669.1
click at [0, 205] on div "7 days close Product Help First steps Get started with ChatBot Help Center Foll…" at bounding box center [450, 209] width 900 height 419
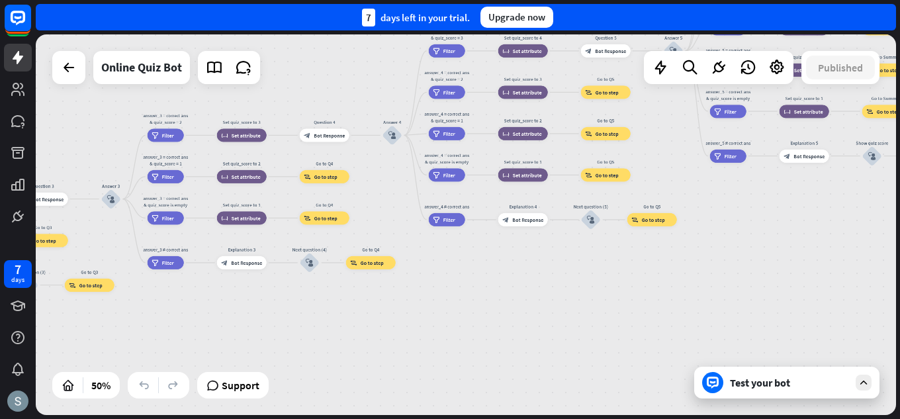
drag, startPoint x: 501, startPoint y: 261, endPoint x: 3, endPoint y: 325, distance: 501.5
click at [3, 325] on div "7 days close Product Help First steps Get started with ChatBot Help Center Foll…" at bounding box center [450, 209] width 900 height 419
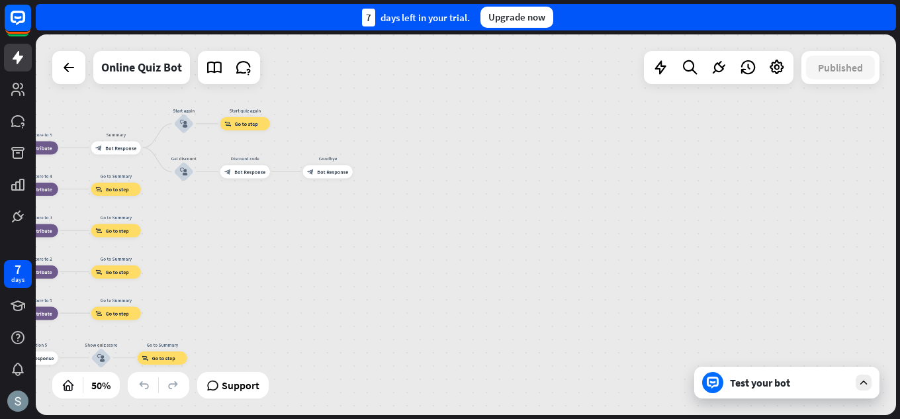
drag, startPoint x: 744, startPoint y: 241, endPoint x: 0, endPoint y: 430, distance: 767.9
click at [0, 418] on html "7 days close Product Help First steps Get started with ChatBot Help Center Foll…" at bounding box center [450, 209] width 900 height 419
click at [851, 380] on div "Test your bot" at bounding box center [786, 382] width 185 height 32
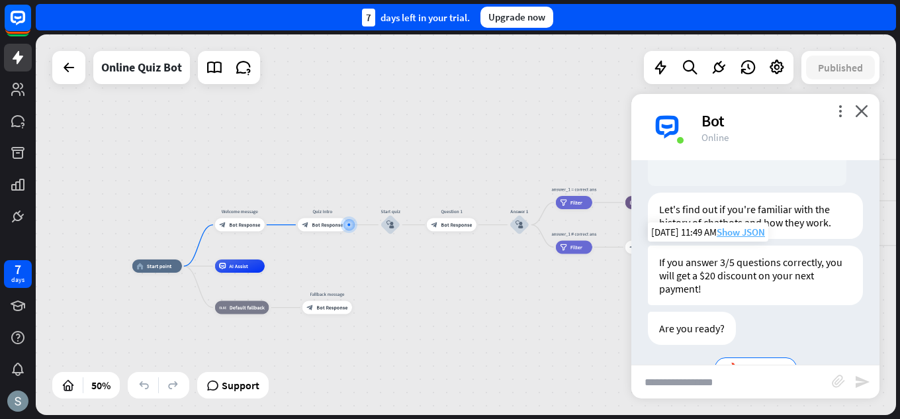
scroll to position [247, 0]
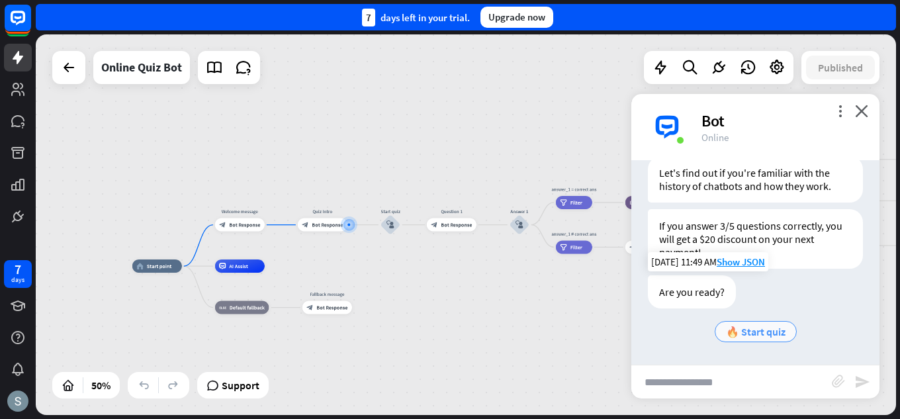
click at [739, 323] on div "🔥 Start quiz" at bounding box center [755, 331] width 82 height 21
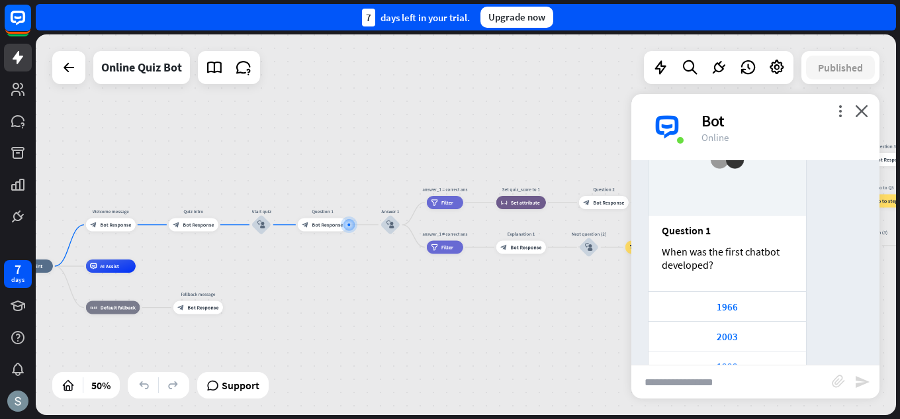
scroll to position [616, 0]
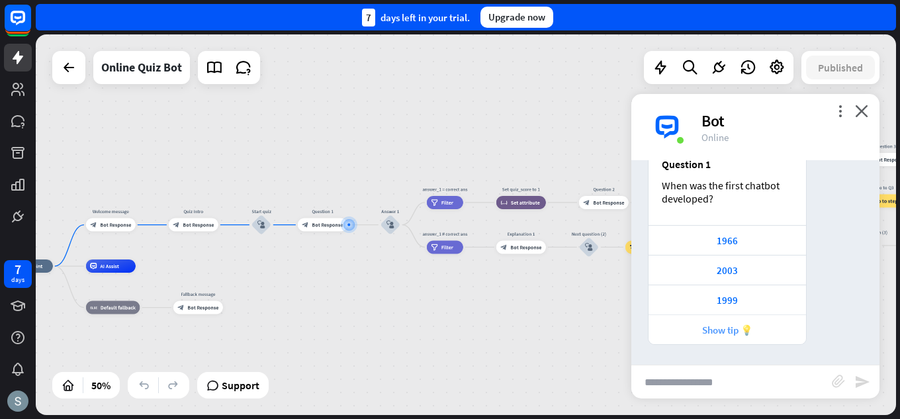
click at [695, 334] on div "Show tip 💡" at bounding box center [727, 329] width 144 height 13
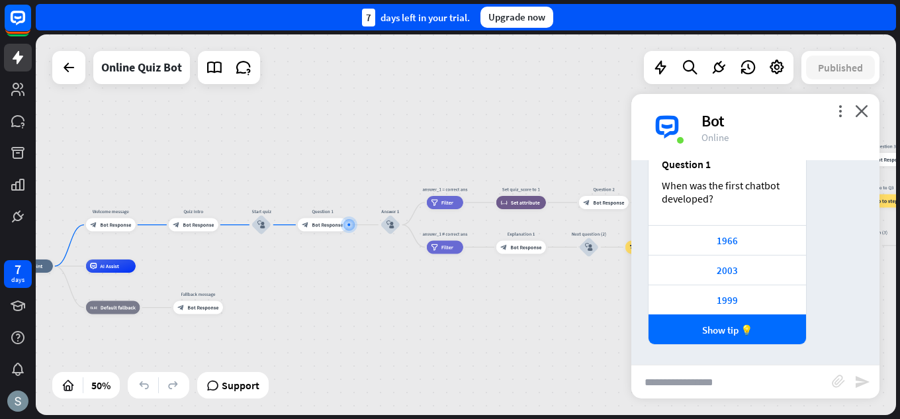
click at [663, 187] on div "When was the first chatbot developed?" at bounding box center [727, 192] width 131 height 26
click at [674, 181] on div "When was the first chatbot developed?" at bounding box center [727, 192] width 131 height 26
click at [672, 189] on div "When was the first chatbot developed?" at bounding box center [727, 192] width 131 height 26
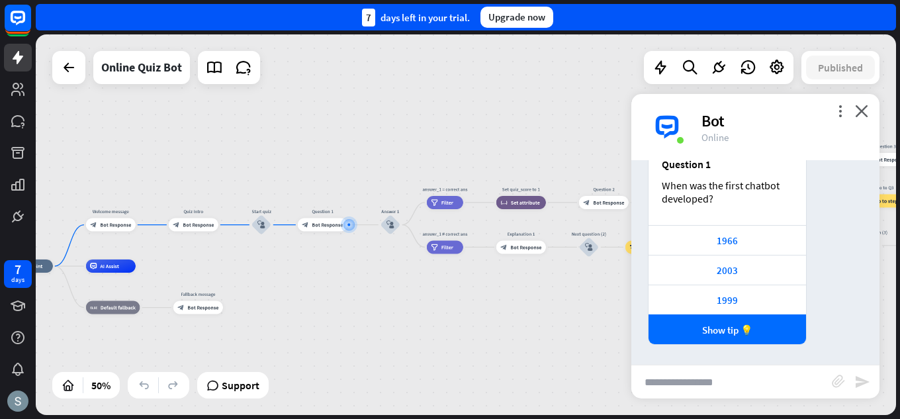
click at [672, 189] on div "When was the first chatbot developed?" at bounding box center [727, 192] width 131 height 26
click at [749, 240] on div "1966" at bounding box center [727, 240] width 144 height 13
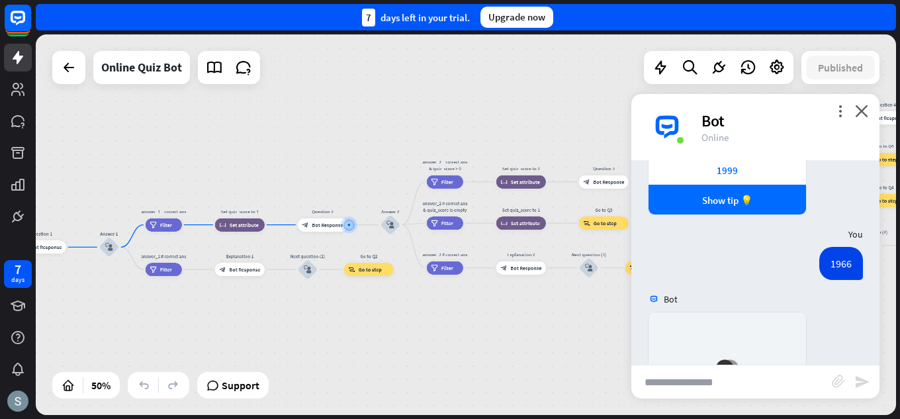
scroll to position [1034, 0]
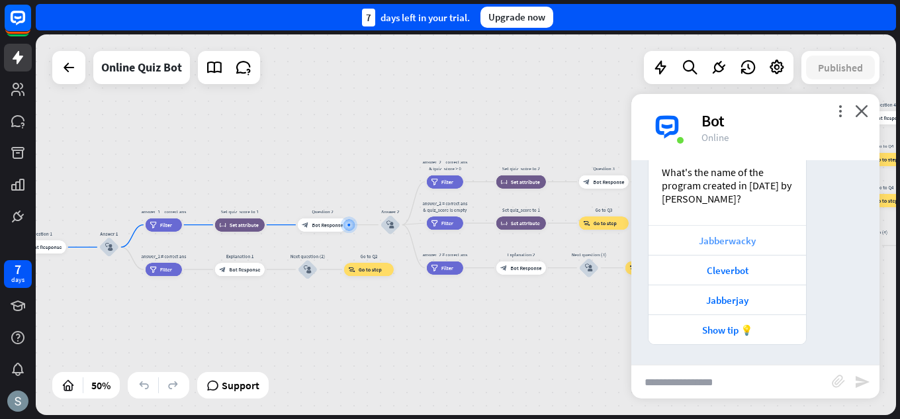
click at [748, 240] on div "Jabberwacky" at bounding box center [727, 240] width 144 height 13
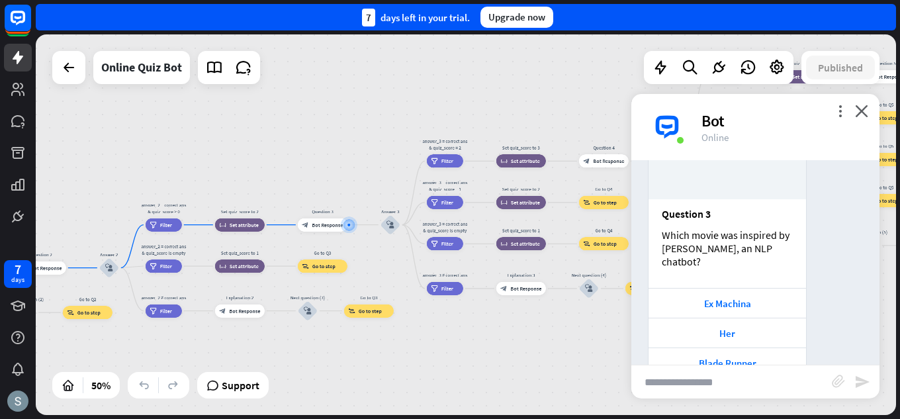
scroll to position [1439, 0]
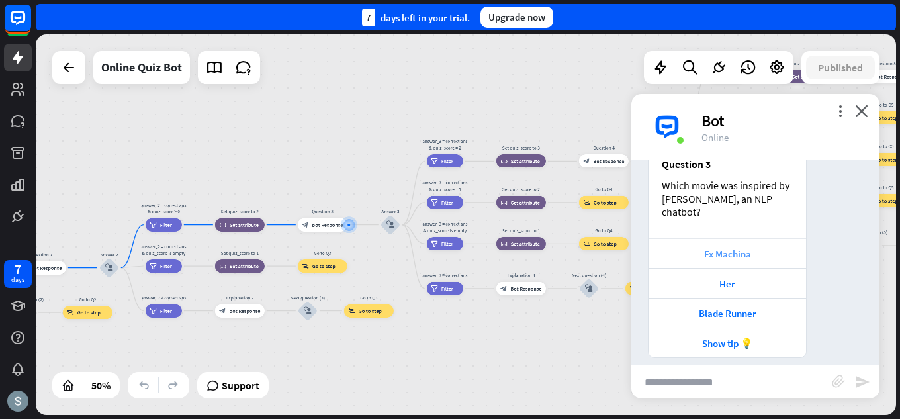
click at [695, 238] on div "Ex Machina" at bounding box center [726, 253] width 157 height 30
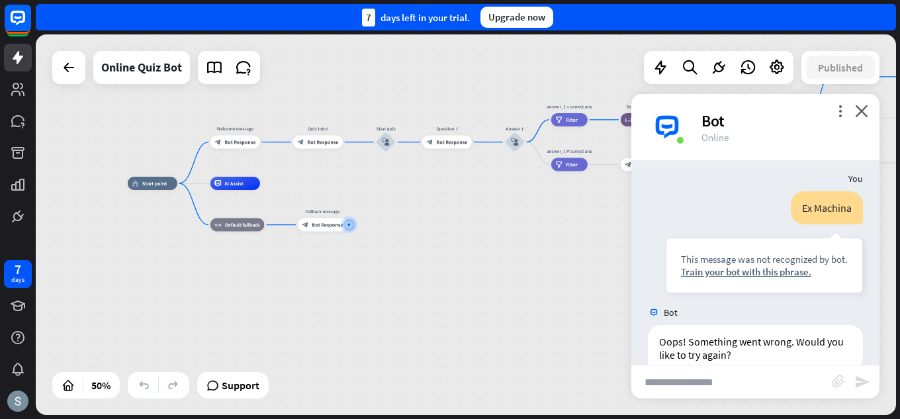
scroll to position [1687, 0]
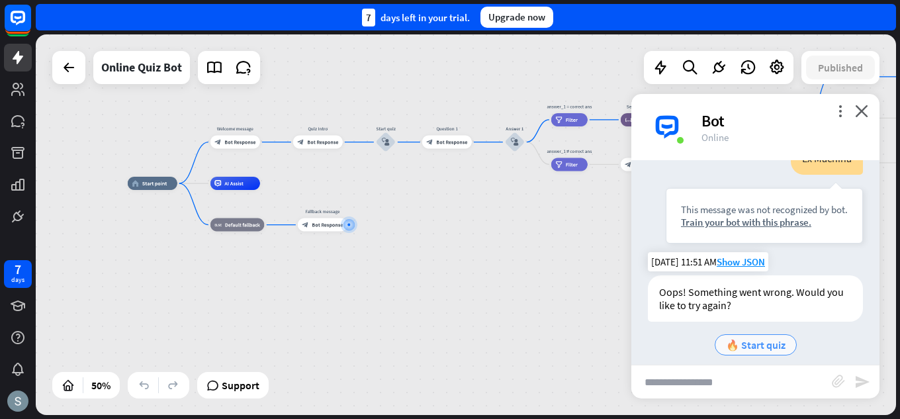
click at [762, 334] on div "🔥 Start quiz" at bounding box center [755, 344] width 82 height 21
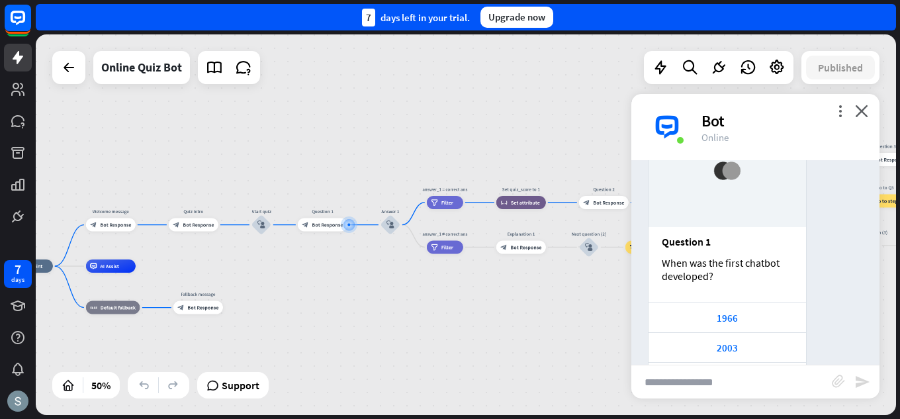
scroll to position [2055, 0]
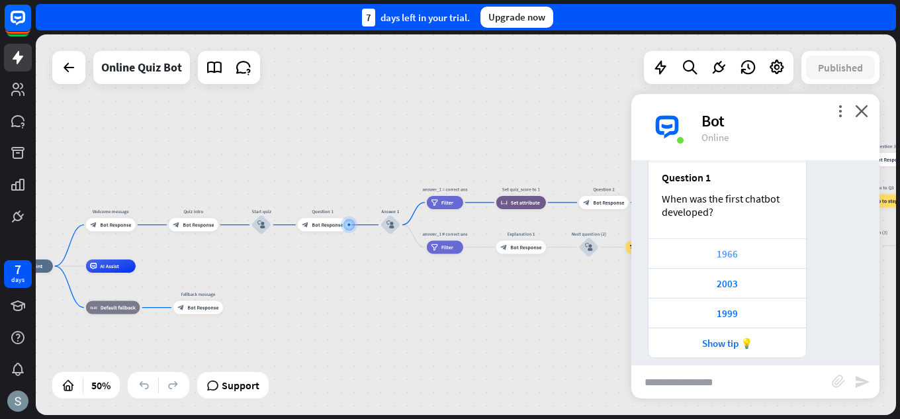
click at [770, 247] on div "1966" at bounding box center [727, 253] width 144 height 13
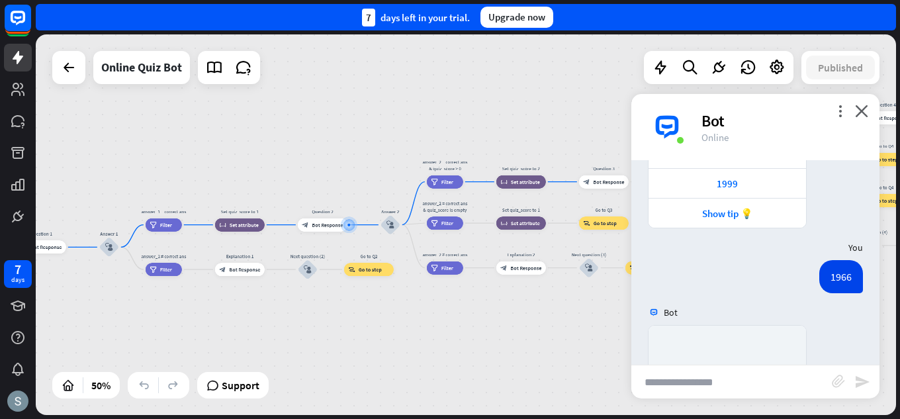
scroll to position [2473, 0]
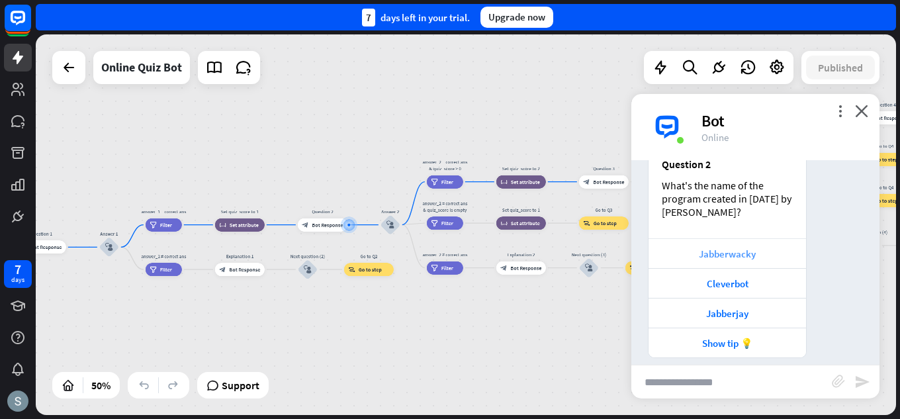
click at [765, 247] on div "Jabberwacky" at bounding box center [727, 253] width 144 height 13
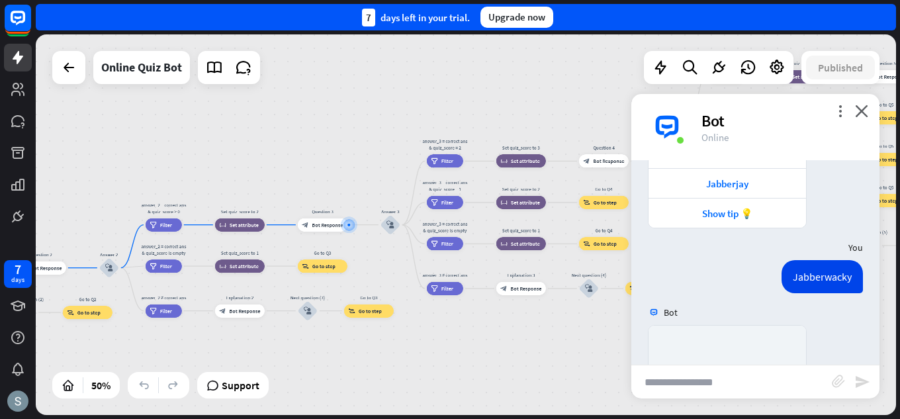
scroll to position [2878, 0]
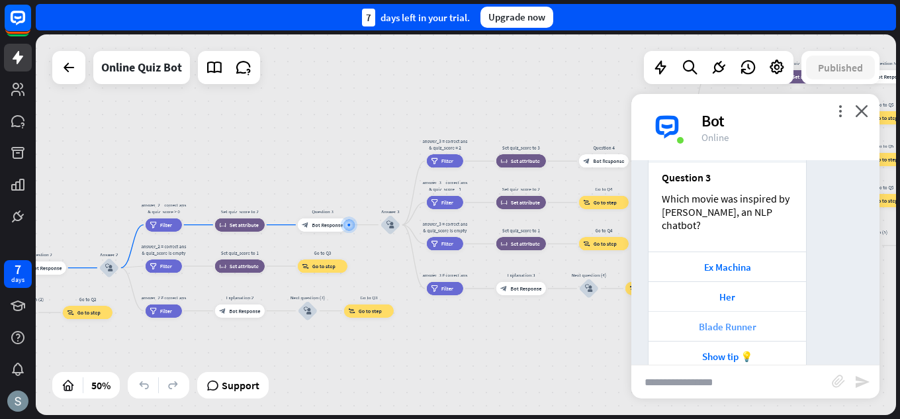
click at [761, 320] on div "Blade Runner" at bounding box center [727, 326] width 144 height 13
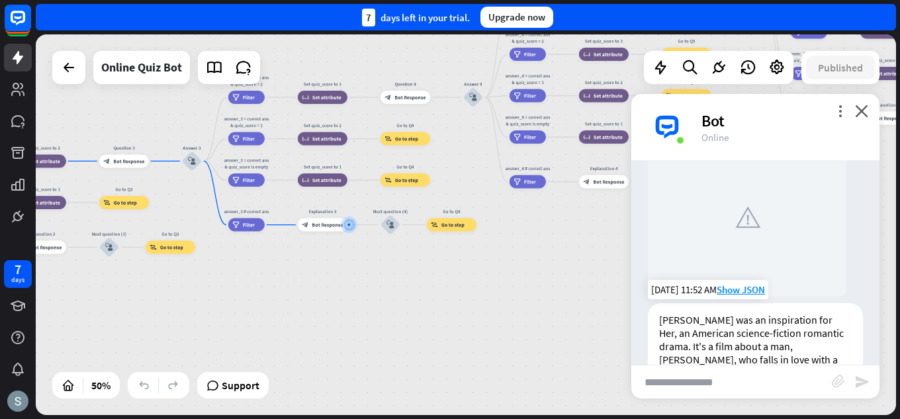
scroll to position [3263, 0]
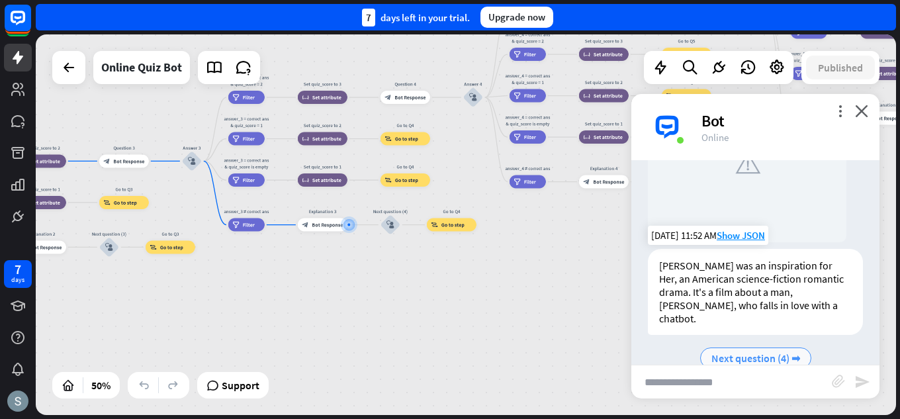
click at [747, 351] on span "Next question (4) ➡" at bounding box center [755, 357] width 89 height 13
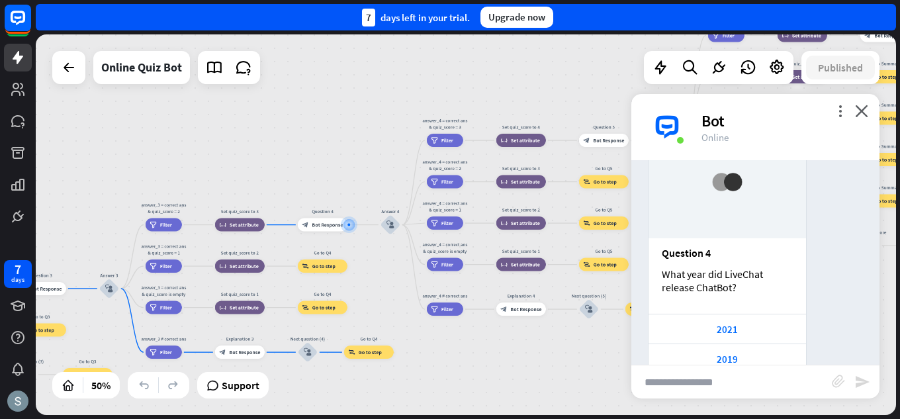
scroll to position [3631, 0]
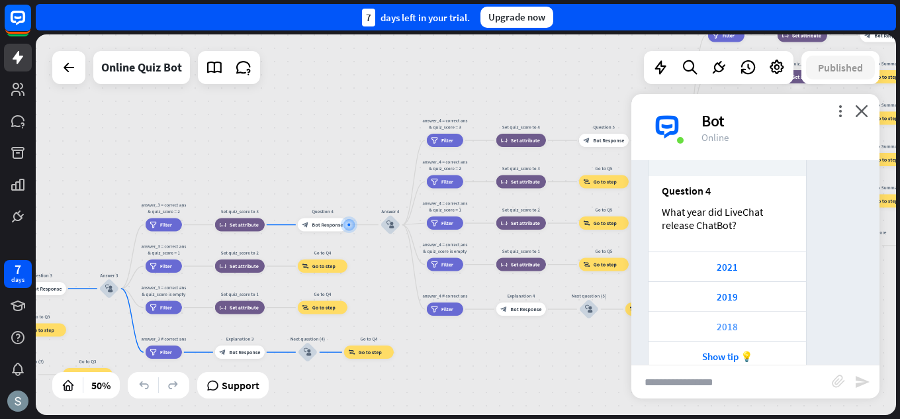
click at [748, 311] on div "2018" at bounding box center [726, 326] width 157 height 30
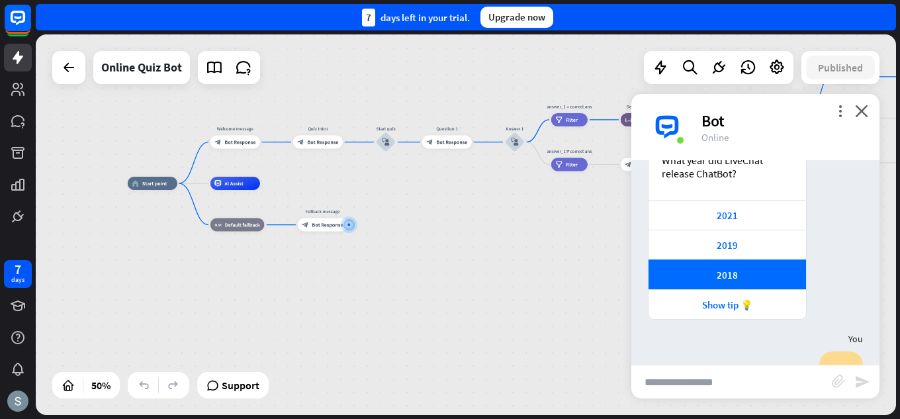
scroll to position [3681, 0]
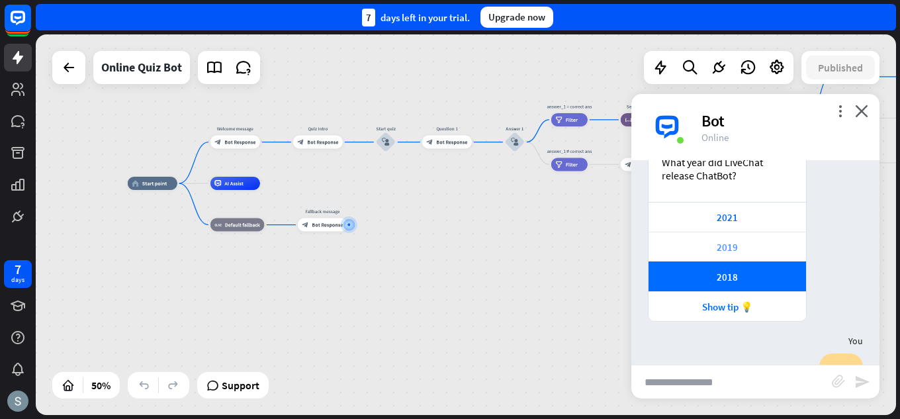
click at [740, 241] on div "2019" at bounding box center [727, 247] width 144 height 13
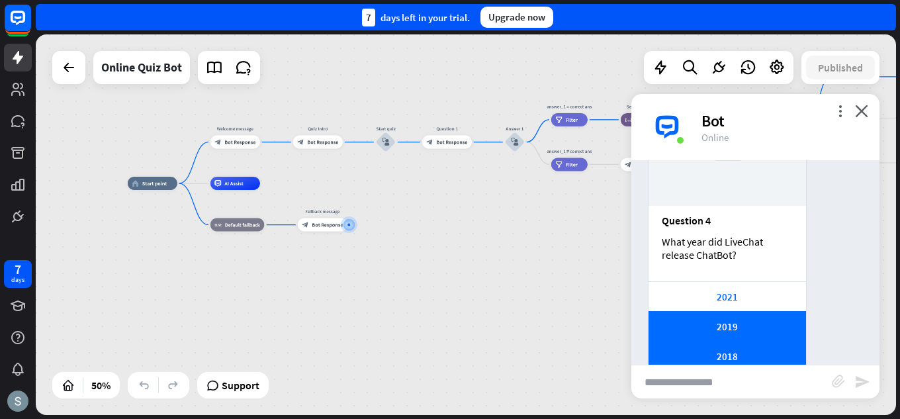
scroll to position [3600, 0]
click at [752, 292] on div "2021" at bounding box center [727, 298] width 144 height 13
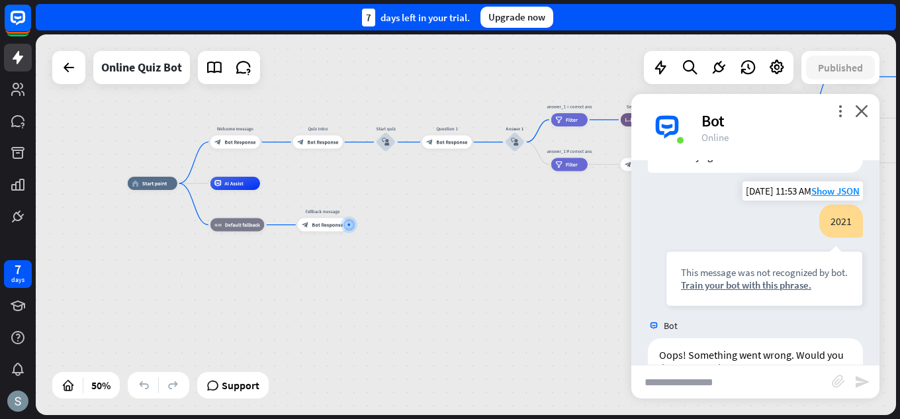
scroll to position [4303, 0]
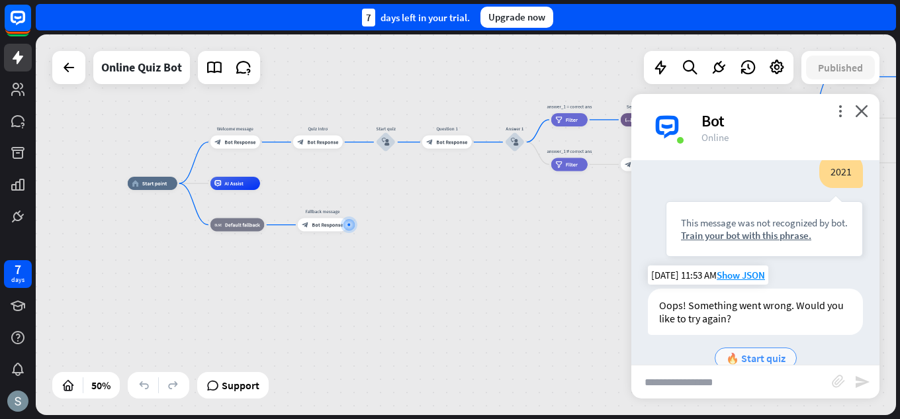
click at [749, 351] on span "🔥 Start quiz" at bounding box center [756, 357] width 60 height 13
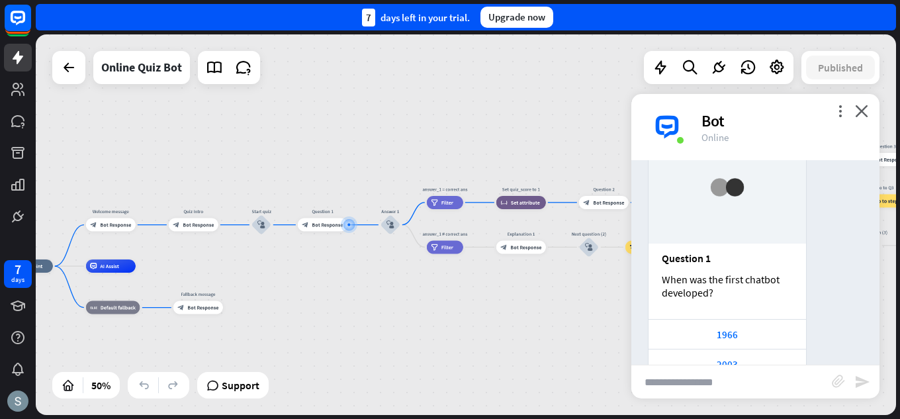
scroll to position [4671, 0]
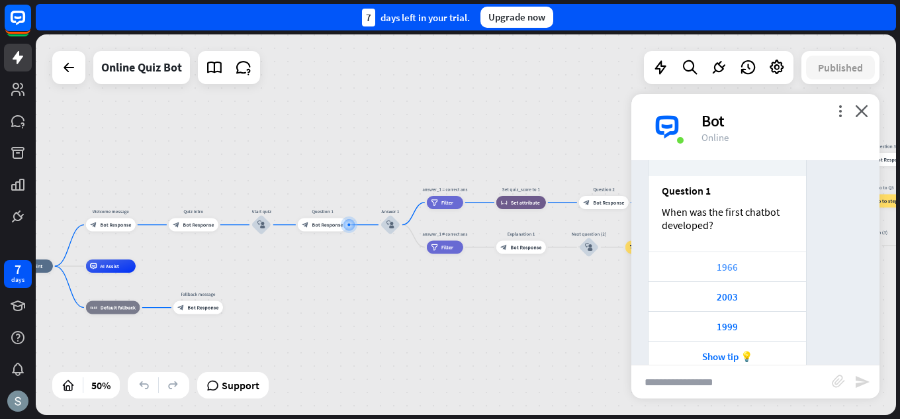
click at [729, 261] on div "1966" at bounding box center [727, 267] width 144 height 13
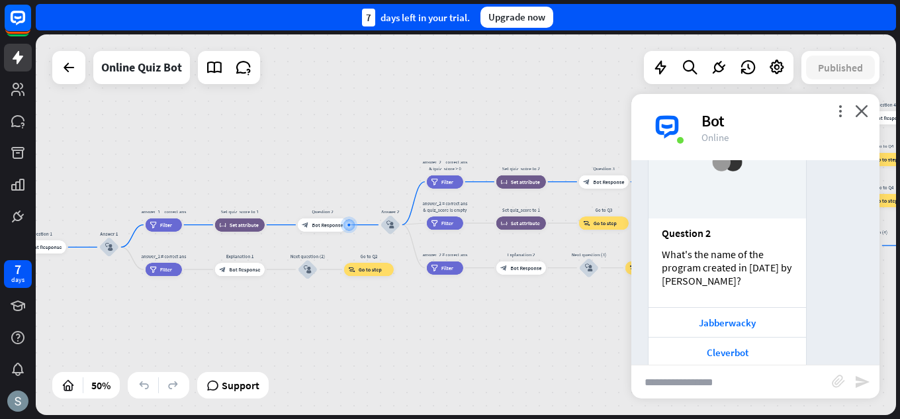
scroll to position [5089, 0]
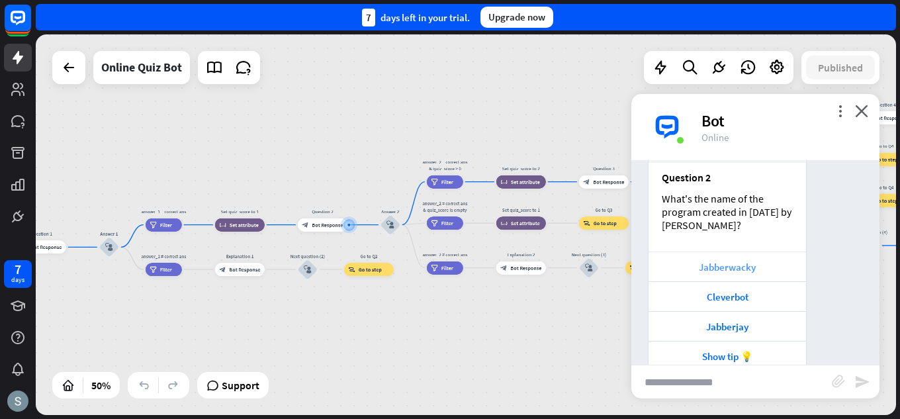
click at [771, 261] on div "Jabberwacky" at bounding box center [727, 267] width 144 height 13
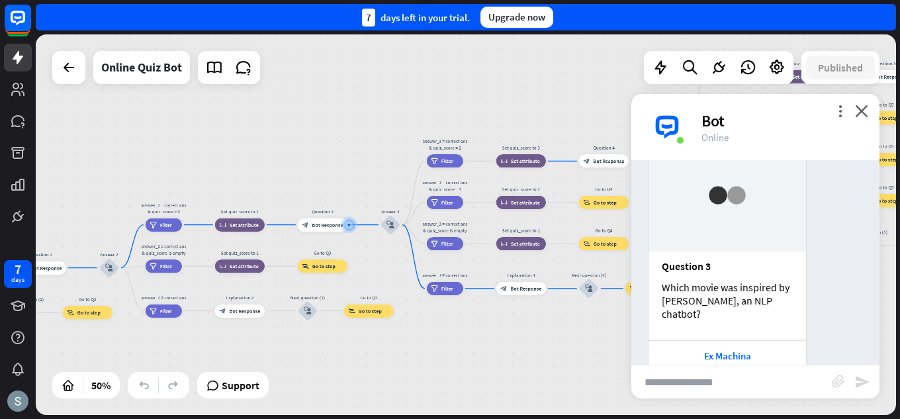
scroll to position [5494, 0]
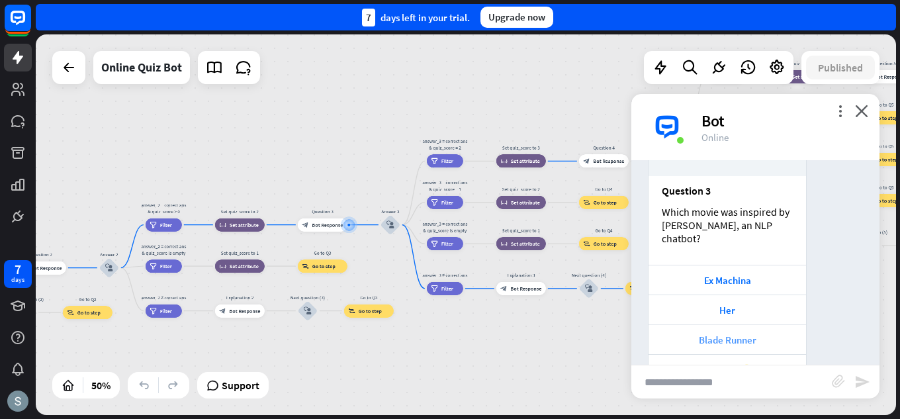
click at [772, 333] on div "Blade Runner" at bounding box center [727, 339] width 144 height 13
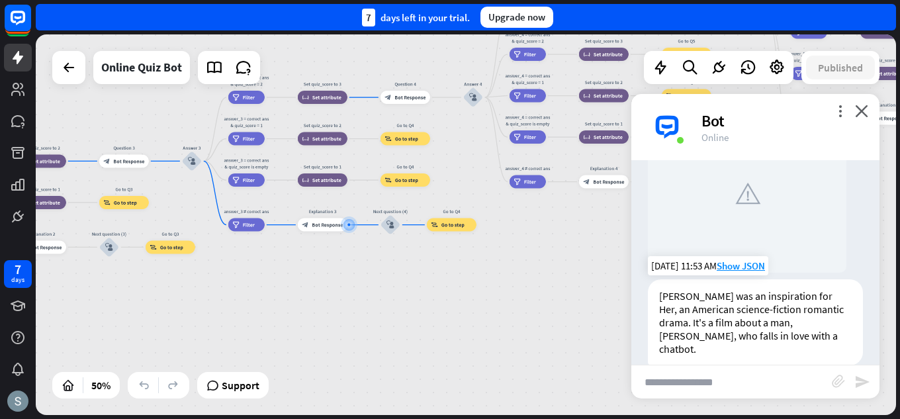
scroll to position [5878, 0]
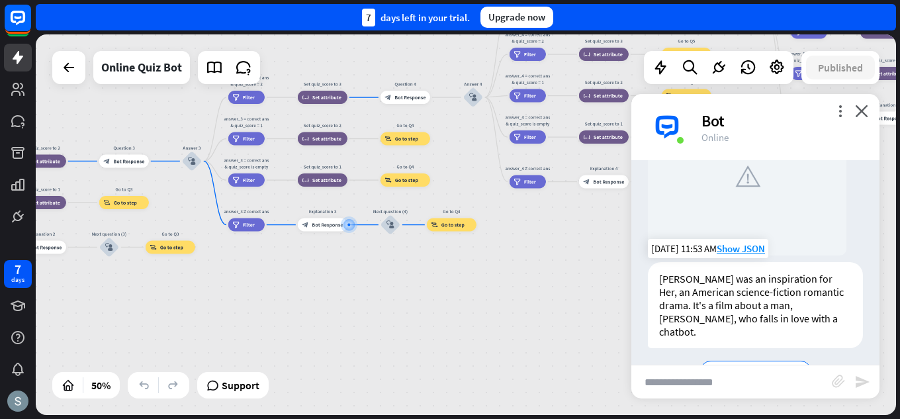
click at [771, 358] on div "Next question (4) ➡" at bounding box center [755, 371] width 215 height 26
click at [775, 364] on span "Next question (4) ➡" at bounding box center [755, 370] width 89 height 13
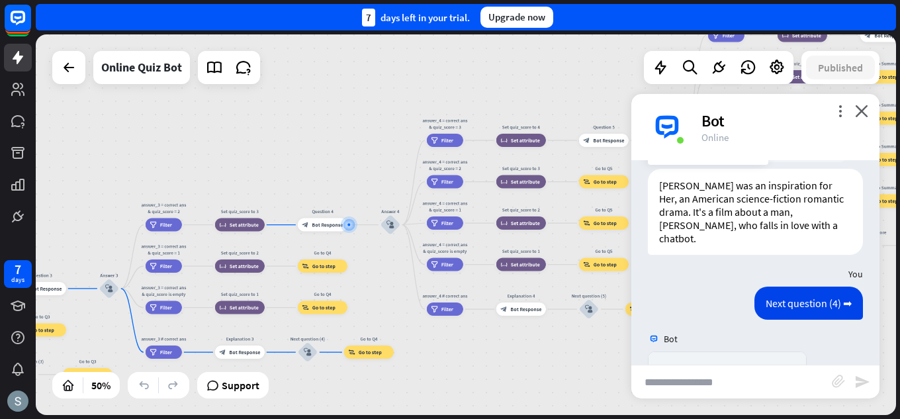
scroll to position [6247, 0]
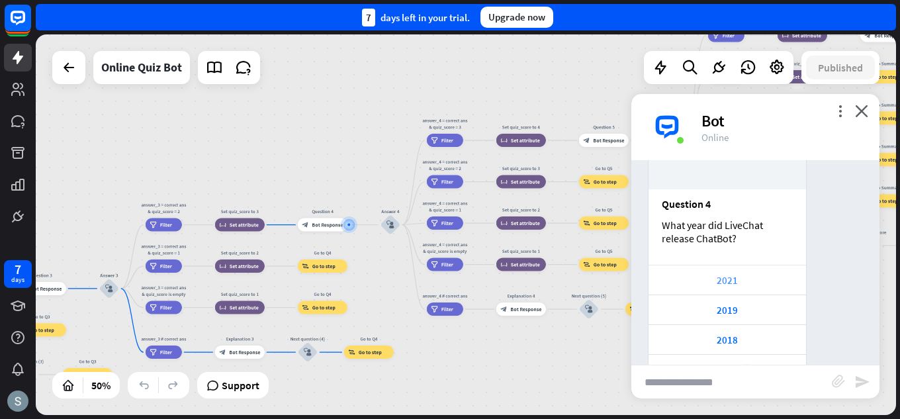
click at [772, 274] on div "2021" at bounding box center [727, 280] width 144 height 13
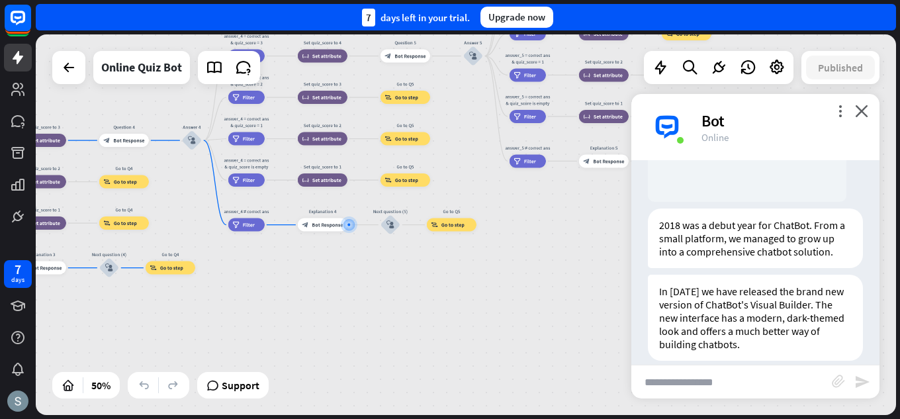
scroll to position [6697, 0]
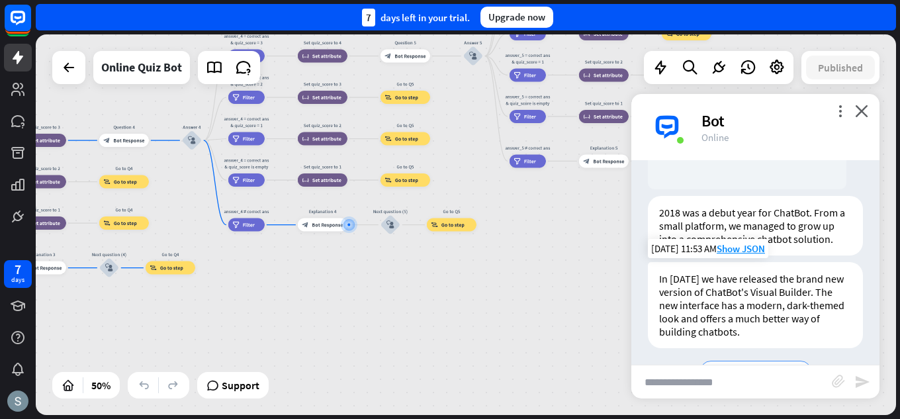
click at [775, 364] on span "Next question (5) ➡" at bounding box center [755, 370] width 89 height 13
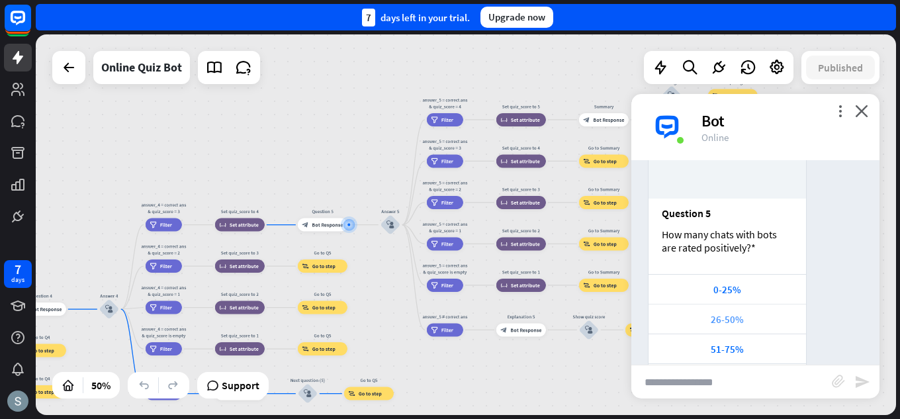
scroll to position [7039, 0]
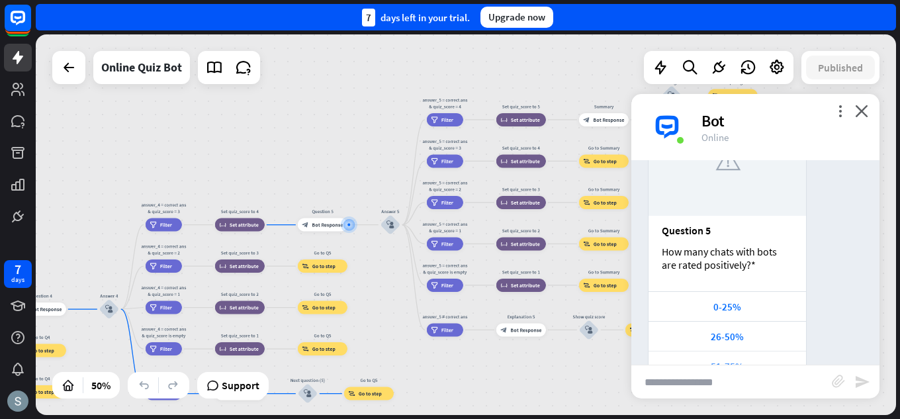
click at [759, 360] on div "51-75%" at bounding box center [727, 366] width 144 height 13
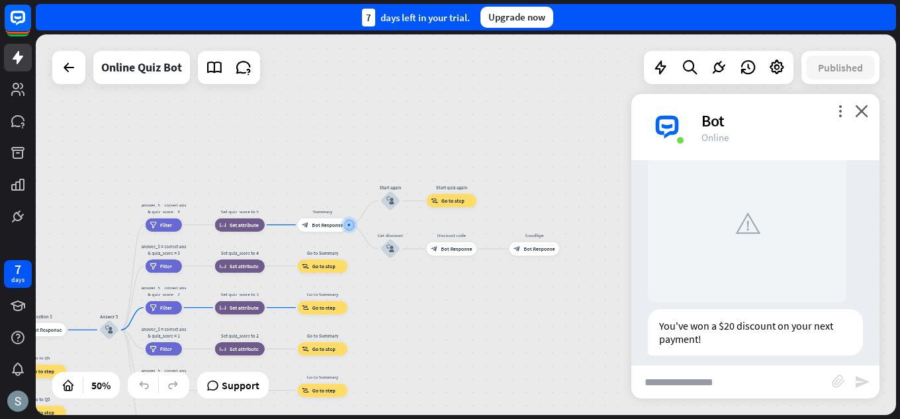
scroll to position [7516, 0]
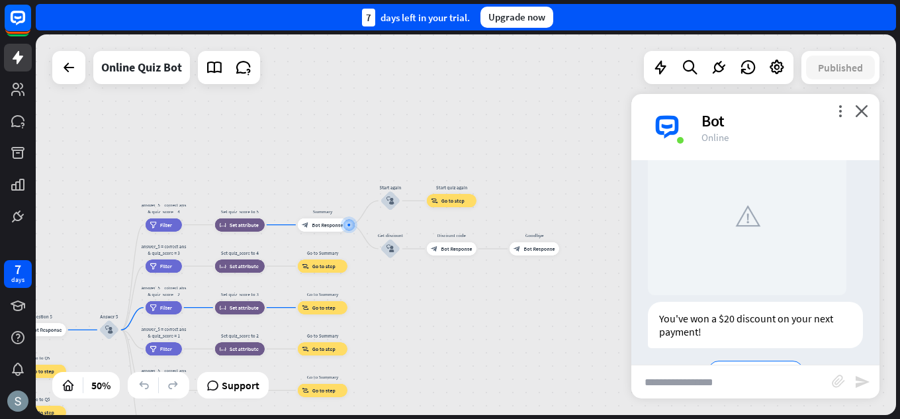
click at [759, 361] on div "💰 Get discount" at bounding box center [755, 371] width 95 height 21
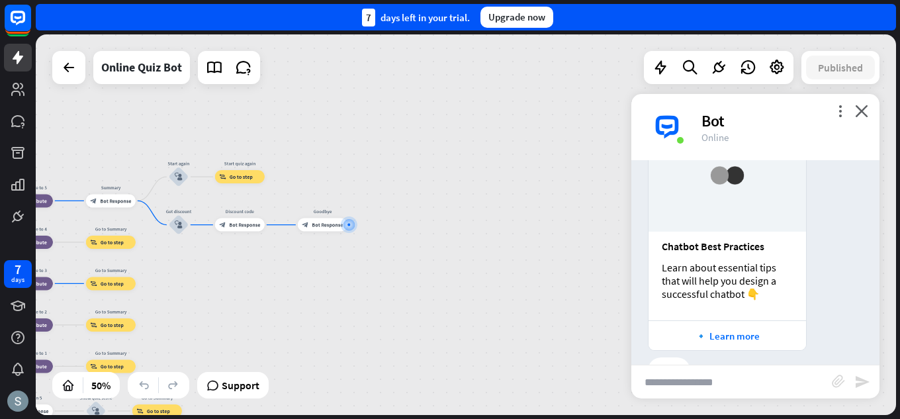
scroll to position [7981, 0]
